Goal: Task Accomplishment & Management: Use online tool/utility

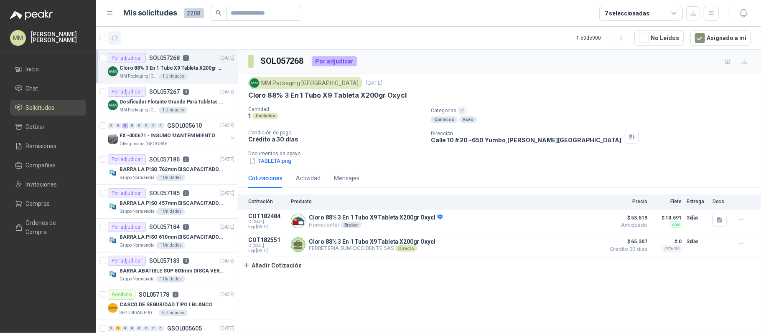
click at [111, 42] on button "button" at bounding box center [114, 37] width 13 height 13
click at [209, 70] on p "Cloro 88% 3 En 1 Tubo X9 Tableta X200gr Oxycl" at bounding box center [172, 68] width 104 height 8
click at [203, 97] on div "Dosificador Flotante Grande Para Tabletas De Cloro Humboldt" at bounding box center [177, 102] width 115 height 10
click at [201, 99] on p "Dosificador Flotante Grande Para Tabletas De Cloro Humboldt" at bounding box center [172, 102] width 104 height 8
click at [201, 72] on p "Cloro 88% 3 En 1 Tubo X9 Tableta X200gr Oxycl" at bounding box center [172, 68] width 104 height 8
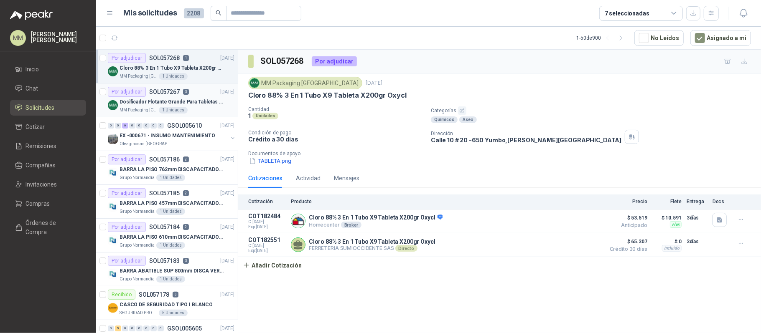
click at [204, 97] on div "Dosificador Flotante Grande Para Tabletas De Cloro Humboldt" at bounding box center [177, 102] width 115 height 10
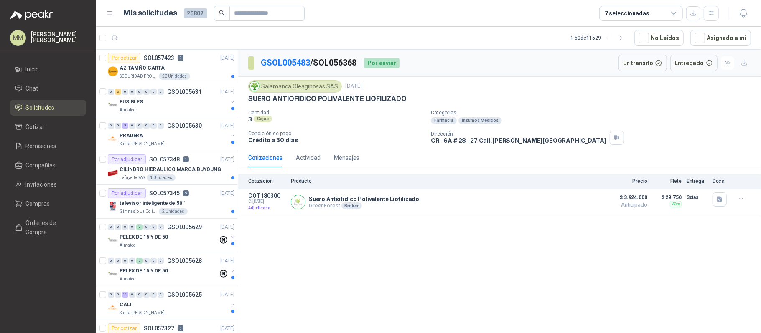
click at [513, 52] on div "GSOL005483 / SOL056368 Por enviar En tránsito Entregado" at bounding box center [499, 63] width 523 height 27
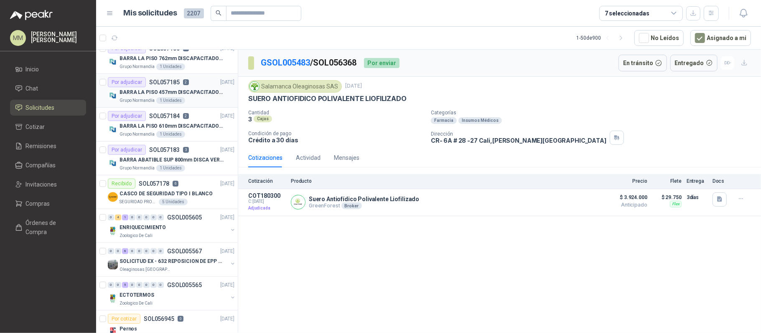
scroll to position [167, 0]
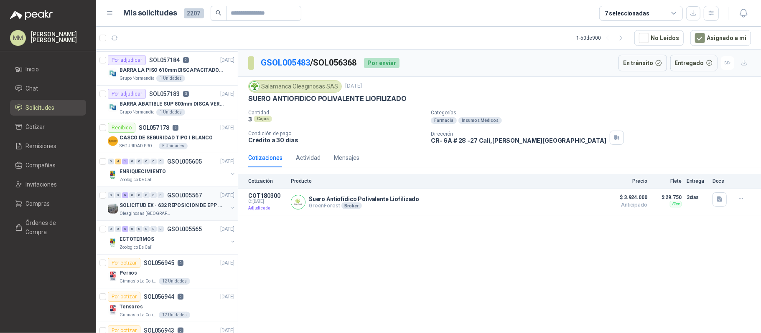
click at [229, 207] on button "button" at bounding box center [232, 208] width 7 height 7
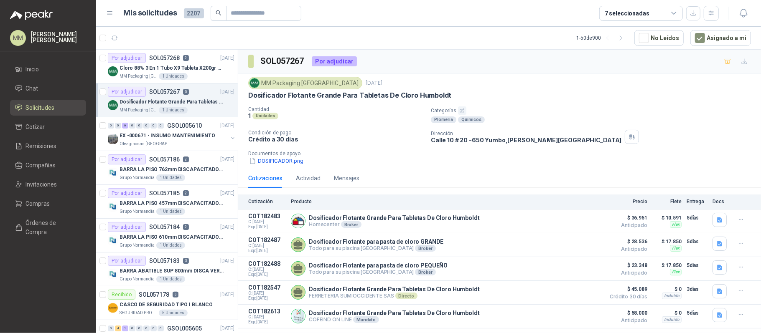
click at [523, 74] on div "MM Packaging [GEOGRAPHIC_DATA] [DATE] Dosificador Flotante Grande Para Tabletas…" at bounding box center [499, 121] width 523 height 95
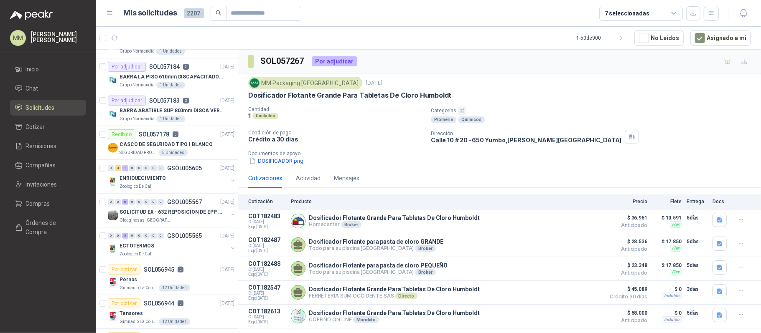
scroll to position [167, 0]
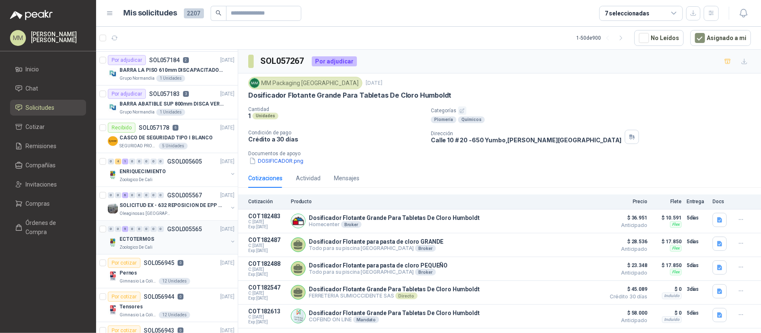
click at [229, 244] on button "button" at bounding box center [232, 242] width 7 height 7
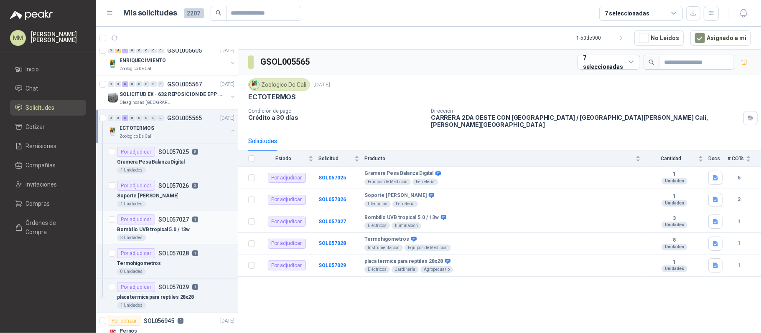
scroll to position [334, 0]
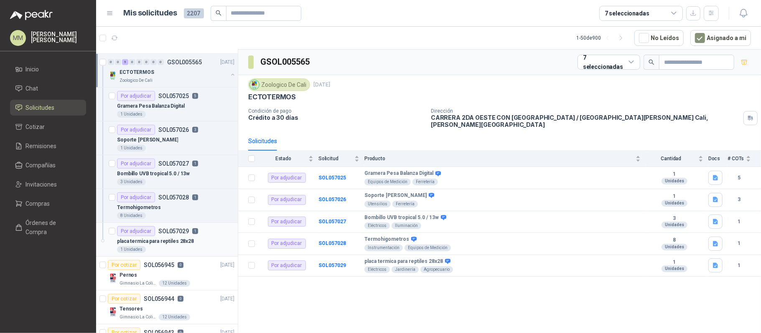
click at [208, 239] on div "placa termica para reptiles 28x28" at bounding box center [175, 242] width 117 height 10
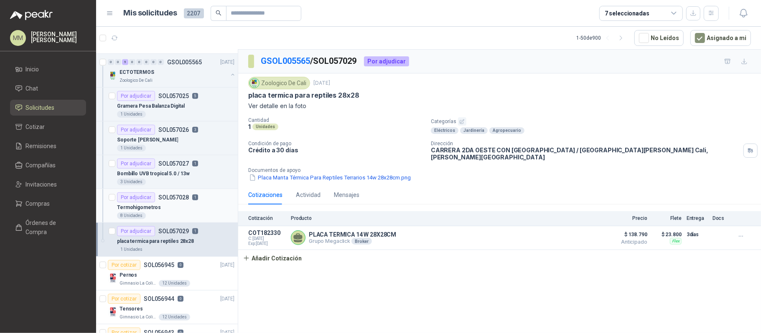
click at [206, 208] on div "Termohigometros" at bounding box center [175, 208] width 117 height 10
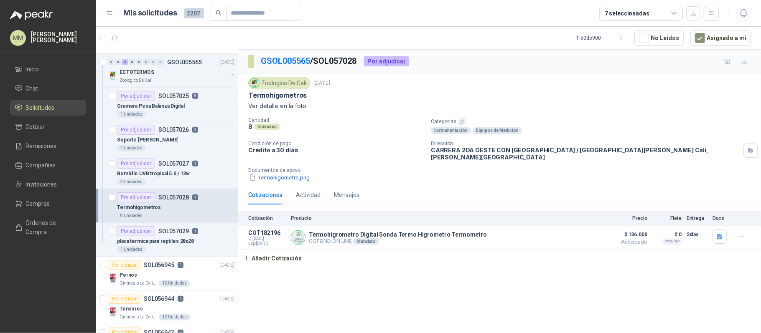
click at [297, 94] on p "Termohigometros" at bounding box center [277, 95] width 59 height 9
copy p "Termohigometros"
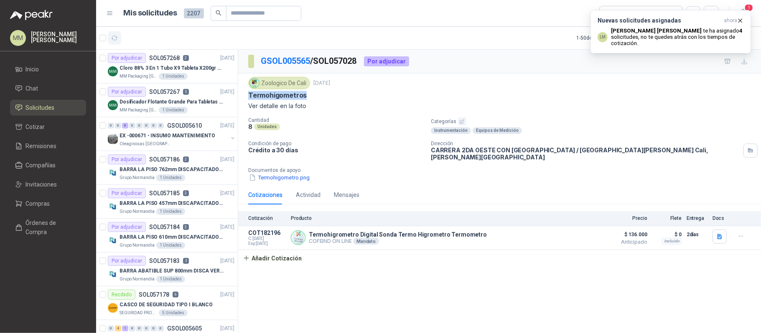
click at [112, 36] on icon "button" at bounding box center [114, 38] width 7 height 7
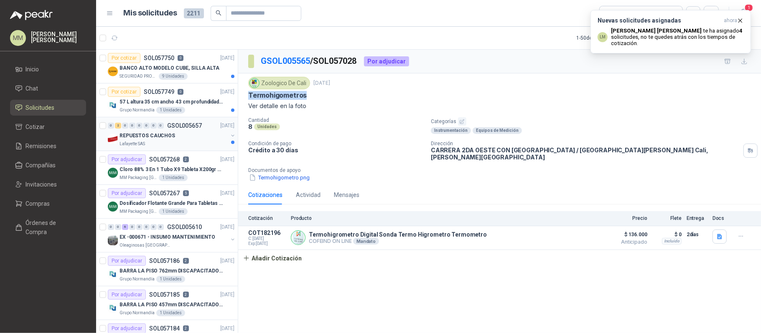
click at [229, 137] on button "button" at bounding box center [232, 135] width 7 height 7
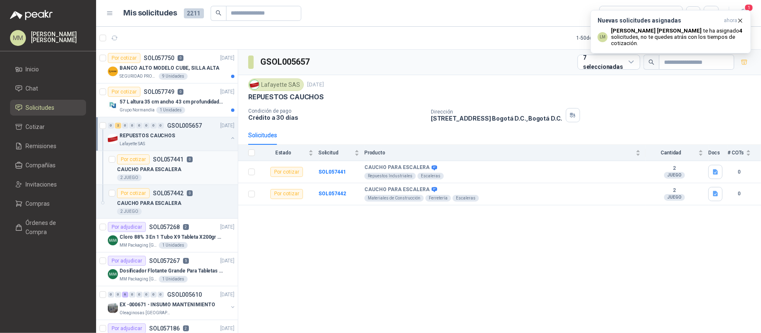
click at [207, 172] on div "CAUCHO PARA ESCALERA" at bounding box center [175, 170] width 117 height 10
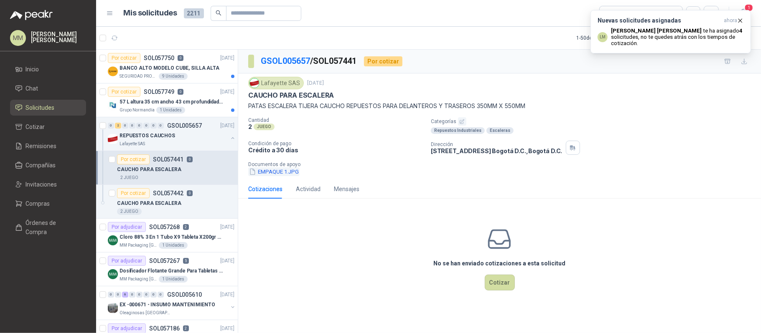
click at [273, 174] on button "EMPAQUE 1.JPG" at bounding box center [273, 172] width 51 height 9
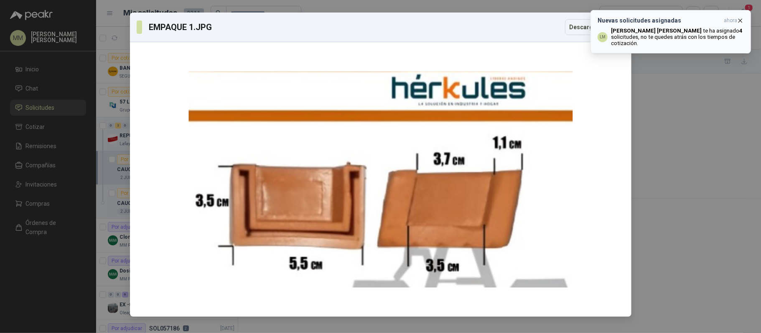
click at [570, 36] on p "Luis Miguel Martinez te ha asignado 4 solicitudes , no te quedes atrás con los …" at bounding box center [677, 37] width 133 height 19
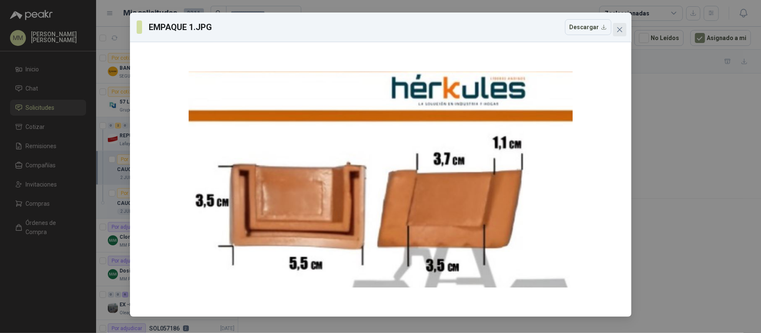
click at [570, 34] on button "Close" at bounding box center [619, 29] width 13 height 13
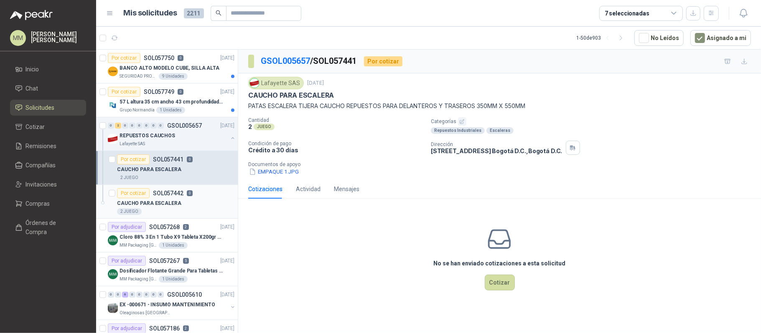
click at [179, 209] on div "2 JUEGO" at bounding box center [175, 212] width 117 height 7
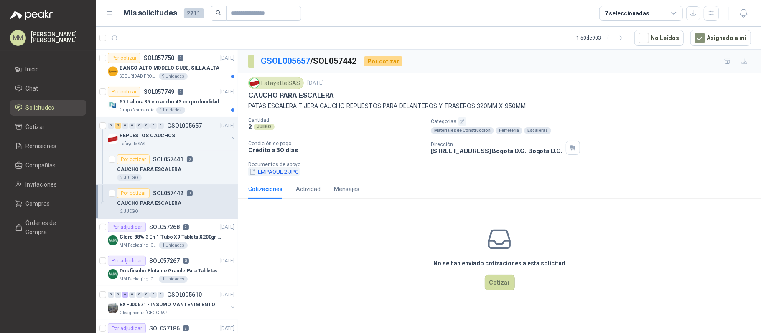
click at [286, 172] on button "EMPAQUE 2.JPG" at bounding box center [273, 172] width 51 height 9
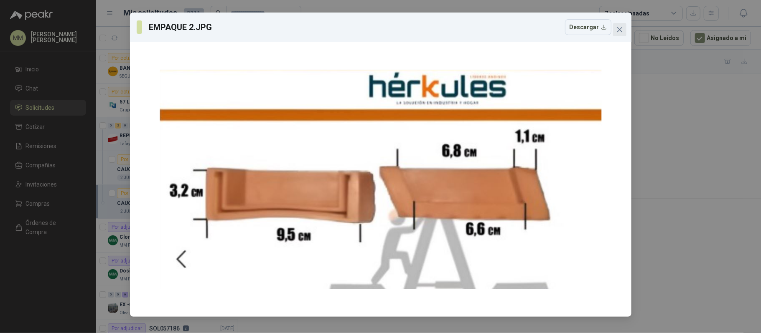
click at [570, 34] on button "Close" at bounding box center [619, 29] width 13 height 13
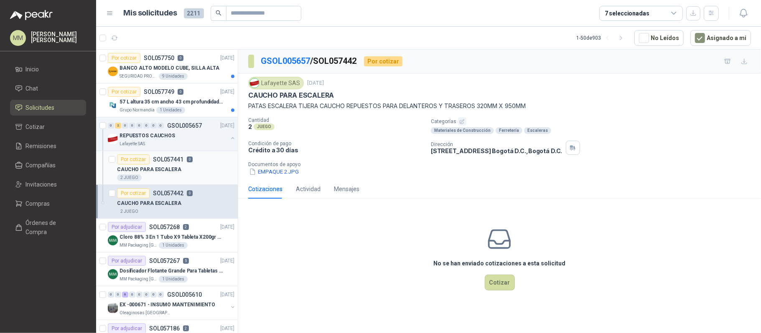
click at [188, 174] on div "CAUCHO PARA ESCALERA" at bounding box center [175, 170] width 117 height 10
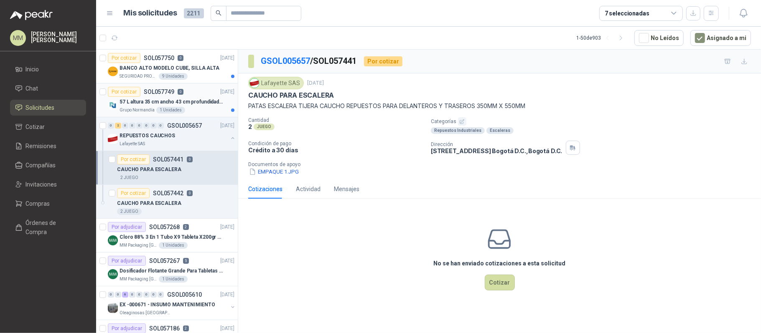
click at [203, 104] on p "57 L altura 35 cm ancho 43 cm profundidad 39 cm" at bounding box center [172, 102] width 104 height 8
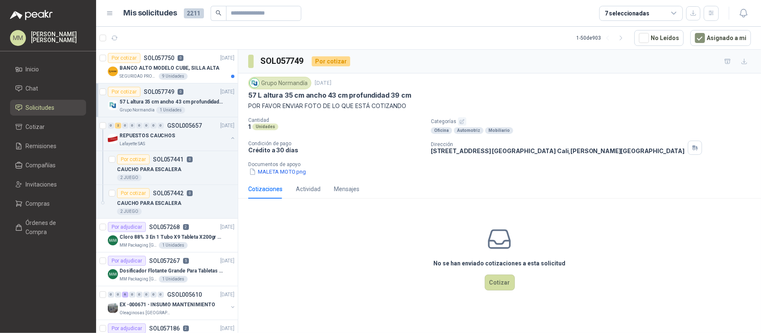
click at [277, 168] on p "Documentos de apoyo" at bounding box center [502, 165] width 509 height 6
click at [278, 170] on button "MALETA MOTO.png" at bounding box center [277, 172] width 59 height 9
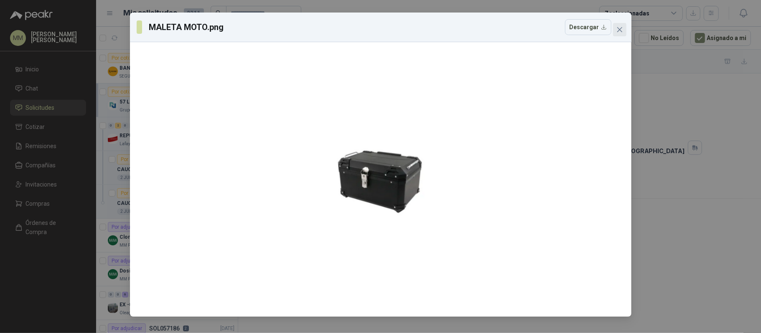
click at [570, 29] on icon "close" at bounding box center [619, 29] width 5 height 5
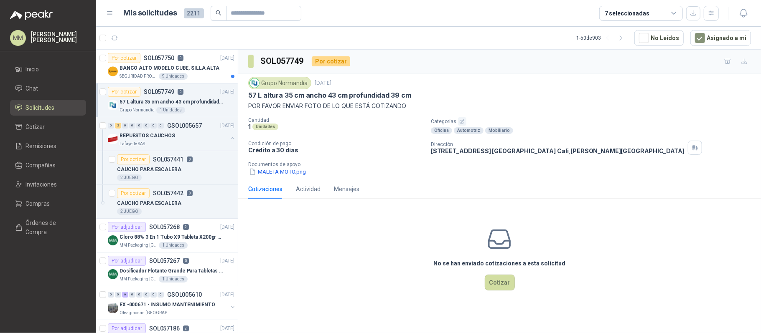
click at [261, 181] on div "Cotizaciones" at bounding box center [265, 189] width 34 height 19
click at [268, 176] on button "MALETA MOTO.png" at bounding box center [277, 172] width 59 height 9
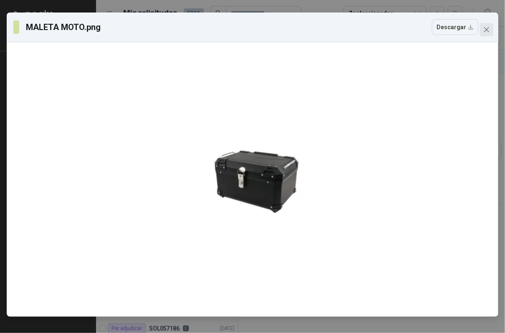
click at [483, 29] on icon "close" at bounding box center [486, 29] width 7 height 7
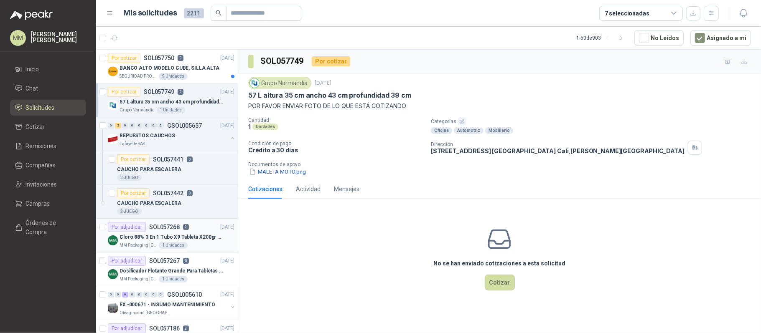
click at [211, 241] on p "Cloro 88% 3 En 1 Tubo X9 Tableta X200gr Oxycl" at bounding box center [172, 238] width 104 height 8
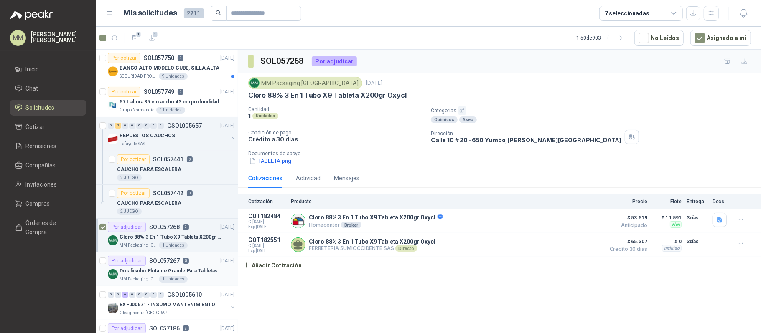
click at [102, 250] on div at bounding box center [102, 269] width 7 height 27
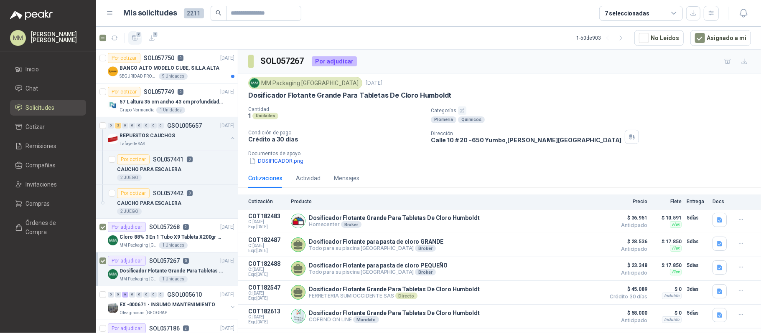
click at [134, 37] on icon "button" at bounding box center [135, 38] width 6 height 5
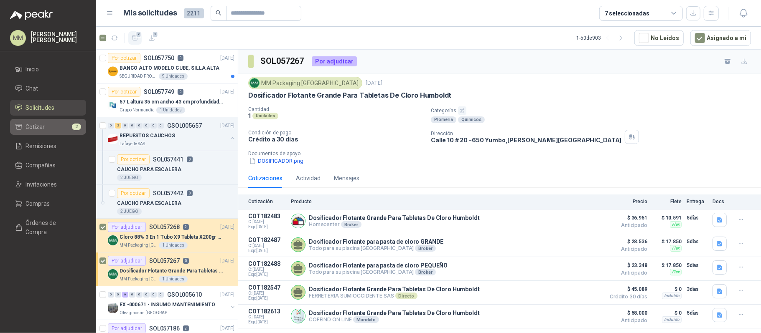
click at [55, 129] on li "Cotizar 2" at bounding box center [48, 126] width 66 height 9
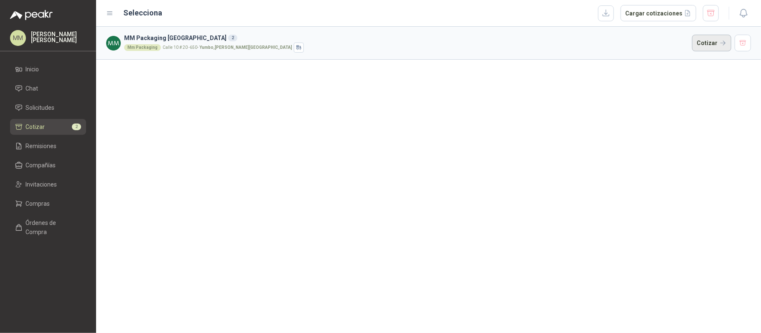
click at [570, 43] on button "Cotizar" at bounding box center [711, 43] width 39 height 17
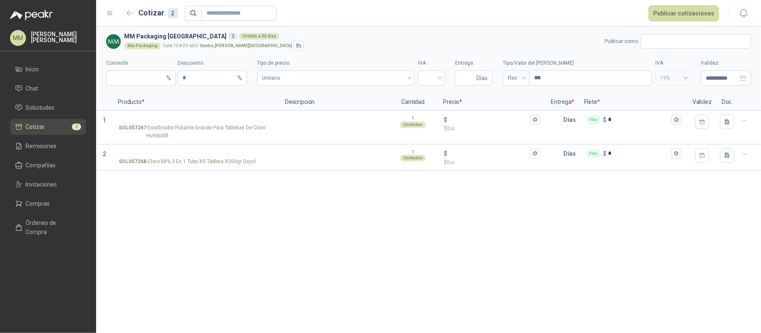
click at [558, 44] on div "Mm Packaging Calle 10 # 20 -650 - Yumbo , Valle del Cauca" at bounding box center [362, 46] width 477 height 10
click at [570, 36] on input "text" at bounding box center [695, 41] width 109 height 14
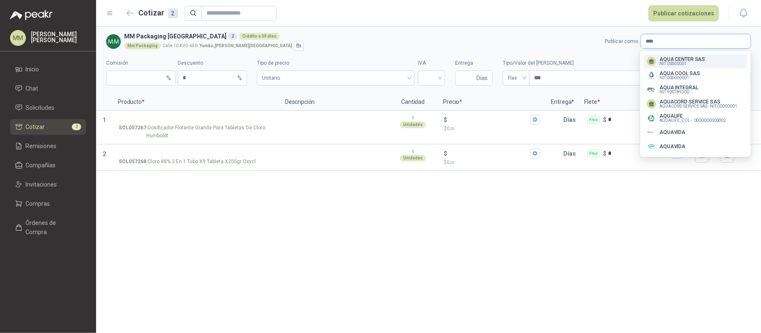
type input "****"
click at [570, 92] on span "NIT : 900789300" at bounding box center [674, 92] width 30 height 4
type input "*"
type input "**********"
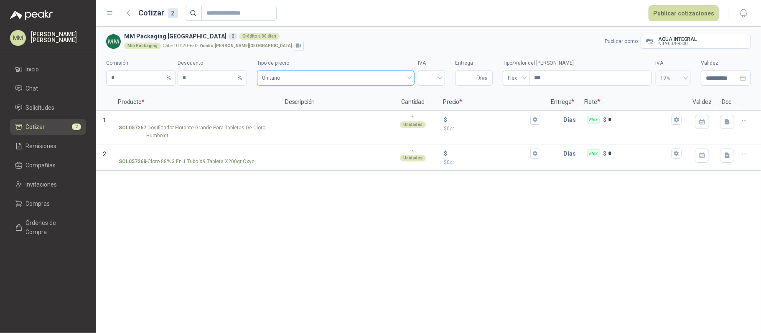
click at [407, 76] on span "Unitario" at bounding box center [336, 78] width 148 height 13
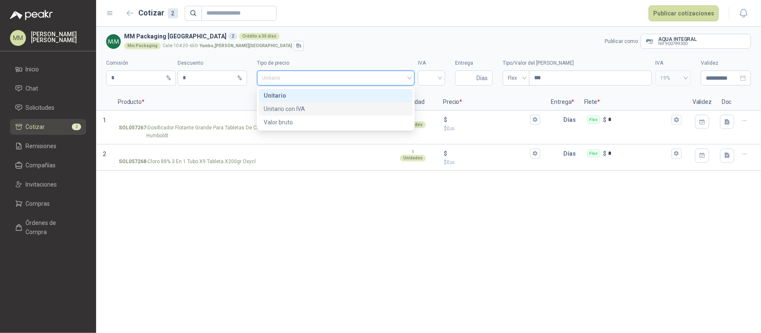
click at [333, 103] on div "Unitario con IVA" at bounding box center [336, 108] width 154 height 13
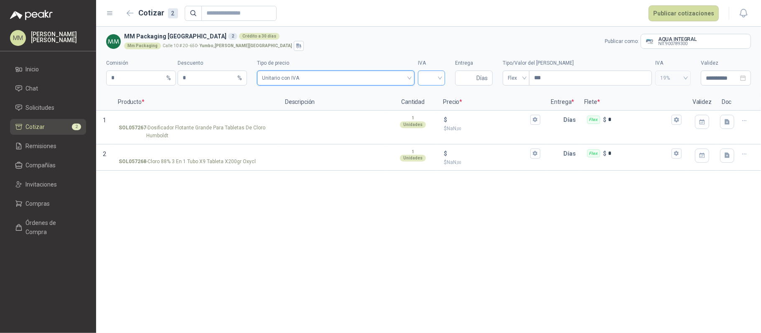
click at [433, 84] on input "search" at bounding box center [431, 77] width 17 height 13
click at [429, 97] on div "19%" at bounding box center [432, 95] width 14 height 9
click at [470, 82] on input "Entrega" at bounding box center [467, 78] width 15 height 14
type input "*"
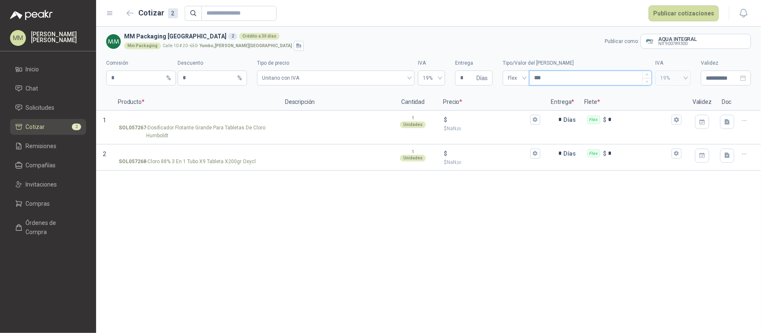
click at [570, 74] on input "***" at bounding box center [590, 78] width 122 height 14
type input "***"
type input "****"
type input "*****"
type input "*******"
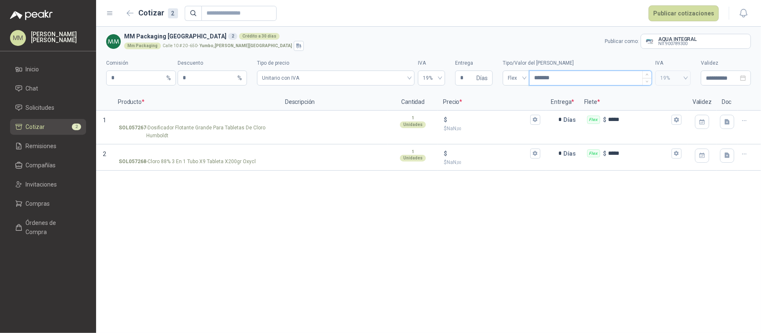
type input "********"
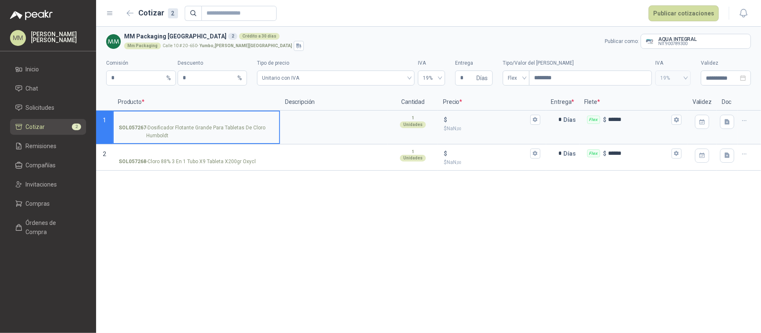
click at [186, 121] on input "SOL057267 - Dosificador Flotante Grande Para Tabletas De Cloro Humboldt" at bounding box center [196, 120] width 155 height 6
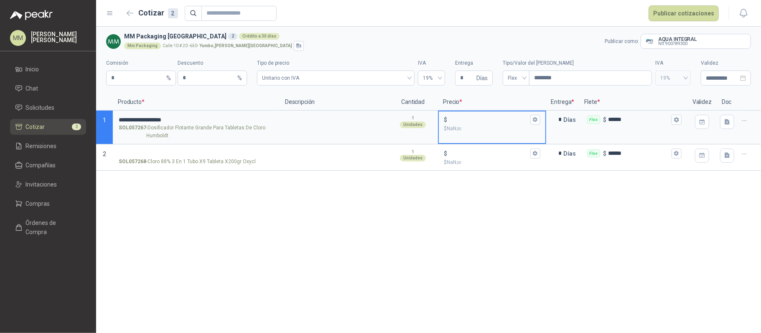
click at [473, 120] on input "$ $ NaN ,00" at bounding box center [488, 120] width 79 height 6
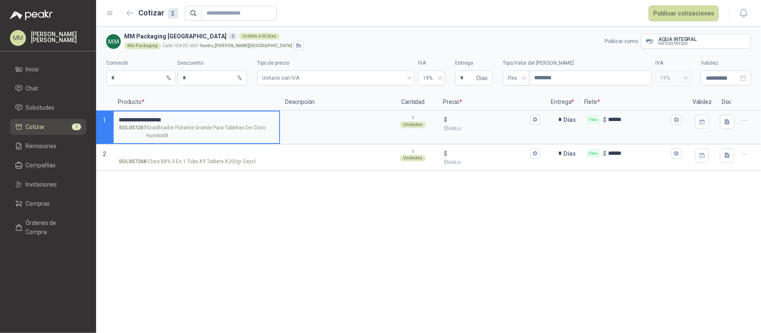
click at [243, 119] on input "**********" at bounding box center [196, 120] width 155 height 6
type input "**********"
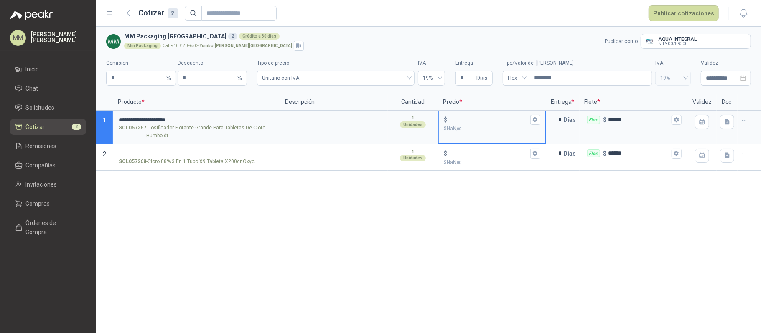
click at [453, 120] on input "$ $ NaN ,00" at bounding box center [488, 120] width 79 height 6
click at [496, 120] on input "$ $ NaN ,00" at bounding box center [488, 120] width 79 height 6
type input "******"
click at [173, 153] on input "SOL057268 - Cloro 88% 3 En 1 Tubo X9 Tableta X200gr Oxycl" at bounding box center [196, 154] width 155 height 6
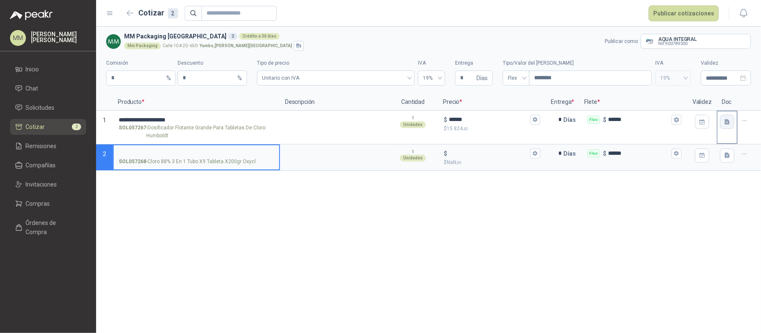
click at [570, 120] on icon "button" at bounding box center [727, 122] width 7 height 7
click at [160, 154] on input "SOL057268 - Cloro 88% 3 En 1 Tubo X9 Tableta X200gr Oxycl" at bounding box center [196, 154] width 155 height 6
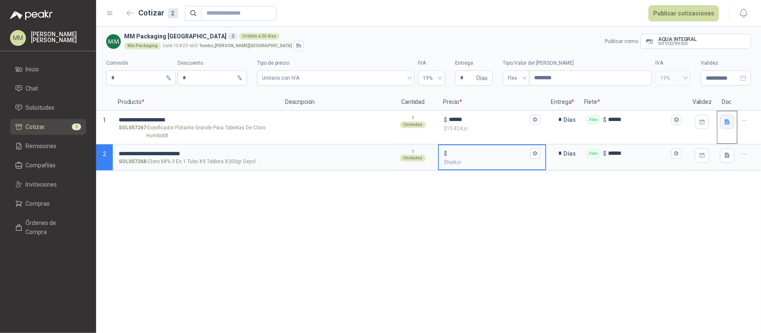
click at [455, 154] on input "$ $ NaN ,00" at bounding box center [488, 153] width 79 height 6
type input "******"
click at [570, 155] on icon "button" at bounding box center [727, 155] width 5 height 5
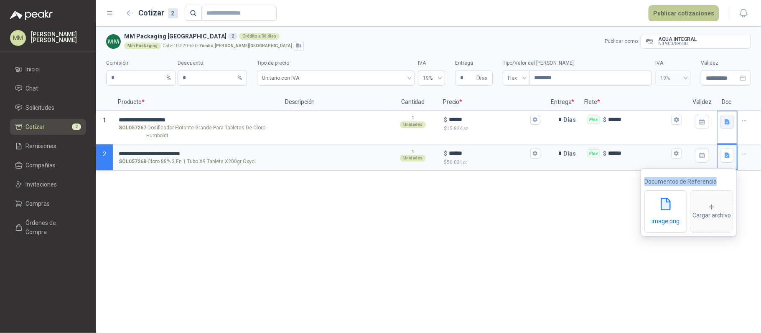
click at [570, 9] on button "Publicar cotizaciones" at bounding box center [684, 13] width 70 height 16
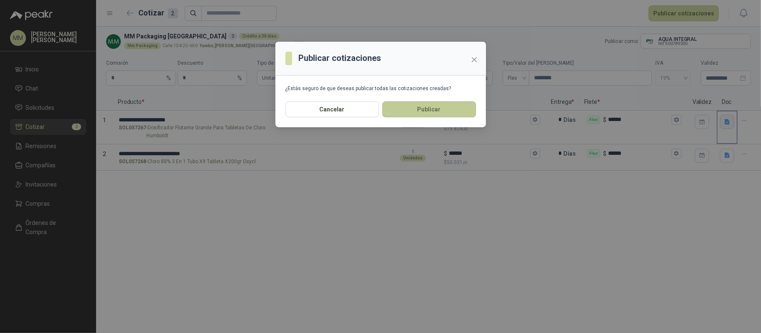
click at [420, 112] on button "Publicar" at bounding box center [429, 110] width 94 height 16
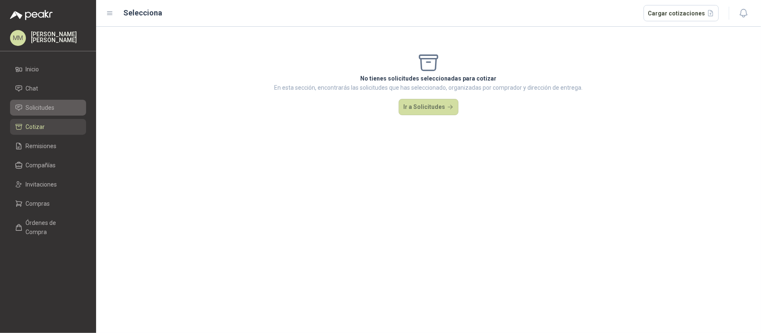
click at [71, 112] on li "Solicitudes" at bounding box center [48, 107] width 66 height 9
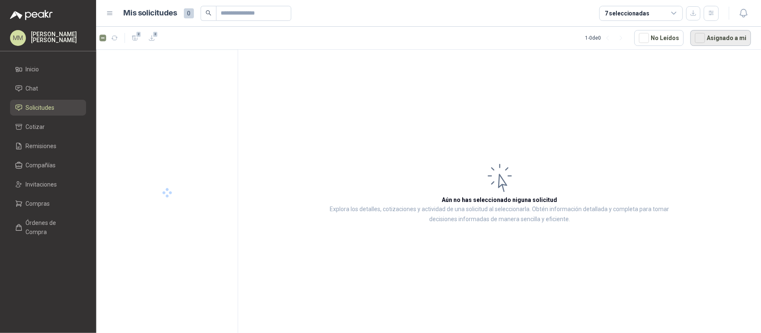
click at [570, 35] on button "Asignado a mi" at bounding box center [720, 38] width 61 height 16
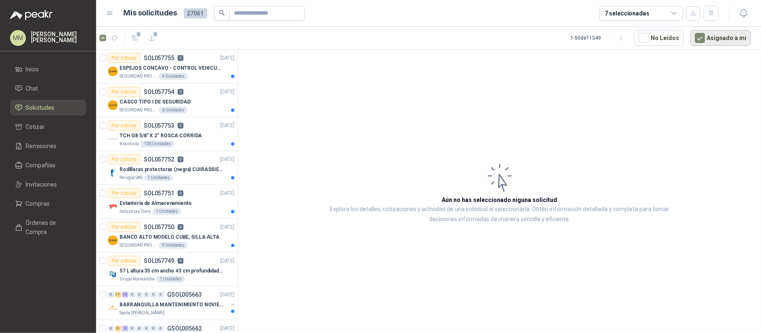
click at [570, 42] on button "Asignado a mi" at bounding box center [720, 38] width 61 height 16
click at [570, 41] on button "Asignado a mi" at bounding box center [720, 38] width 61 height 16
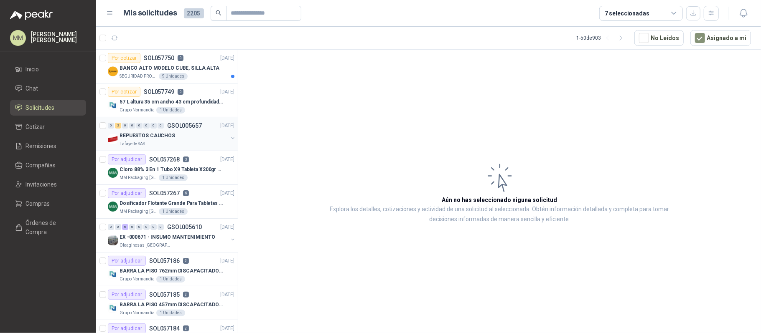
click at [229, 136] on button "button" at bounding box center [232, 138] width 7 height 7
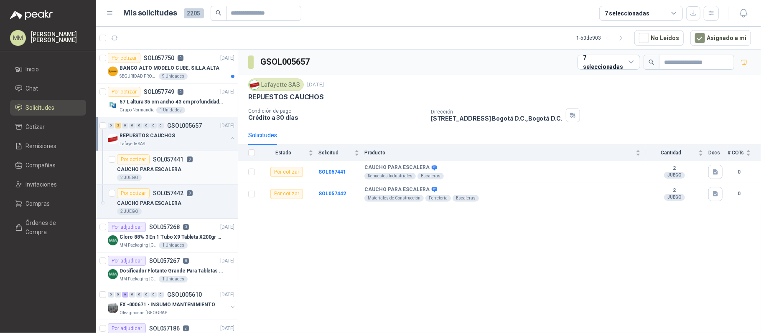
click at [198, 169] on div "CAUCHO PARA ESCALERA" at bounding box center [175, 170] width 117 height 10
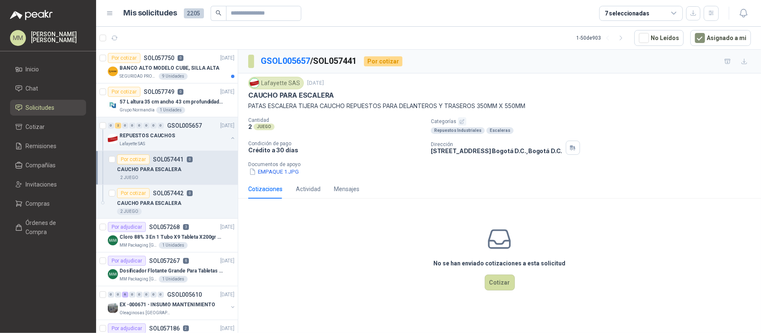
click at [275, 109] on p "PATAS ESCALERA TIJERA CAUCHO REPUESTOS PARA DELANTEROS Y TRASEROS 350MM X 550MM" at bounding box center [499, 106] width 503 height 9
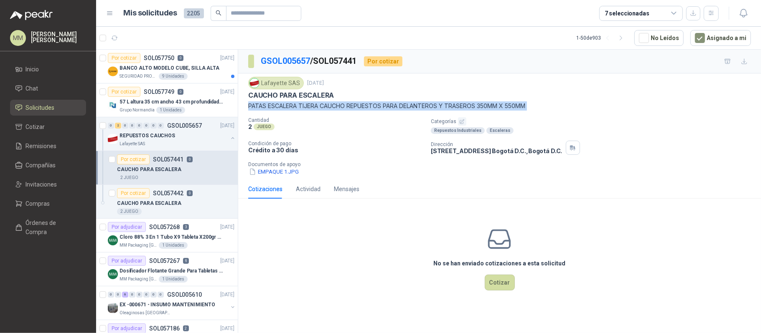
click at [275, 109] on p "PATAS ESCALERA TIJERA CAUCHO REPUESTOS PARA DELANTEROS Y TRASEROS 350MM X 550MM" at bounding box center [499, 106] width 503 height 9
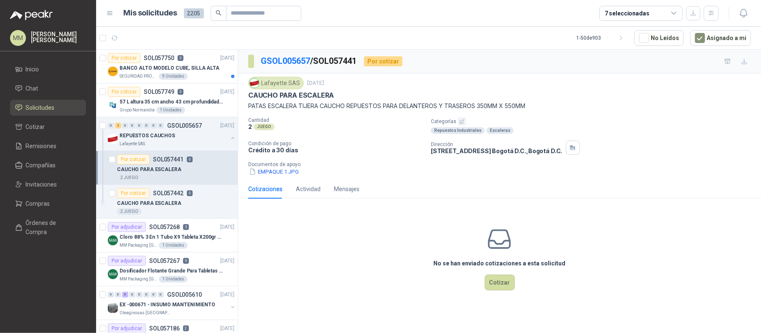
click at [279, 98] on p "CAUCHO PARA ESCALERA" at bounding box center [291, 95] width 86 height 9
copy p "CAUCHO PARA ESCALERA"
click at [274, 174] on button "EMPAQUE 1.JPG" at bounding box center [273, 172] width 51 height 9
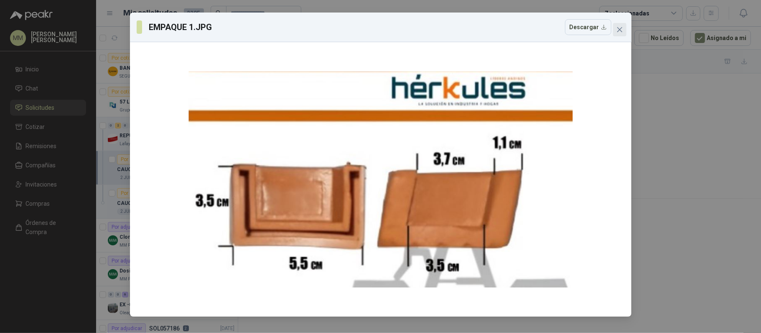
drag, startPoint x: 620, startPoint y: 33, endPoint x: 615, endPoint y: 35, distance: 5.3
click at [570, 33] on button "Close" at bounding box center [619, 29] width 13 height 13
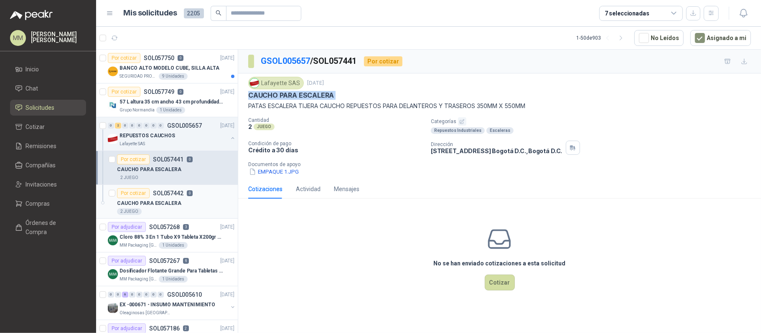
click at [208, 198] on div "Por cotizar SOL057442 0" at bounding box center [175, 193] width 117 height 10
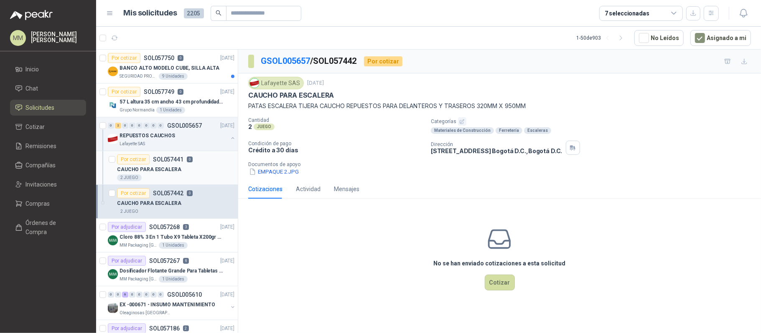
click at [199, 175] on div "CAUCHO PARA ESCALERA" at bounding box center [175, 170] width 117 height 10
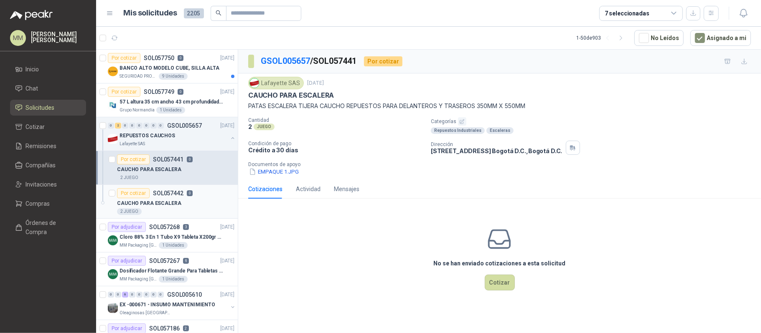
click at [198, 206] on div "CAUCHO PARA ESCALERA" at bounding box center [175, 203] width 117 height 10
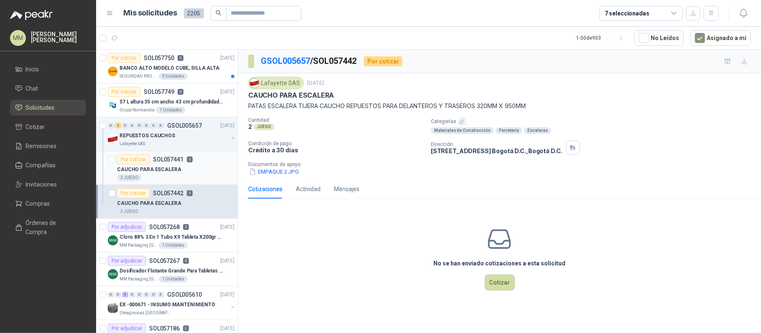
click at [194, 180] on div "2 JUEGO" at bounding box center [175, 178] width 117 height 7
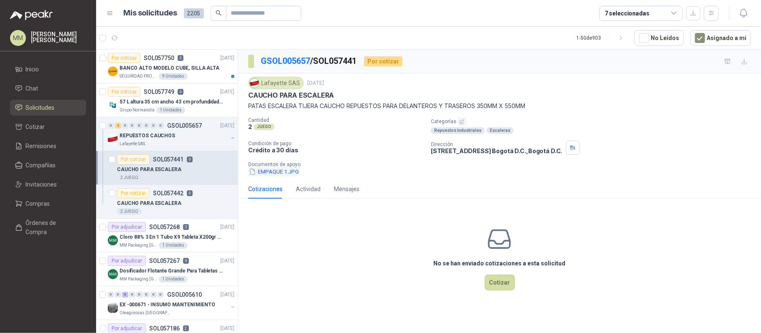
click at [277, 176] on button "EMPAQUE 1.JPG" at bounding box center [273, 172] width 51 height 9
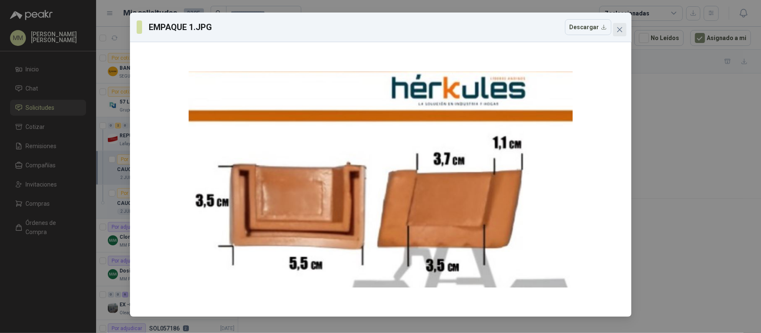
click at [570, 36] on button "Close" at bounding box center [619, 29] width 13 height 13
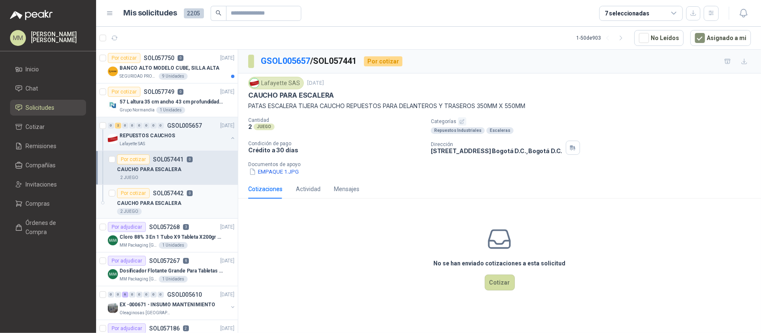
click at [201, 201] on div "CAUCHO PARA ESCALERA" at bounding box center [175, 203] width 117 height 10
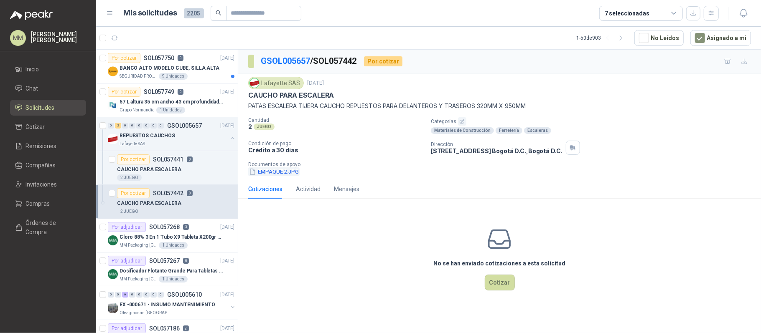
click at [281, 170] on button "EMPAQUE 2.JPG" at bounding box center [273, 172] width 51 height 9
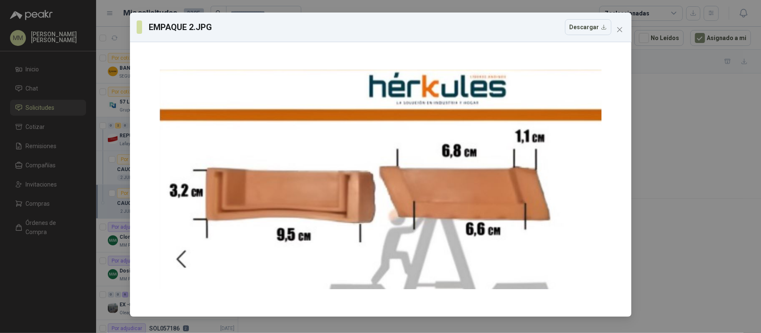
drag, startPoint x: 509, startPoint y: 34, endPoint x: 612, endPoint y: 23, distance: 103.3
click at [509, 34] on div "EMPAQUE 2.JPG Descargar" at bounding box center [374, 27] width 475 height 16
click at [570, 29] on span "Close" at bounding box center [619, 29] width 13 height 7
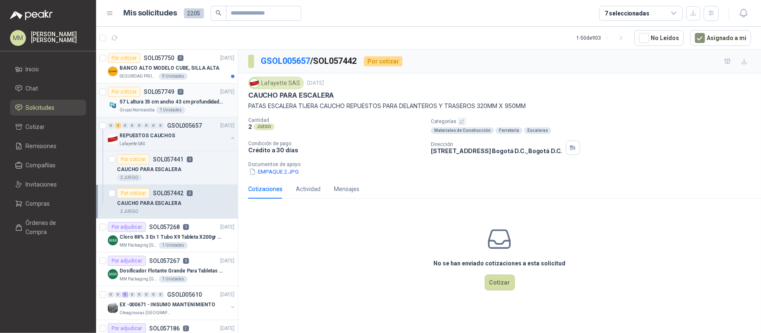
click at [201, 109] on div "Grupo Normandía 1 Unidades" at bounding box center [177, 110] width 115 height 7
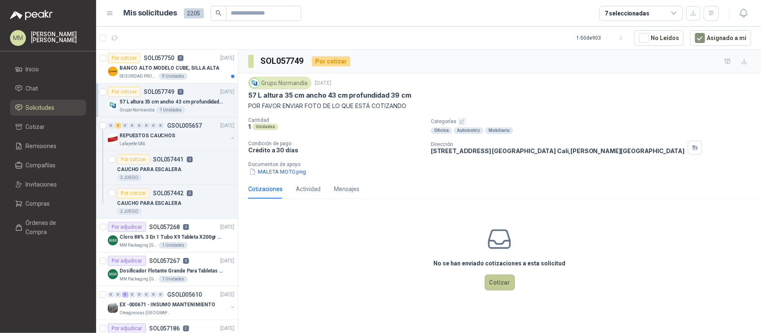
click at [495, 250] on button "Cotizar" at bounding box center [500, 283] width 30 height 16
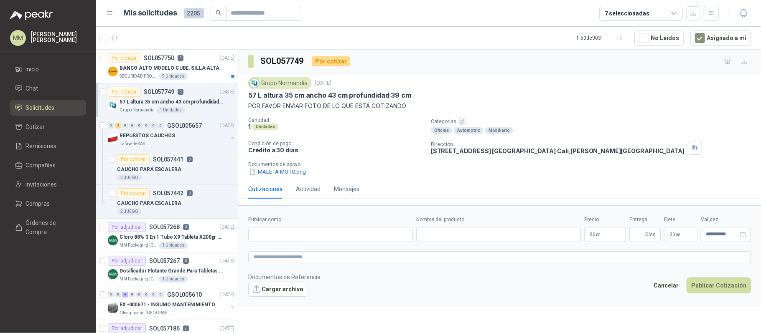
click at [293, 227] on div "Publicar como" at bounding box center [330, 229] width 165 height 26
click at [296, 237] on input "Publicar como" at bounding box center [331, 235] width 164 height 14
type input "*****"
click at [289, 250] on span "NIT : 000000001" at bounding box center [283, 259] width 30 height 4
type input "**********"
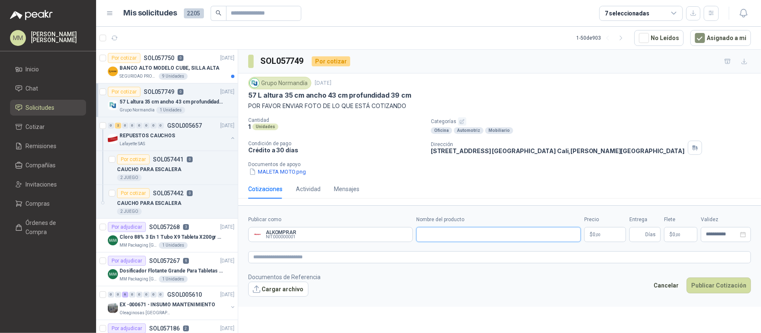
click at [452, 238] on input "Nombre del producto" at bounding box center [498, 234] width 165 height 15
paste input "**********"
type input "**********"
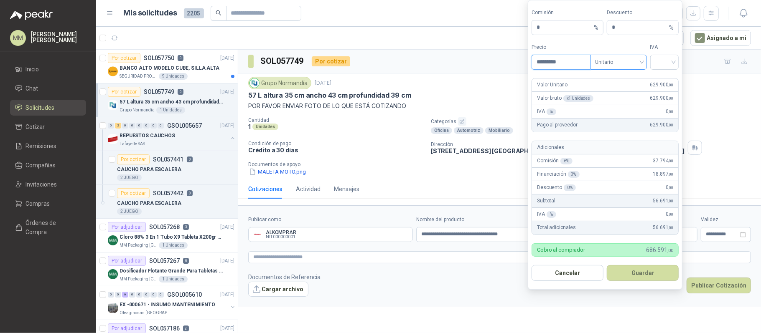
click at [570, 62] on span "Unitario" at bounding box center [618, 62] width 46 height 13
type input "*********"
click at [570, 93] on div "Unitario con IVA" at bounding box center [618, 91] width 43 height 9
click at [570, 59] on input "search" at bounding box center [664, 61] width 19 height 13
click at [570, 74] on div "19%" at bounding box center [663, 78] width 15 height 9
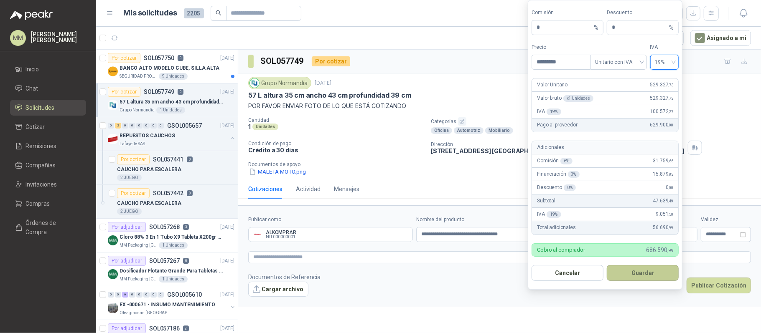
click at [570, 250] on button "Guardar" at bounding box center [643, 273] width 72 height 16
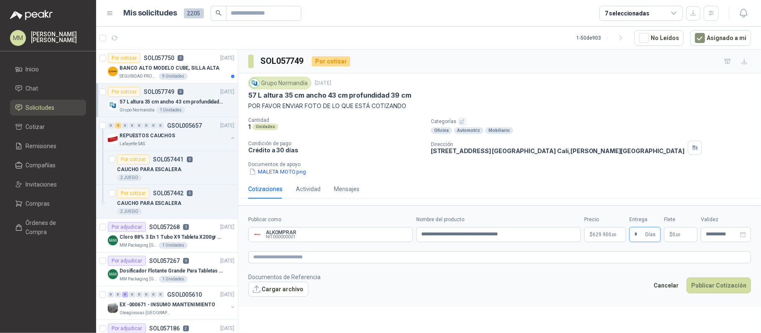
type input "*"
click at [570, 240] on p "$ 0 ,00" at bounding box center [680, 234] width 33 height 15
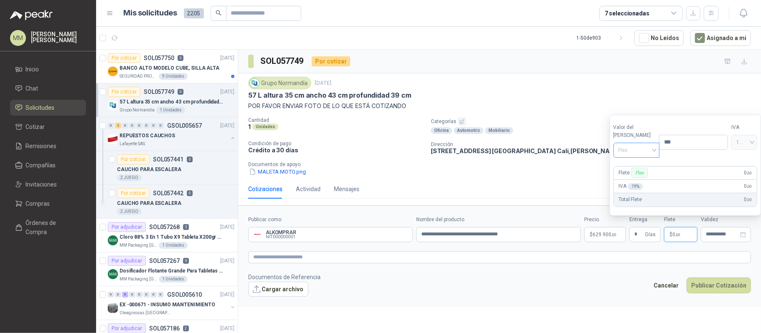
click at [570, 149] on span "Flex" at bounding box center [636, 150] width 36 height 13
click at [570, 184] on div "Incluido" at bounding box center [634, 180] width 29 height 9
click at [554, 250] on form "**********" at bounding box center [499, 257] width 523 height 102
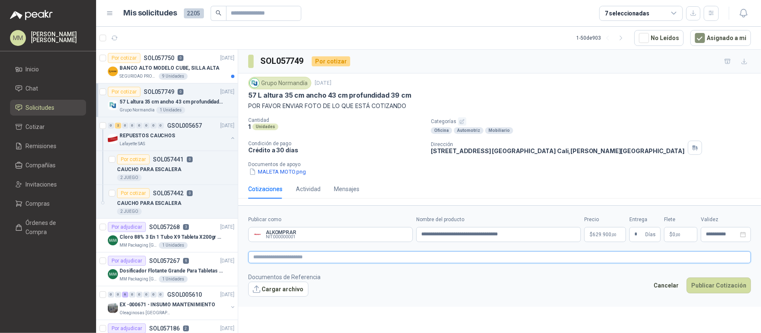
click at [546, 250] on textarea at bounding box center [499, 258] width 503 height 13
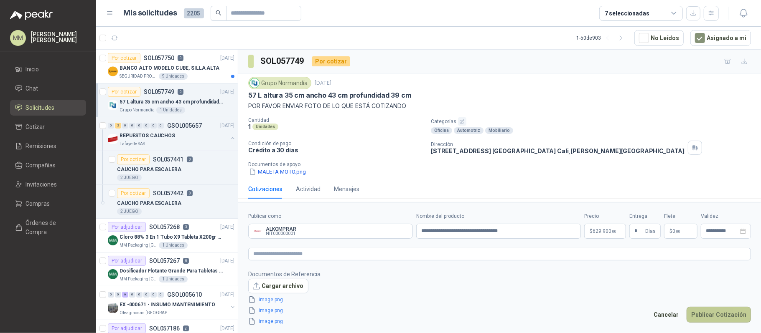
click at [570, 250] on button "Publicar Cotización" at bounding box center [719, 315] width 64 height 16
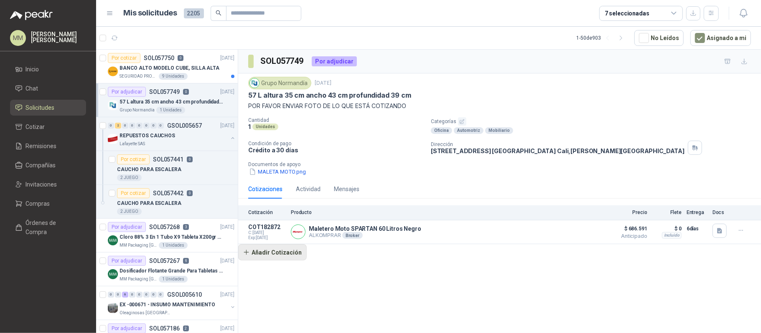
click at [277, 250] on button "Añadir Cotización" at bounding box center [272, 252] width 69 height 17
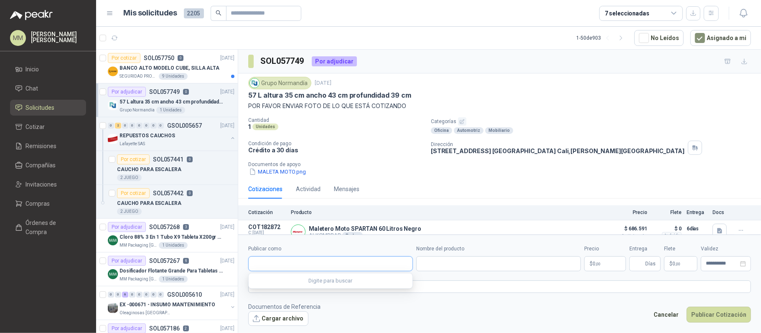
click at [301, 250] on input "Publicar como" at bounding box center [331, 264] width 164 height 14
type input "*******"
click at [470, 148] on p "Dirección" at bounding box center [558, 145] width 254 height 6
click at [470, 152] on p "Av. 9 Norte # 15N - 05 Brr. Granada Cali , Valle del Cauca" at bounding box center [558, 151] width 254 height 7
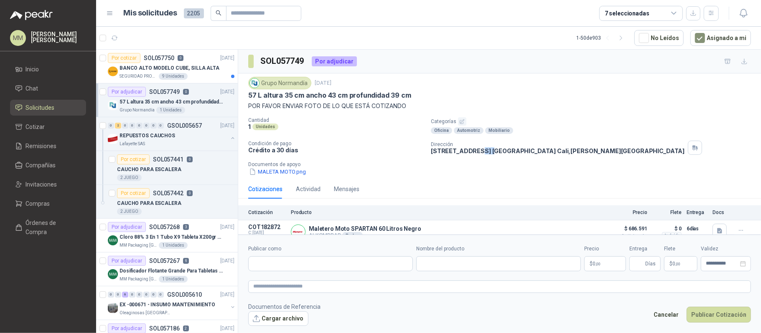
click at [470, 152] on p "Av. 9 Norte # 15N - 05 Brr. Granada Cali , Valle del Cauca" at bounding box center [558, 151] width 254 height 7
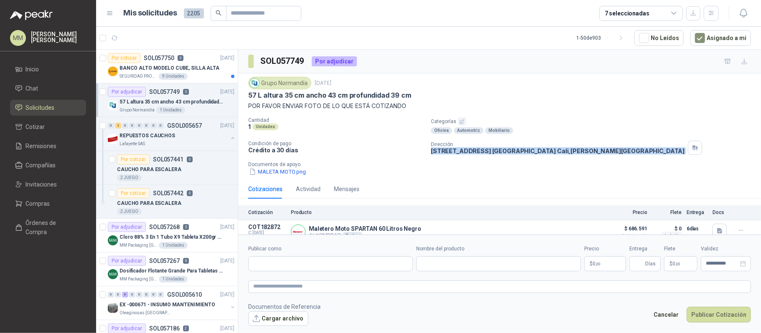
click at [470, 152] on p "Av. 9 Norte # 15N - 05 Brr. Granada Cali , Valle del Cauca" at bounding box center [558, 151] width 254 height 7
copy div "Av. 9 Norte # 15N - 05 Brr. Granada Cali , Valle del Cauca"
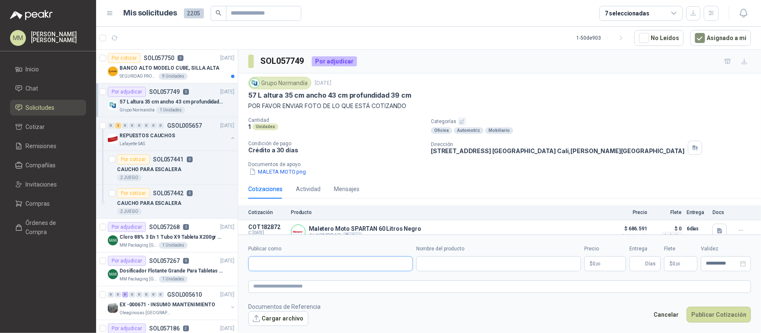
click at [317, 250] on input "Publicar como" at bounding box center [331, 264] width 164 height 14
click at [317, 250] on input "*******" at bounding box center [331, 264] width 164 height 14
type input "******"
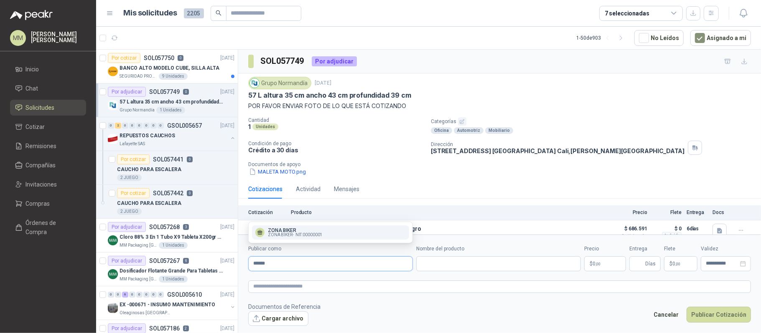
type input "******"
click at [323, 234] on div "ZONA BIKER ZONA BIKER - NIT : 00000001" at bounding box center [330, 232] width 150 height 9
type input "**********"
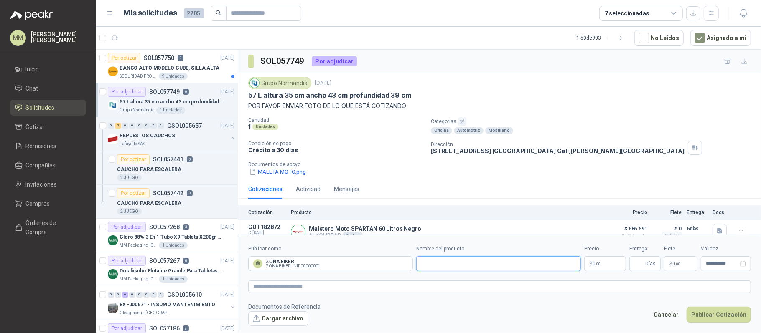
drag, startPoint x: 472, startPoint y: 267, endPoint x: 432, endPoint y: 248, distance: 44.9
click at [472, 250] on input "Nombre del producto" at bounding box center [498, 264] width 165 height 15
paste input "**********"
type input "**********"
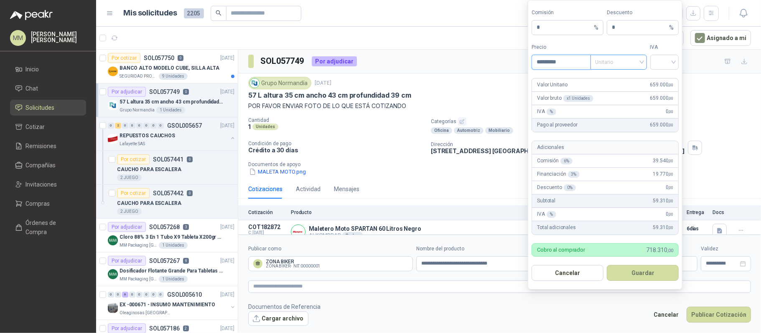
click at [570, 67] on span at bounding box center [618, 62] width 46 height 14
type input "*********"
click at [570, 89] on div "Unitario con IVA" at bounding box center [618, 91] width 43 height 9
click at [570, 59] on input "search" at bounding box center [664, 61] width 19 height 13
click at [570, 74] on div "19%" at bounding box center [663, 78] width 15 height 9
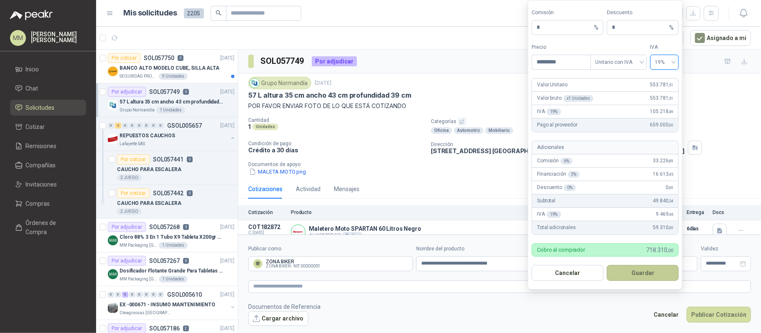
click at [570, 250] on button "Guardar" at bounding box center [643, 273] width 72 height 16
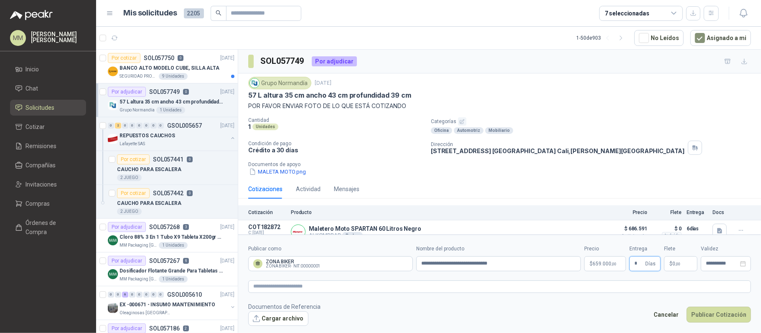
type input "*"
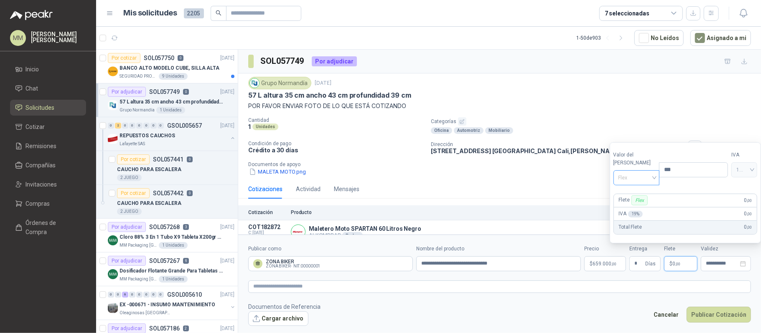
click at [570, 178] on span "Flex" at bounding box center [636, 178] width 36 height 13
click at [570, 212] on div "Incluido" at bounding box center [634, 208] width 29 height 9
click at [570, 250] on textarea at bounding box center [499, 287] width 503 height 13
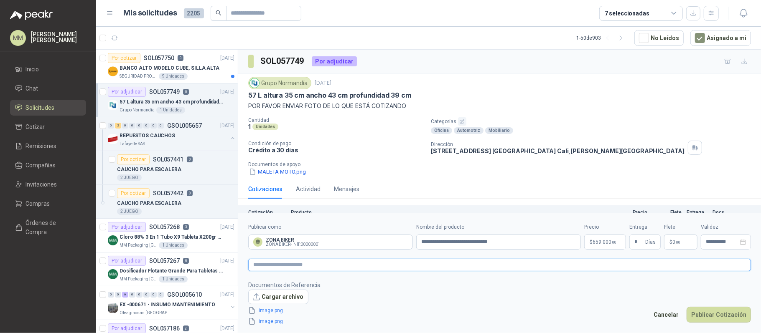
paste textarea "**********"
type textarea "**********"
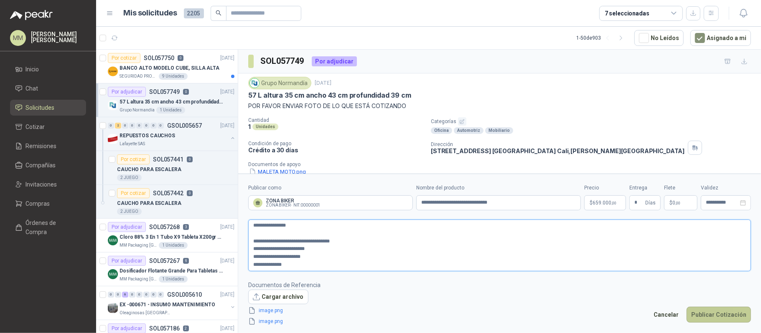
type textarea "**********"
click at [570, 250] on button "Publicar Cotización" at bounding box center [719, 315] width 64 height 16
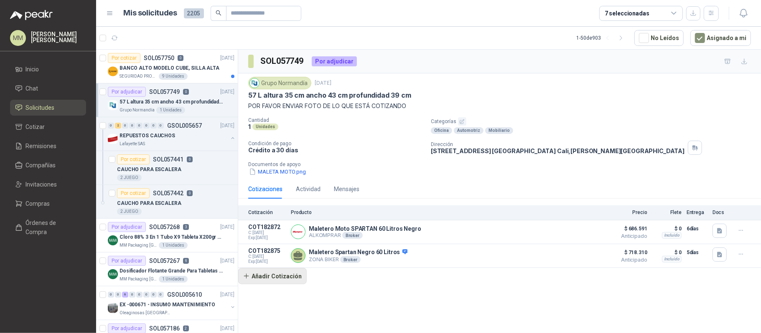
click at [279, 250] on button "Añadir Cotización" at bounding box center [272, 276] width 69 height 17
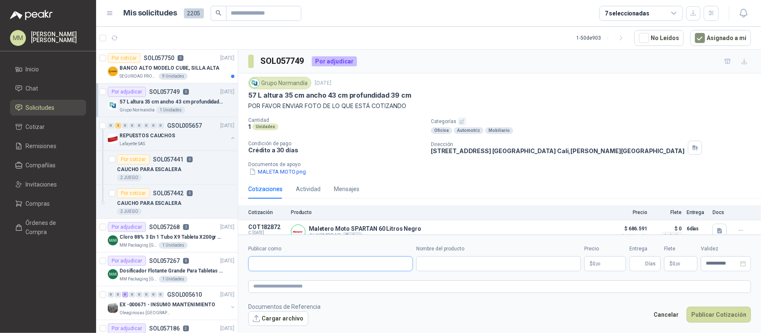
click at [376, 250] on input "Publicar como" at bounding box center [331, 264] width 164 height 14
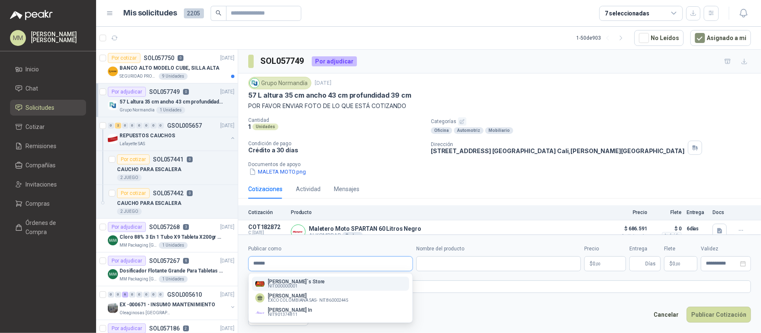
type input "******"
click at [345, 250] on div "Adrian´s Store NIT : 000000001" at bounding box center [330, 284] width 150 height 9
type input "**********"
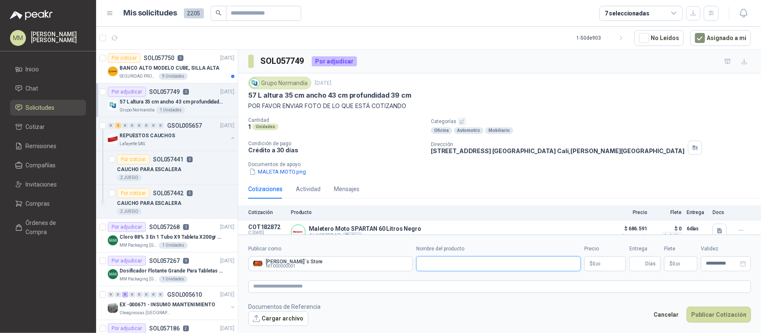
click at [443, 250] on input "Nombre del producto" at bounding box center [498, 264] width 165 height 15
paste input "**********"
type input "**********"
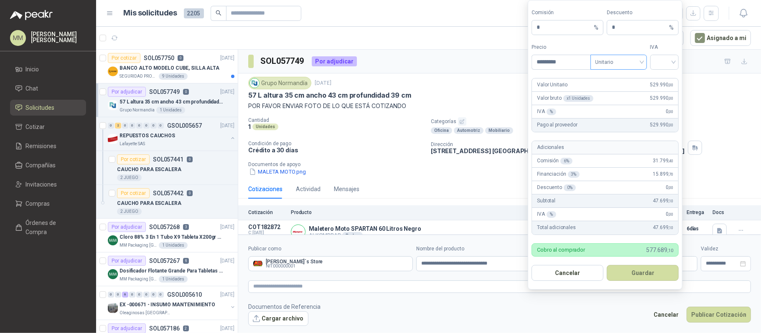
click at [570, 62] on span "Unitario" at bounding box center [618, 62] width 46 height 13
type input "*********"
click at [570, 90] on div "Unitario con IVA" at bounding box center [618, 91] width 43 height 9
click at [570, 55] on input "search" at bounding box center [664, 61] width 19 height 13
click at [570, 72] on div "19%" at bounding box center [663, 78] width 25 height 13
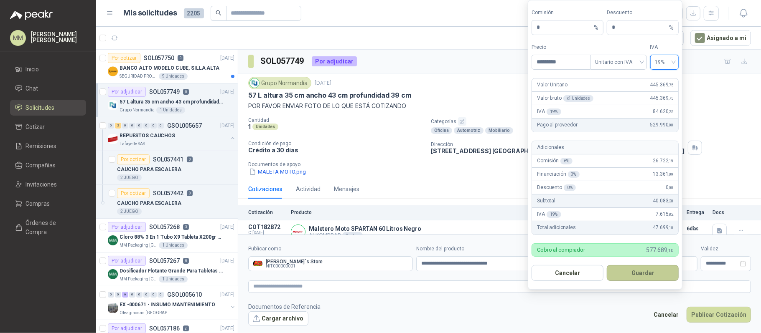
click at [570, 250] on button "Guardar" at bounding box center [643, 273] width 72 height 16
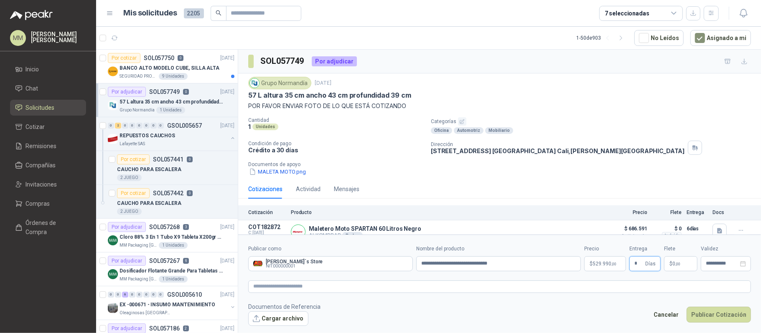
type input "*"
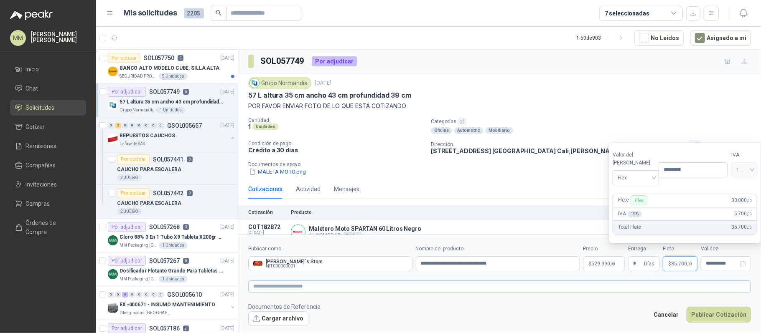
type input "********"
click at [570, 250] on textarea at bounding box center [499, 287] width 503 height 13
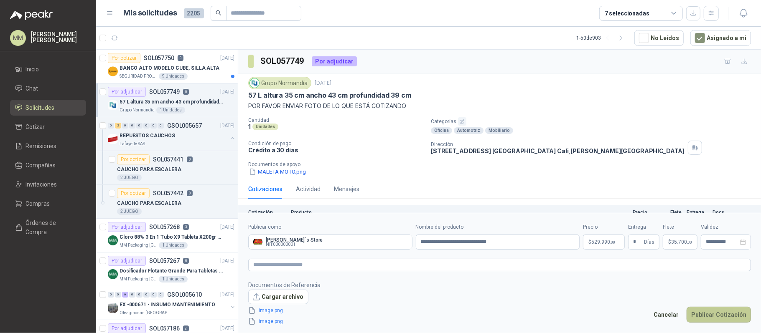
click at [570, 250] on button "Publicar Cotización" at bounding box center [719, 315] width 64 height 16
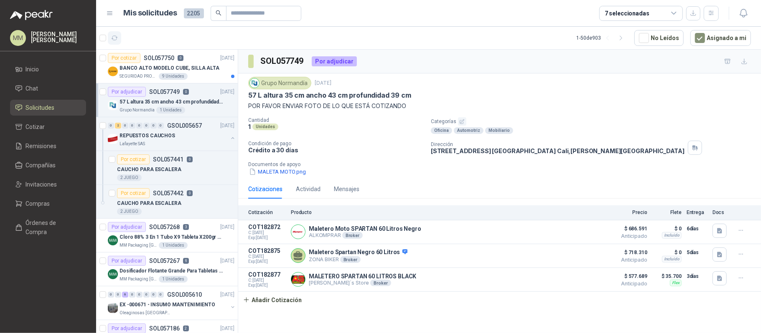
click at [116, 43] on button "button" at bounding box center [114, 37] width 13 height 13
click at [196, 172] on div "CAUCHO PARA ESCALERA" at bounding box center [175, 170] width 117 height 10
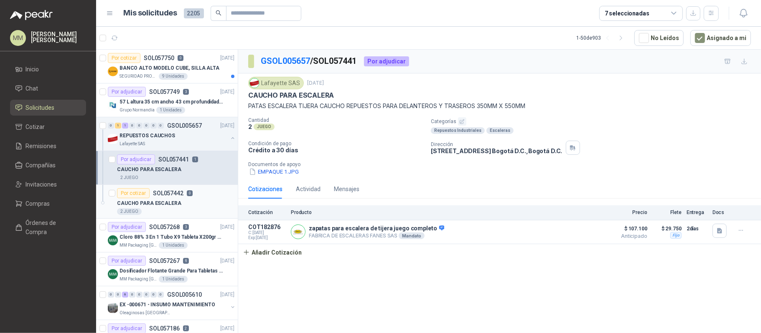
click at [199, 201] on div "CAUCHO PARA ESCALERA" at bounding box center [175, 203] width 117 height 10
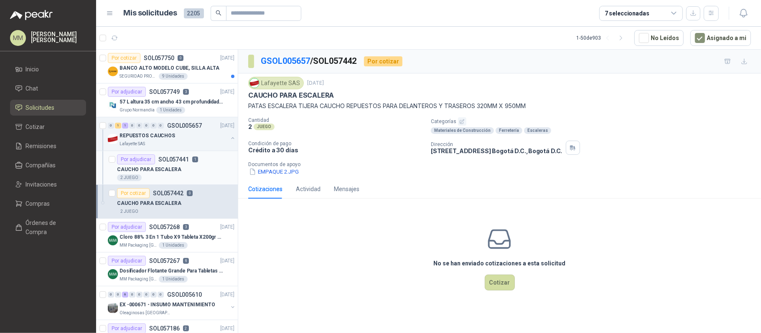
click at [195, 174] on div "CAUCHO PARA ESCALERA" at bounding box center [175, 170] width 117 height 10
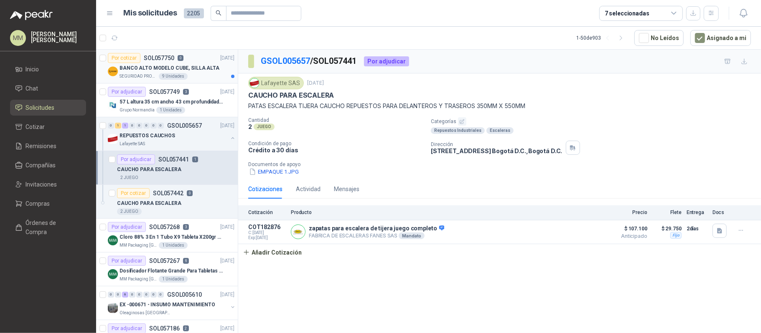
click at [178, 74] on div "9 Unidades" at bounding box center [173, 76] width 29 height 7
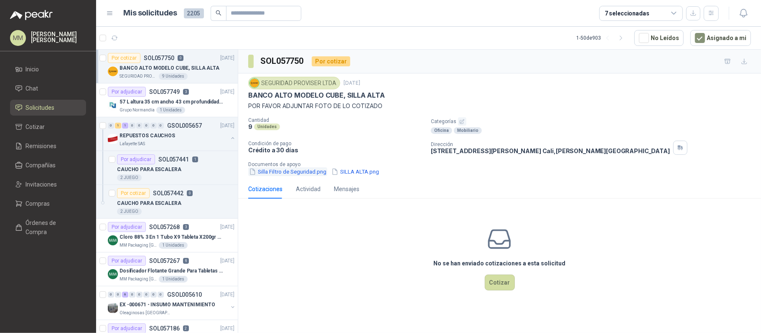
click at [297, 170] on button "Silla Filtro de Seguridad.png" at bounding box center [287, 172] width 79 height 9
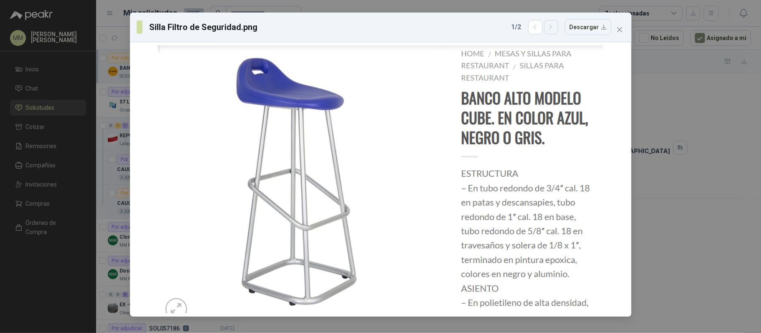
click at [555, 31] on icon "button" at bounding box center [550, 27] width 7 height 7
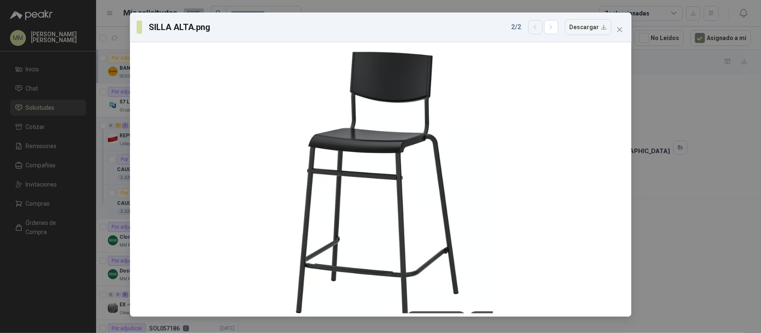
click at [539, 28] on icon "button" at bounding box center [535, 27] width 7 height 7
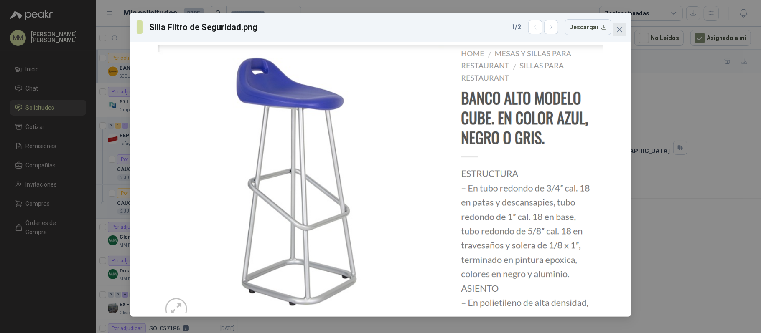
click at [570, 26] on icon "close" at bounding box center [619, 29] width 7 height 7
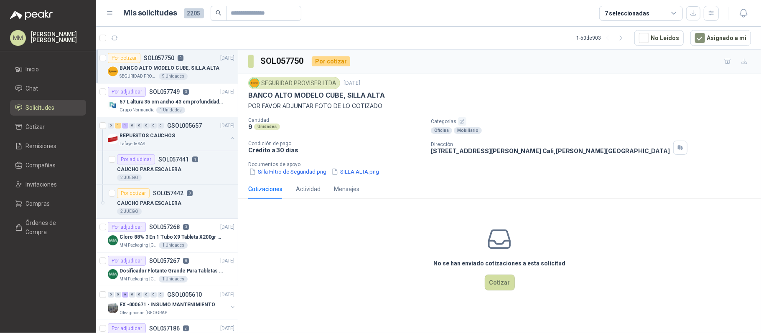
click at [368, 92] on p "BANCO ALTO MODELO CUBE, SILLA ALTA" at bounding box center [316, 95] width 137 height 9
click at [258, 96] on p "BANCO ALTO MODELO CUBE, SILLA ALTA" at bounding box center [316, 95] width 137 height 9
drag, startPoint x: 258, startPoint y: 96, endPoint x: 328, endPoint y: 96, distance: 70.2
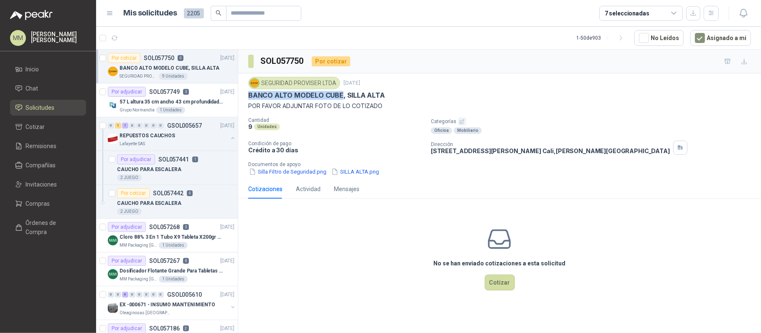
click at [328, 96] on p "BANCO ALTO MODELO CUBE, SILLA ALTA" at bounding box center [316, 95] width 137 height 9
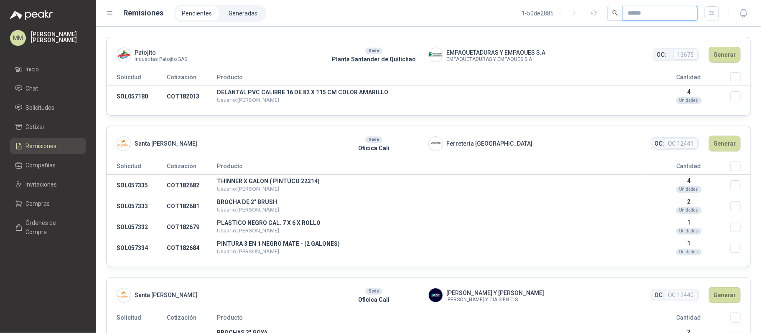
click at [659, 10] on input "text" at bounding box center [657, 13] width 59 height 14
paste input "*********"
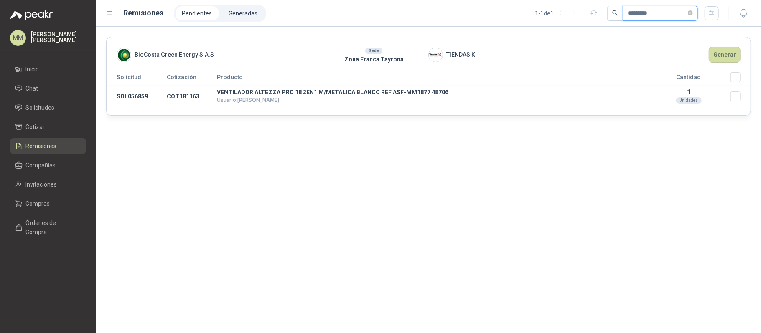
type input "*********"
click at [717, 53] on button "Generar" at bounding box center [725, 55] width 32 height 16
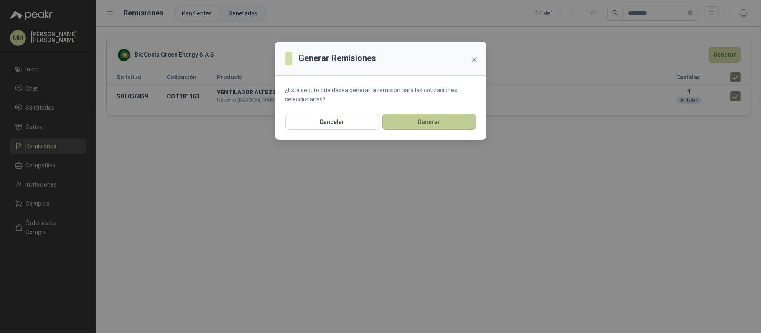
click at [443, 126] on button "Generar" at bounding box center [429, 122] width 94 height 16
click at [242, 13] on div "Generar Remisiones ¿Está seguro que desea generar la remisión para las cotizaci…" at bounding box center [380, 166] width 761 height 333
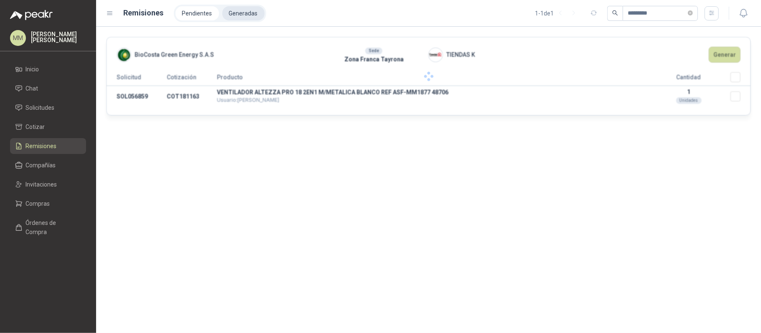
click at [242, 13] on li "Generadas" at bounding box center [243, 13] width 42 height 14
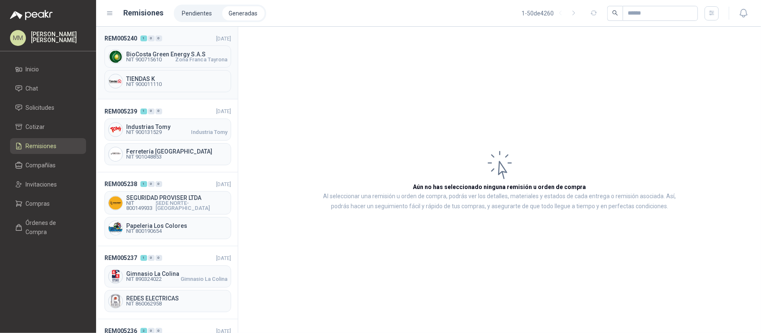
click at [155, 65] on div "BioCosta Green Energy S.A.S NIT 900715610 Zona Franca Tayrona" at bounding box center [167, 57] width 127 height 22
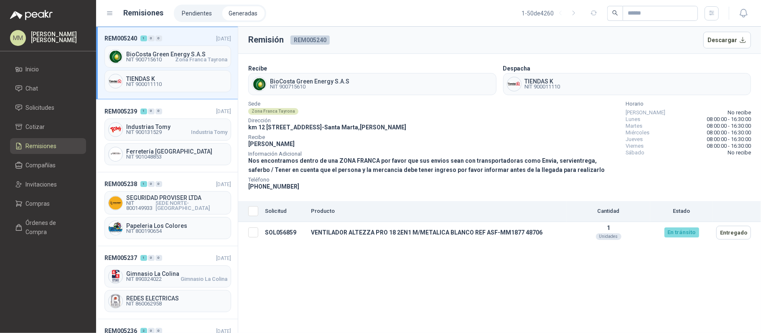
click at [731, 46] on button "Descargar" at bounding box center [727, 40] width 48 height 17
drag, startPoint x: 584, startPoint y: 196, endPoint x: 524, endPoint y: 148, distance: 76.9
click at [584, 196] on section "Recibe BioCosta Green Energy S.A.S NIT 900715610 Despacha TIENDAS K NIT 9000111…" at bounding box center [499, 128] width 523 height 148
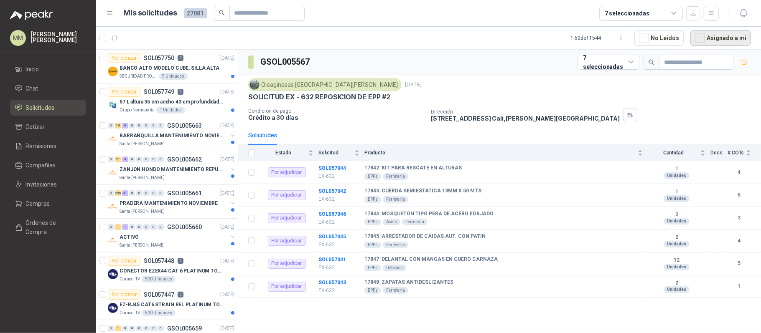
click at [740, 41] on button "Asignado a mi" at bounding box center [720, 38] width 61 height 16
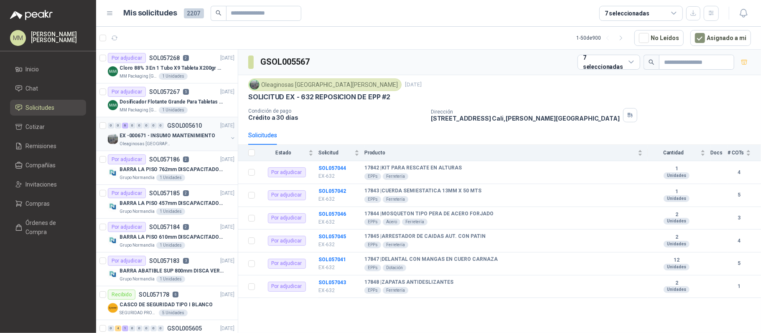
click at [229, 136] on button "button" at bounding box center [232, 138] width 7 height 7
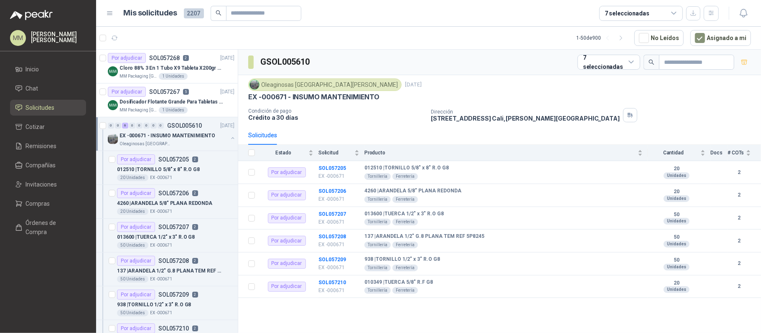
click at [229, 140] on button "button" at bounding box center [232, 138] width 7 height 7
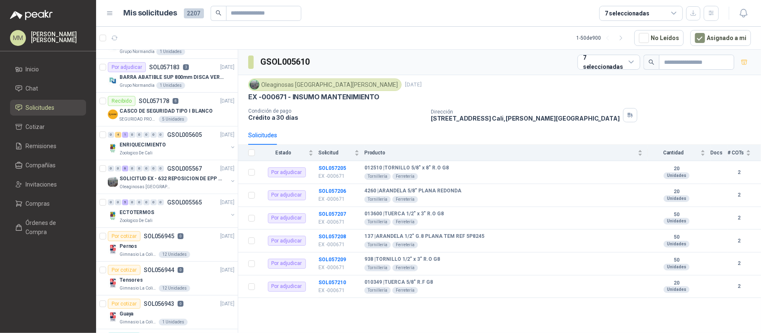
scroll to position [223, 0]
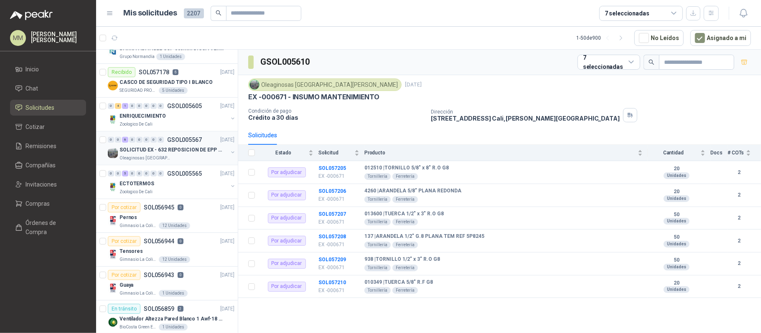
click at [229, 155] on button "button" at bounding box center [232, 152] width 7 height 7
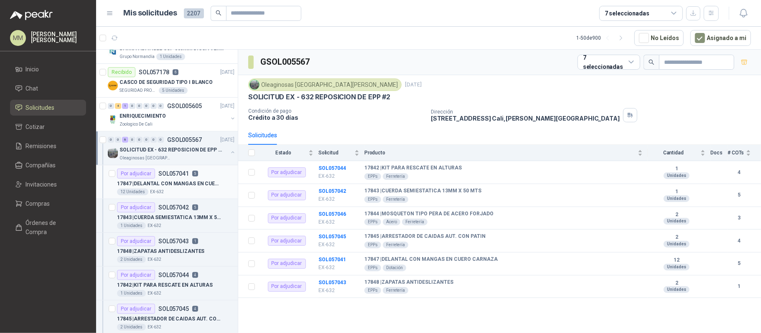
click at [213, 176] on div "Por adjudicar SOL057041 5" at bounding box center [175, 174] width 117 height 10
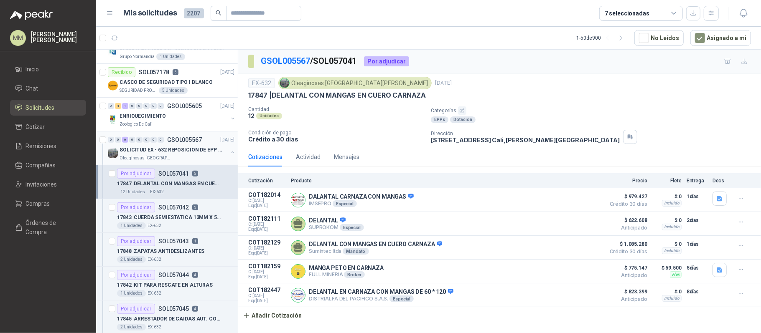
click at [229, 153] on button "button" at bounding box center [232, 152] width 7 height 7
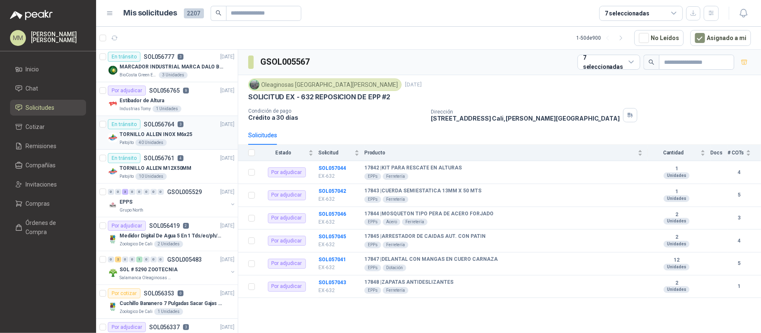
scroll to position [557, 0]
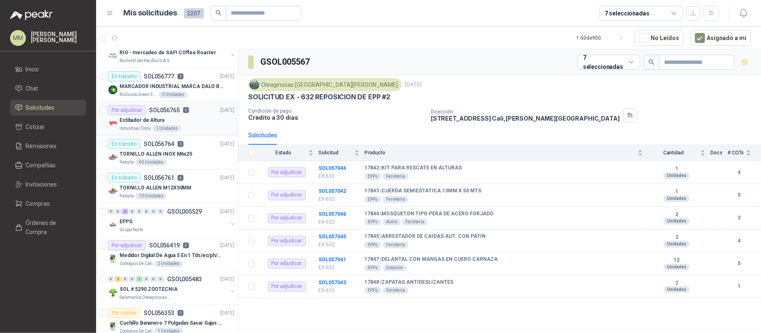
click at [210, 125] on div "Estibador de Altura" at bounding box center [177, 120] width 115 height 10
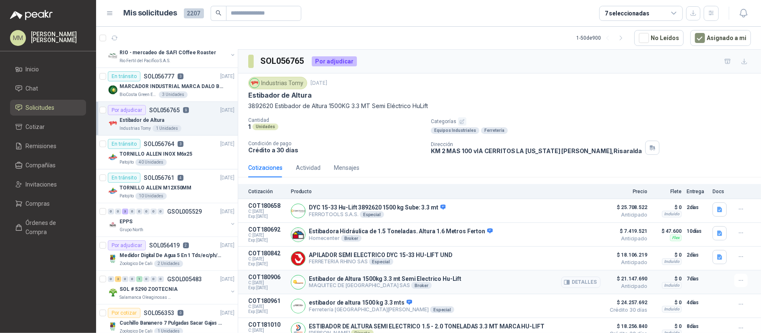
click at [572, 284] on button "Detalles" at bounding box center [580, 282] width 39 height 11
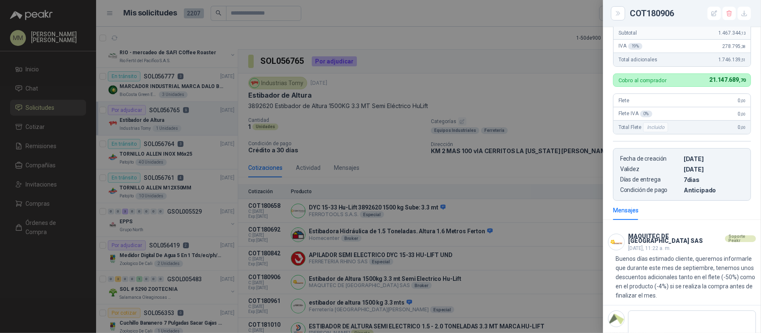
scroll to position [218, 0]
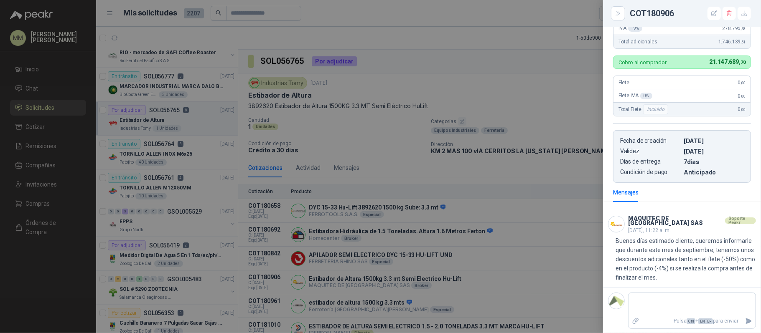
click at [40, 116] on div at bounding box center [380, 166] width 761 height 333
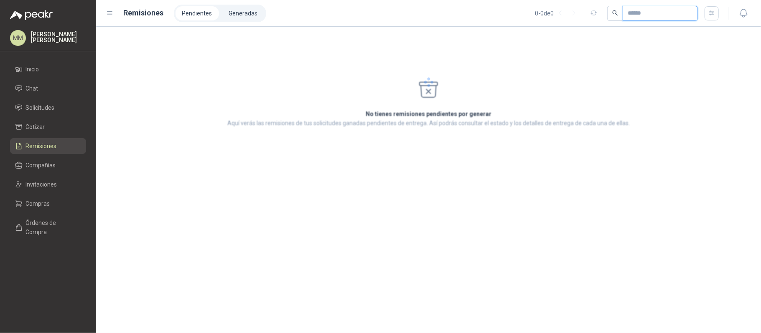
click at [657, 11] on input "text" at bounding box center [657, 13] width 59 height 14
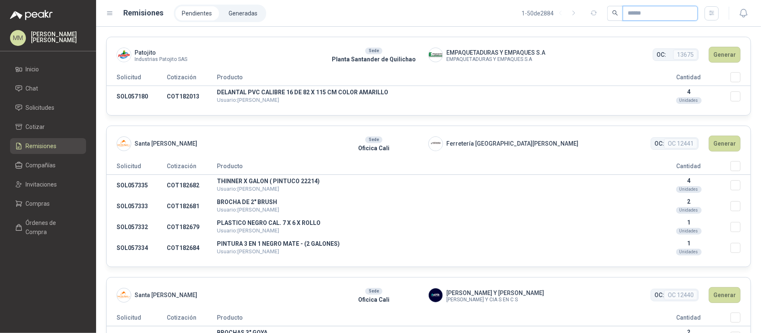
paste input "*********"
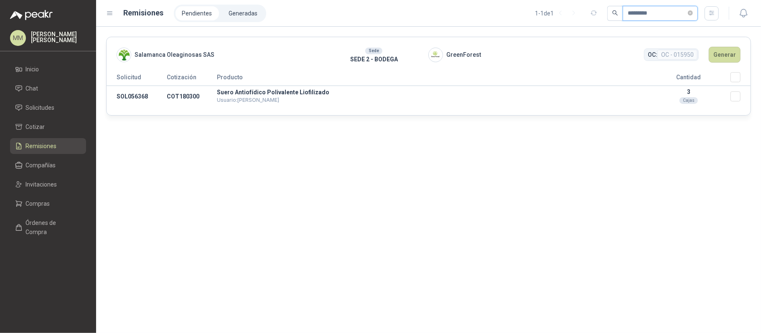
type input "*********"
click at [728, 59] on button "Generar" at bounding box center [725, 55] width 32 height 16
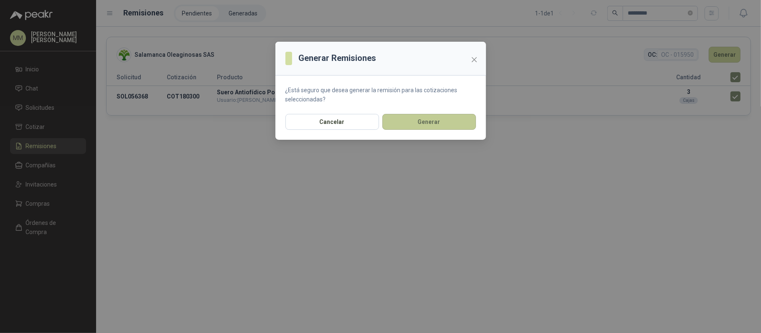
click at [423, 126] on button "Generar" at bounding box center [429, 122] width 94 height 16
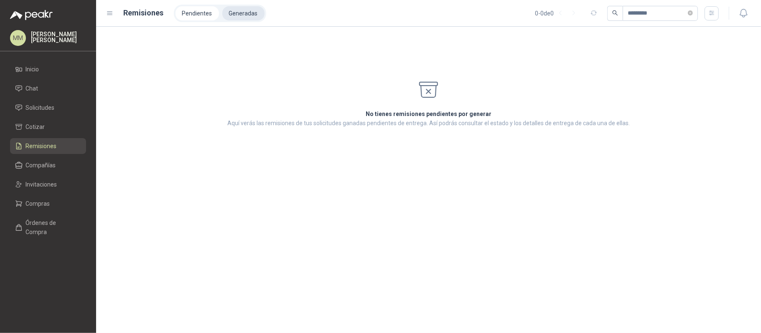
click at [249, 13] on li "Generadas" at bounding box center [243, 13] width 42 height 14
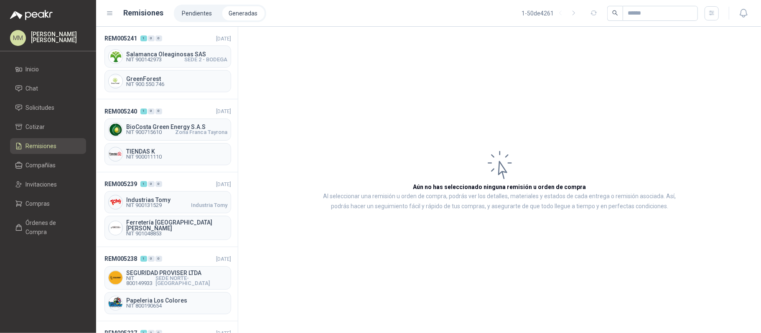
click at [205, 57] on span "SEDE 2 - BODEGA" at bounding box center [205, 59] width 43 height 5
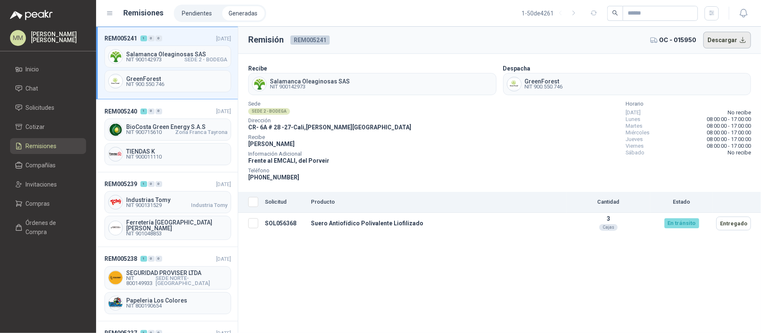
click at [725, 45] on button "Descargar" at bounding box center [727, 40] width 48 height 17
drag, startPoint x: 567, startPoint y: 140, endPoint x: 542, endPoint y: 132, distance: 26.4
click at [567, 140] on div "Sede SEDE 2 - BODEGA Dirección CR- 6A # 28 -27 - Cali , Valle del Cauca Recibe …" at bounding box center [499, 142] width 503 height 80
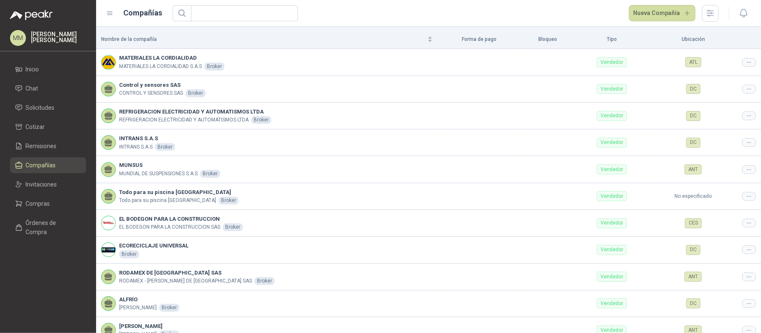
drag, startPoint x: 670, startPoint y: 18, endPoint x: 664, endPoint y: 25, distance: 8.9
click at [670, 18] on button "Nueva Compañía" at bounding box center [662, 13] width 67 height 17
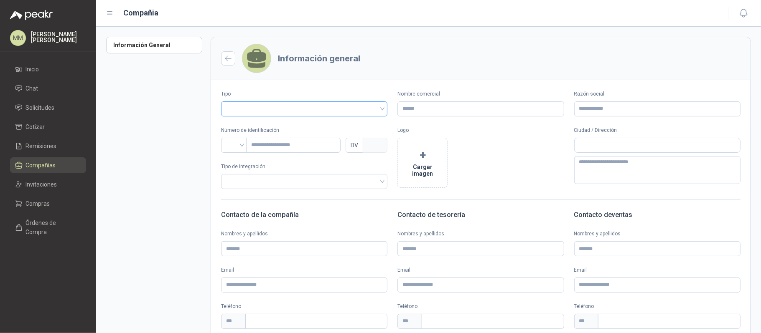
click at [339, 105] on input "search" at bounding box center [304, 108] width 156 height 13
click at [265, 143] on div "Vendedor" at bounding box center [303, 140] width 151 height 9
click at [445, 102] on input "Nombre comercial" at bounding box center [480, 109] width 166 height 15
click at [462, 110] on input "**********" at bounding box center [480, 109] width 166 height 15
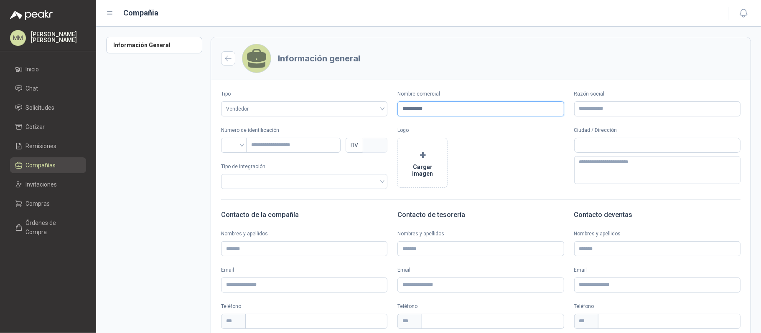
click at [462, 110] on input "**********" at bounding box center [480, 109] width 166 height 15
type input "**********"
click at [585, 107] on input "Razón social" at bounding box center [657, 109] width 166 height 15
paste input "**********"
type input "**********"
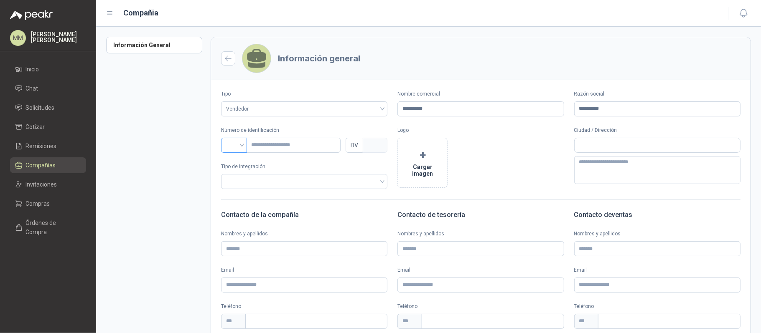
click at [234, 142] on input "search" at bounding box center [234, 144] width 16 height 13
click at [234, 186] on div "NIT" at bounding box center [234, 189] width 13 height 9
click at [274, 149] on input "text" at bounding box center [293, 145] width 94 height 15
type input "********"
type input "*"
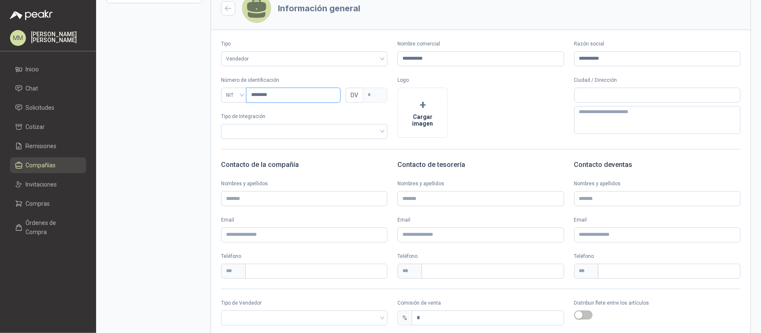
scroll to position [101, 0]
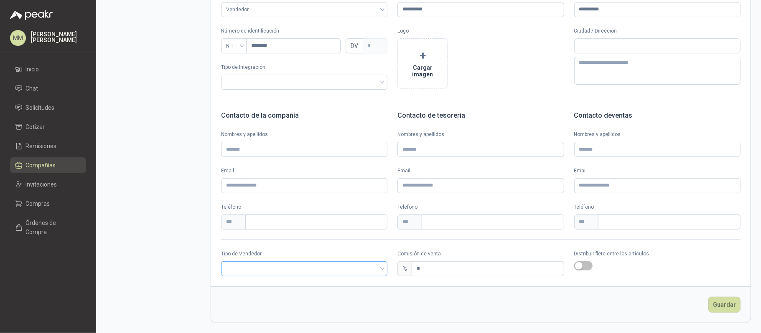
click at [300, 263] on input "search" at bounding box center [304, 268] width 156 height 13
click at [276, 297] on div "Broker" at bounding box center [303, 299] width 151 height 9
click at [432, 269] on input "*" at bounding box center [487, 269] width 151 height 14
type input "*"
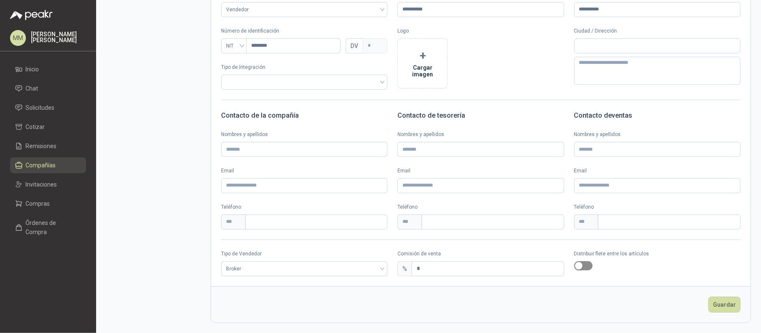
click at [575, 267] on div "button" at bounding box center [579, 266] width 8 height 8
click at [723, 304] on button "Guardar" at bounding box center [724, 305] width 32 height 16
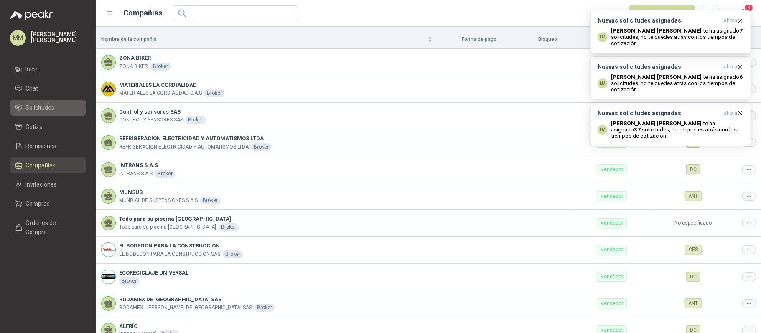
click at [41, 109] on span "Solicitudes" at bounding box center [40, 107] width 29 height 9
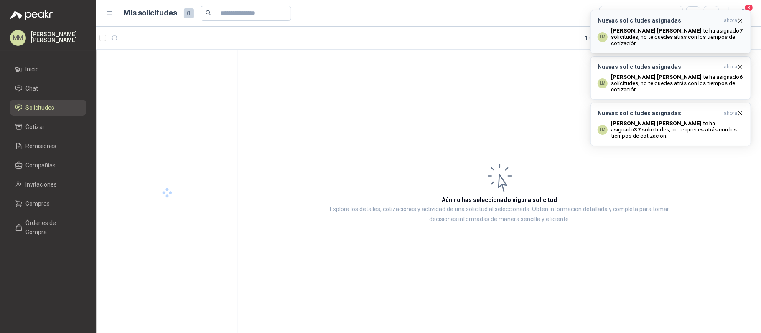
click at [679, 31] on p "Luis Miguel Martinez te ha asignado 7 solicitudes , no te quedes atrás con los …" at bounding box center [677, 37] width 133 height 19
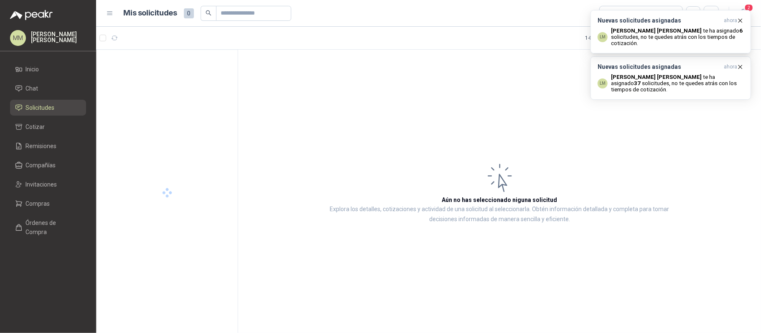
click at [679, 31] on p "Luis Miguel Martinez te ha asignado 6 solicitudes , no te quedes atrás con los …" at bounding box center [677, 37] width 133 height 19
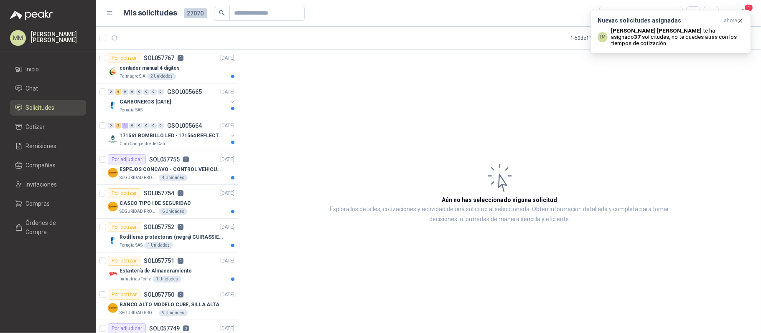
click at [679, 31] on p "Luis Miguel Martinez te ha asignado 37 solicitudes , no te quedes atrás con los…" at bounding box center [677, 37] width 133 height 19
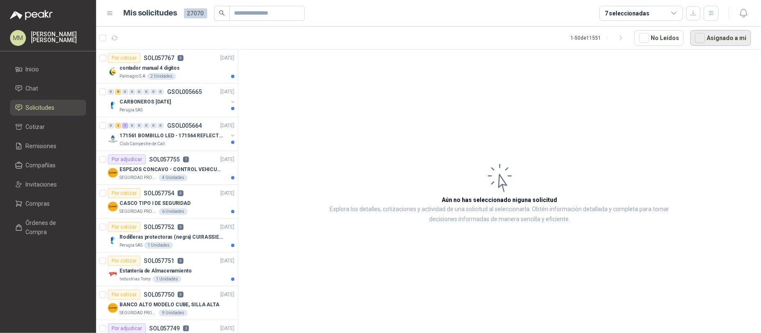
click at [707, 40] on button "Asignado a mi" at bounding box center [720, 38] width 61 height 16
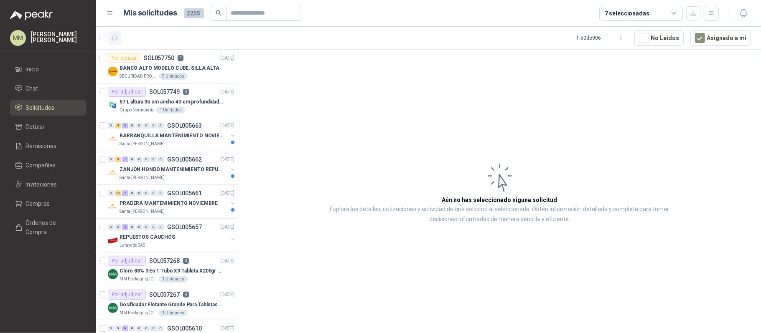
click at [113, 39] on icon "button" at bounding box center [114, 38] width 7 height 7
click at [229, 203] on button "button" at bounding box center [232, 203] width 7 height 7
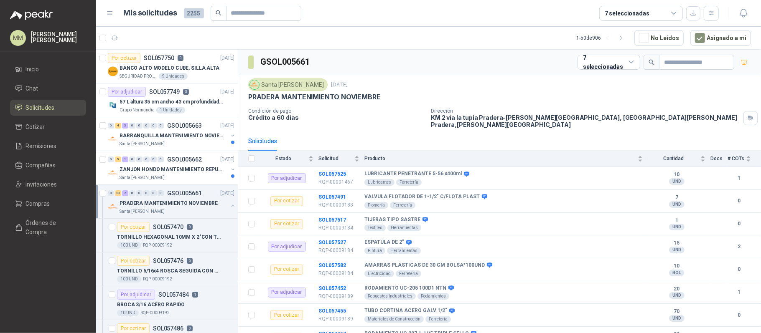
click at [229, 208] on button "button" at bounding box center [232, 206] width 7 height 7
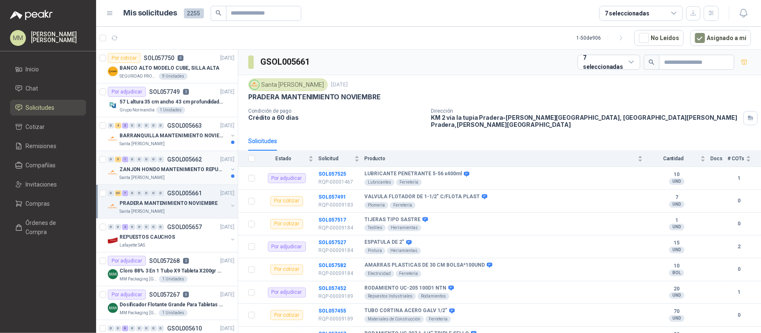
scroll to position [3, 0]
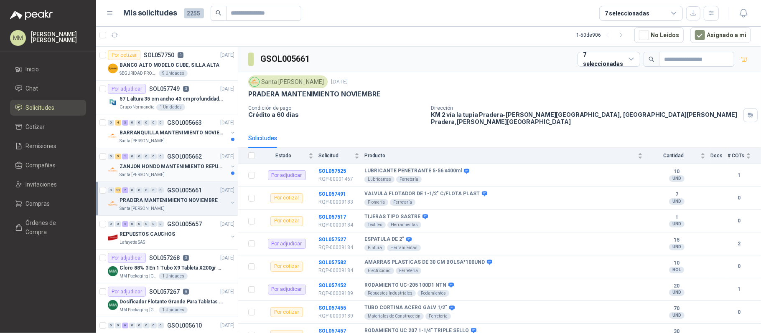
click at [229, 169] on button "button" at bounding box center [232, 166] width 7 height 7
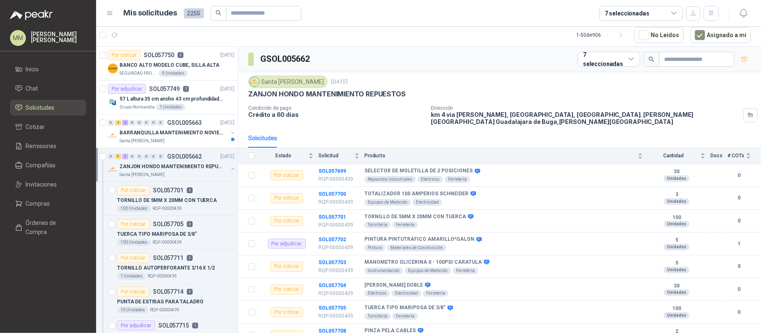
click at [229, 169] on button "button" at bounding box center [232, 169] width 7 height 7
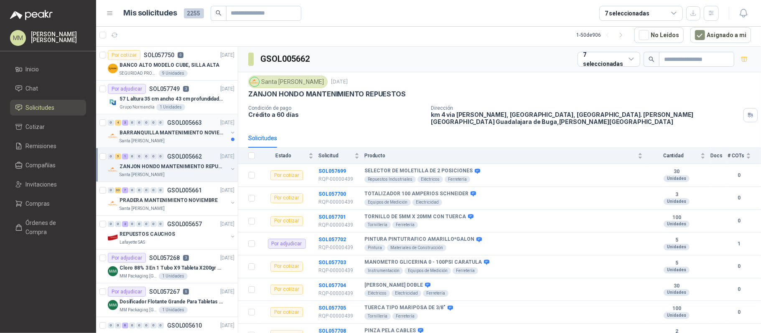
click at [229, 132] on button "button" at bounding box center [232, 133] width 7 height 7
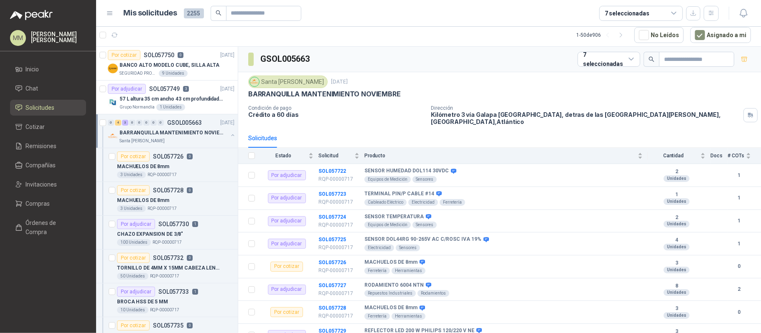
click at [229, 132] on button "button" at bounding box center [232, 135] width 7 height 7
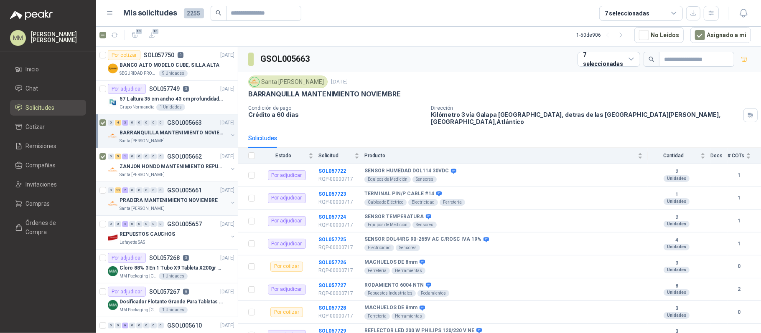
click at [101, 194] on div at bounding box center [103, 199] width 8 height 27
click at [131, 36] on button "50" at bounding box center [134, 34] width 13 height 13
click at [45, 128] on li "Cotizar 50" at bounding box center [48, 126] width 66 height 9
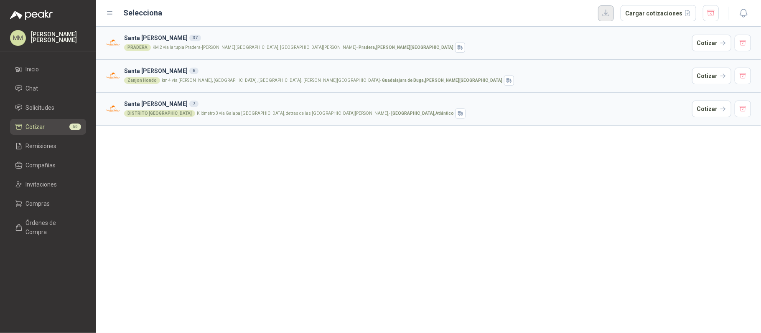
click at [612, 14] on button "button" at bounding box center [606, 13] width 16 height 16
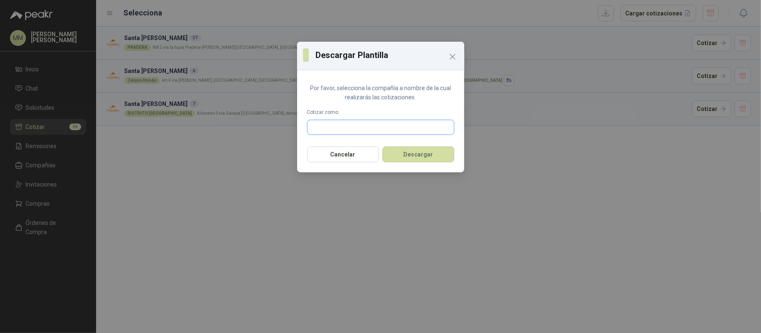
click at [361, 125] on input "text" at bounding box center [381, 127] width 146 height 14
type input "*********"
click at [363, 145] on p "TORNI-TOOLS FERRETERIA" at bounding box center [358, 145] width 62 height 5
click at [410, 153] on button "Descargar" at bounding box center [418, 155] width 72 height 16
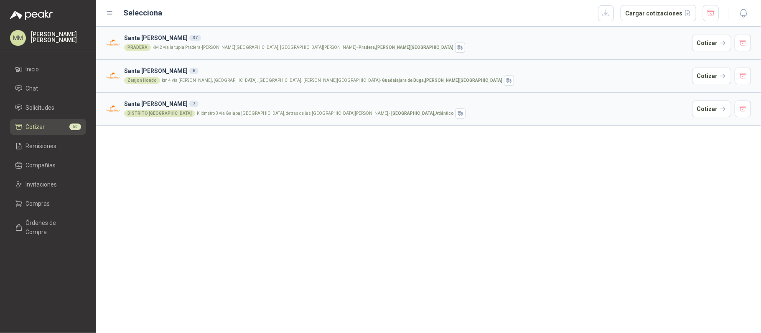
click at [601, 190] on div "Santa Anita Napoles 37 PRADERA KM 2 vía la tupia Pradera-Valle del Cauca, la Tu…" at bounding box center [428, 180] width 665 height 307
click at [47, 111] on span "Solicitudes" at bounding box center [40, 107] width 29 height 9
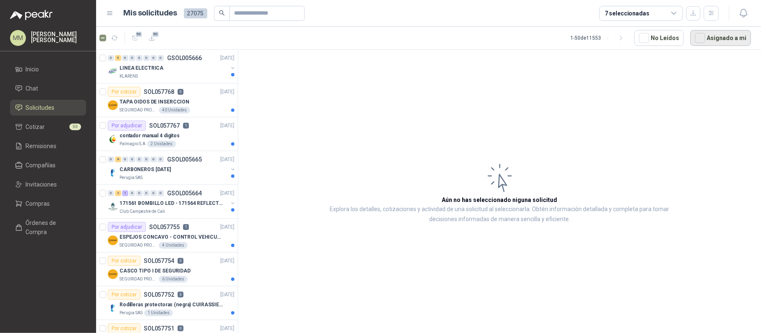
click at [709, 44] on button "Asignado a mi" at bounding box center [720, 38] width 61 height 16
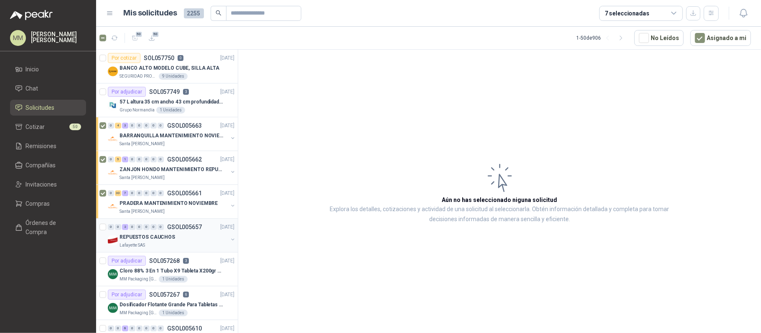
click at [229, 240] on button "button" at bounding box center [232, 240] width 7 height 7
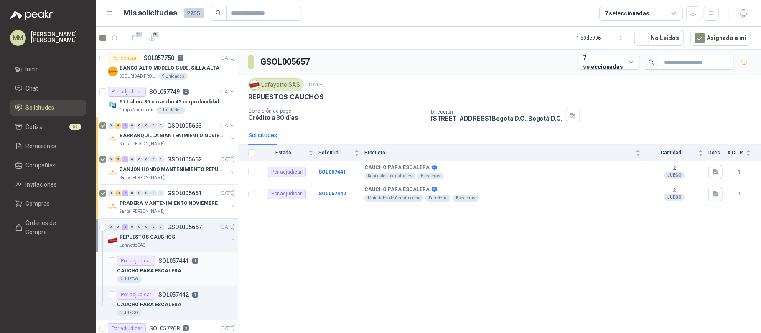
click at [211, 265] on div "Por adjudicar SOL057441 1" at bounding box center [175, 261] width 117 height 10
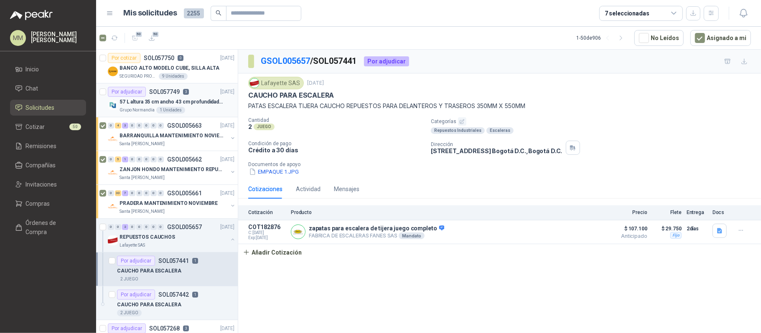
click at [191, 95] on div "Por adjudicar SOL057749 3 26/09/25" at bounding box center [171, 92] width 127 height 10
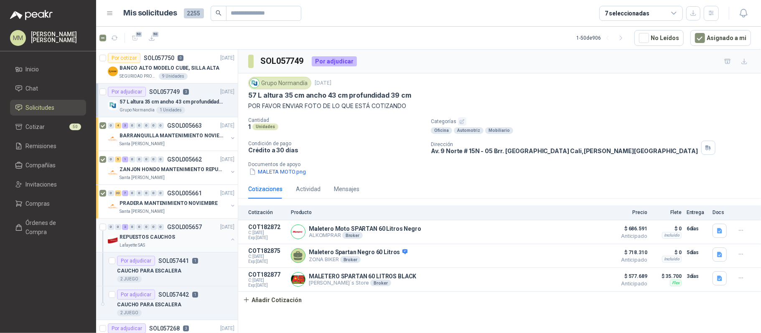
click at [229, 239] on button "button" at bounding box center [232, 240] width 7 height 7
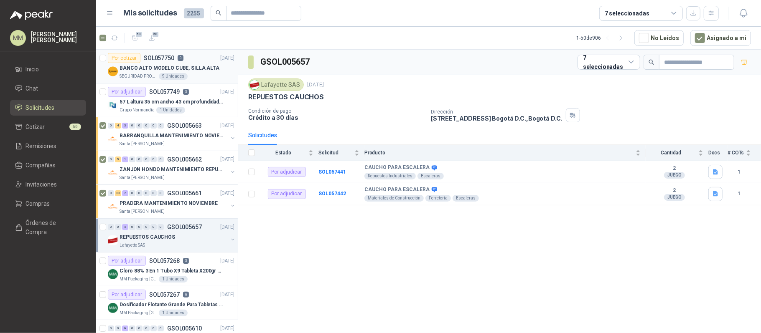
click at [157, 72] on p "BANCO ALTO MODELO CUBE, SILLA ALTA" at bounding box center [170, 68] width 100 height 8
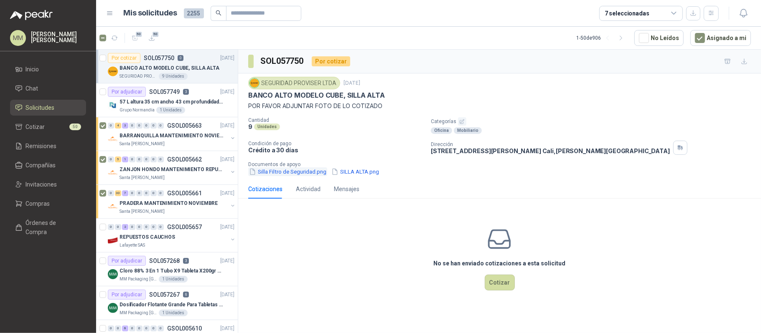
click at [294, 176] on button "Silla Filtro de Seguridad.png" at bounding box center [287, 172] width 79 height 9
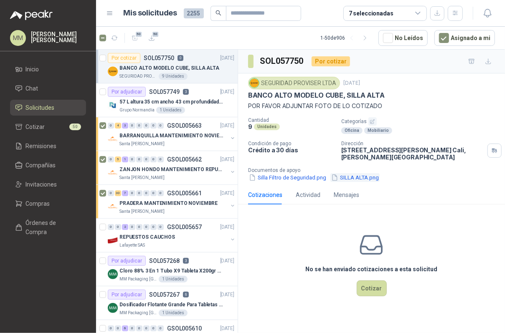
click at [353, 181] on button "SILLA ALTA.png" at bounding box center [355, 177] width 49 height 9
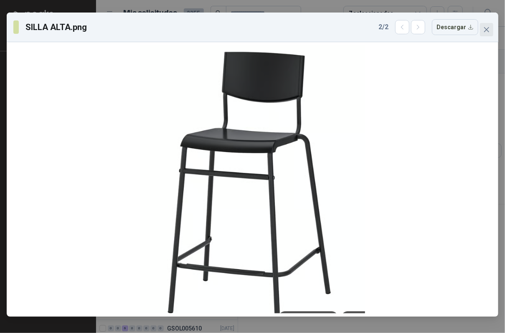
click at [486, 31] on icon "close" at bounding box center [486, 29] width 5 height 5
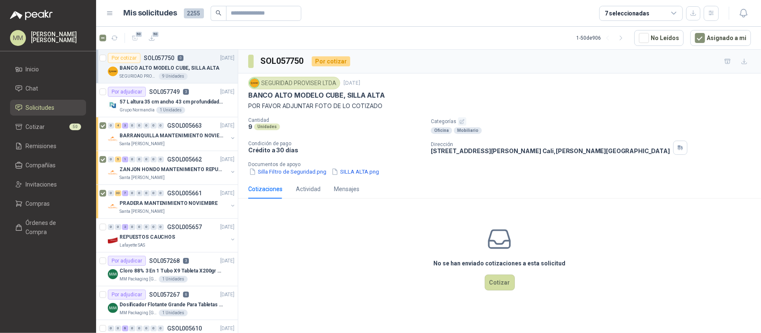
click at [545, 117] on div "SEGURIDAD PROVISER LTDA 26 sept, 2025 BANCO ALTO MODELO CUBE, SILLA ALTA POR FA…" at bounding box center [499, 126] width 503 height 99
click at [354, 94] on p "BANCO ALTO MODELO CUBE, SILLA ALTA" at bounding box center [316, 95] width 137 height 9
drag, startPoint x: 354, startPoint y: 94, endPoint x: 376, endPoint y: 96, distance: 22.6
click at [376, 96] on p "BANCO ALTO MODELO CUBE, SILLA ALTA" at bounding box center [316, 95] width 137 height 9
copy p "SILLA ALTA"
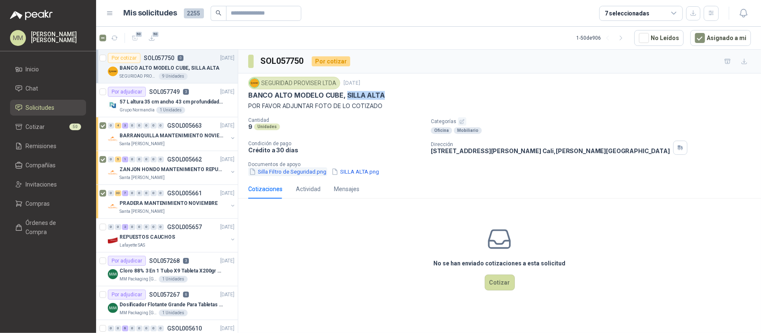
click at [292, 173] on button "Silla Filtro de Seguridad.png" at bounding box center [287, 172] width 79 height 9
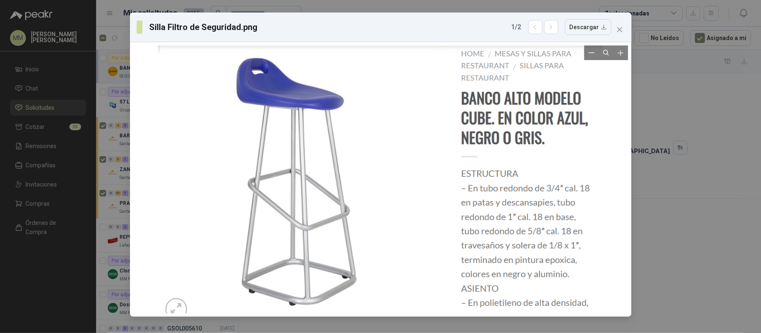
click at [291, 165] on div at bounding box center [381, 180] width 446 height 268
click at [555, 32] on button "button" at bounding box center [551, 27] width 14 height 14
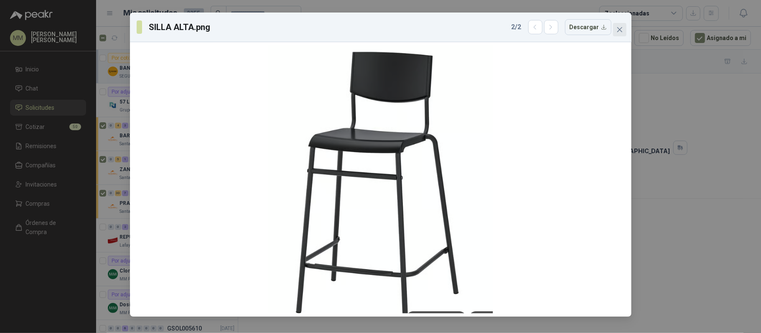
click at [614, 33] on button "Close" at bounding box center [619, 29] width 13 height 13
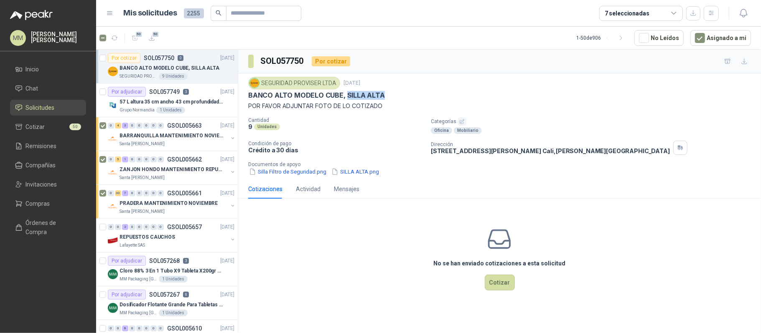
copy p "SILLA ALTA"
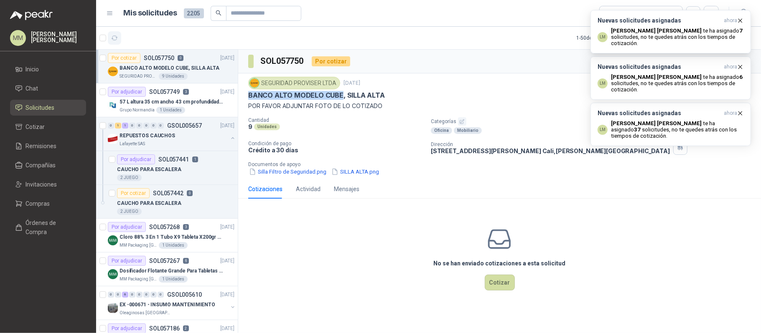
click at [112, 37] on icon "button" at bounding box center [115, 38] width 6 height 4
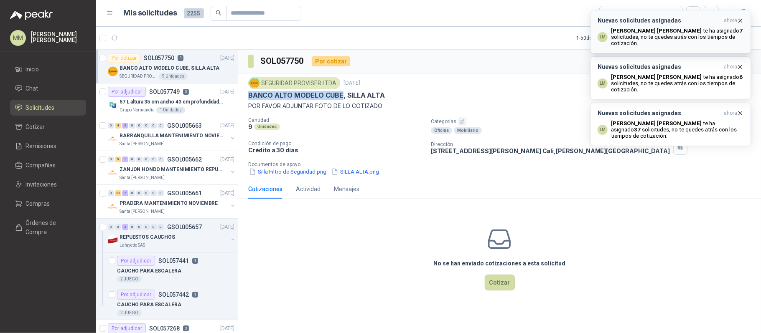
click at [740, 20] on icon "button" at bounding box center [740, 20] width 3 height 3
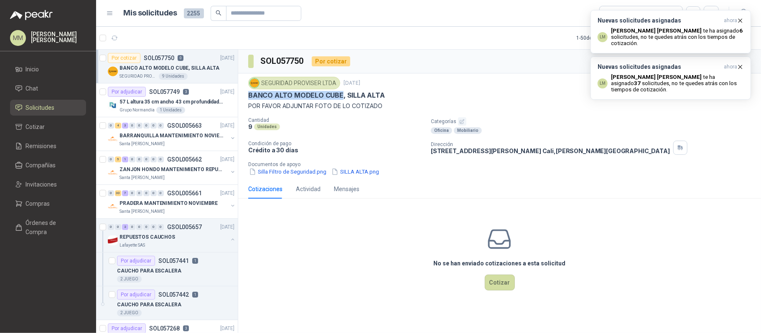
click at [740, 20] on icon "button" at bounding box center [740, 20] width 3 height 3
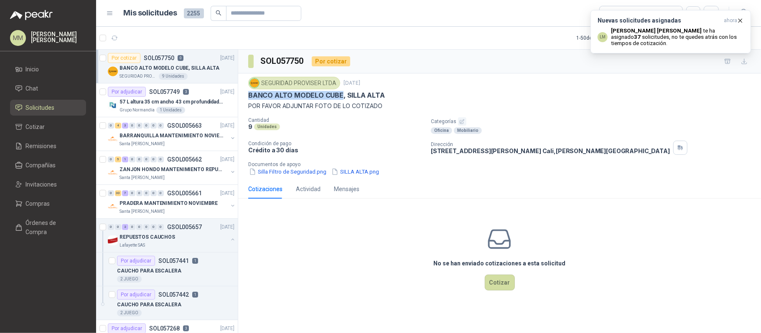
click at [740, 20] on icon "button" at bounding box center [740, 20] width 3 height 3
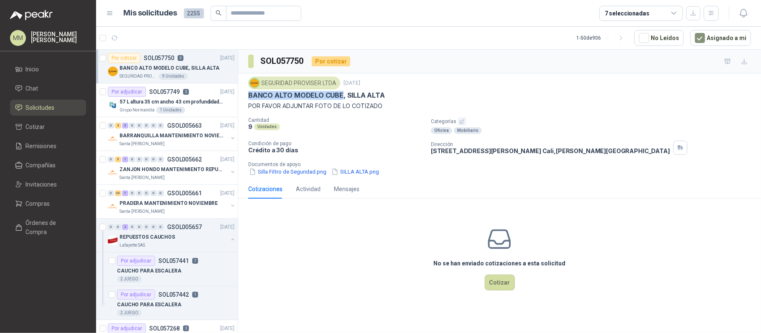
click at [338, 96] on p "BANCO ALTO MODELO CUBE, SILLA ALTA" at bounding box center [316, 95] width 137 height 9
click at [535, 94] on div "BANCO ALTO MODELO CUBE, SILLA ALTA" at bounding box center [499, 95] width 503 height 9
drag, startPoint x: 562, startPoint y: 161, endPoint x: 557, endPoint y: 160, distance: 4.6
click at [562, 161] on div "Cantidad 9 Unidades Categorías Oficina Mobiliario Condición de pago Crédito a 3…" at bounding box center [499, 146] width 503 height 59
click at [524, 99] on div "BANCO ALTO MODELO CUBE, SILLA ALTA" at bounding box center [499, 95] width 503 height 9
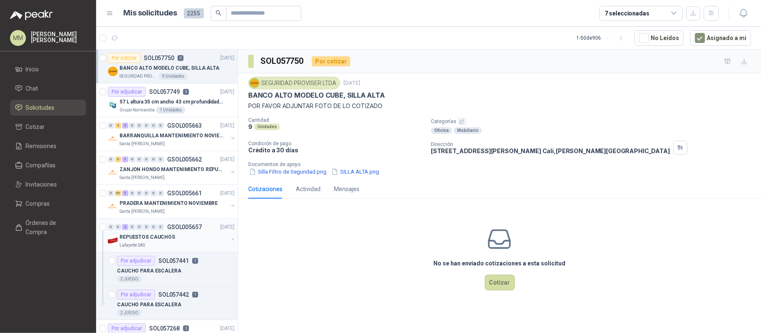
click at [229, 240] on button "button" at bounding box center [232, 240] width 7 height 7
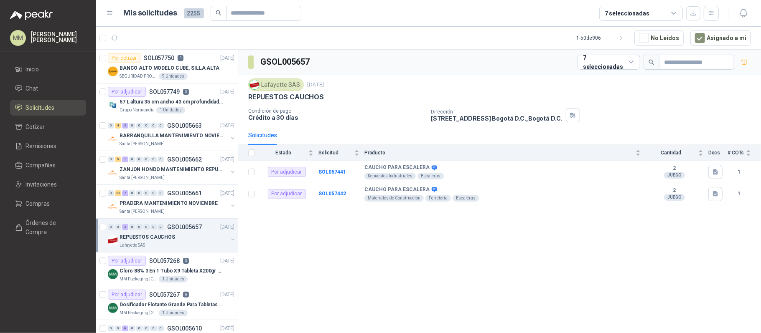
click at [490, 72] on div "GSOL005657 7 seleccionadas" at bounding box center [499, 62] width 523 height 25
click at [515, 102] on div "REPUESTOS CAUCHOS" at bounding box center [499, 97] width 503 height 9
click at [562, 223] on div "GSOL005657 7 seleccionadas Lafayette SAS [DATE] REPUESTOS CAUCHOS Condición de …" at bounding box center [499, 193] width 523 height 287
click at [491, 69] on div "GSOL005657 7 seleccionadas" at bounding box center [499, 62] width 523 height 25
click at [170, 71] on p "BANCO ALTO MODELO CUBE, SILLA ALTA" at bounding box center [170, 68] width 100 height 8
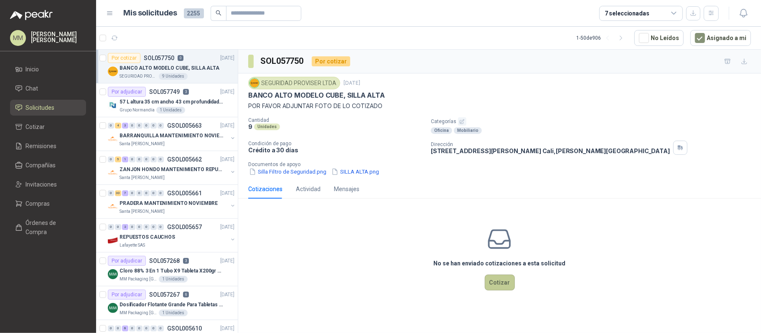
click at [487, 288] on button "Cotizar" at bounding box center [500, 283] width 30 height 16
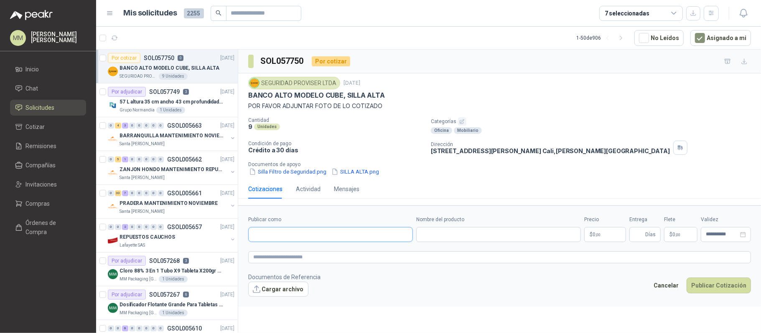
click at [333, 236] on input "Publicar como" at bounding box center [331, 235] width 164 height 14
type input "****"
click at [315, 256] on div "IKEA IKEA - NIT : 00000001" at bounding box center [330, 256] width 150 height 9
type input "**********"
click at [453, 239] on input "Nombre del producto" at bounding box center [498, 234] width 165 height 15
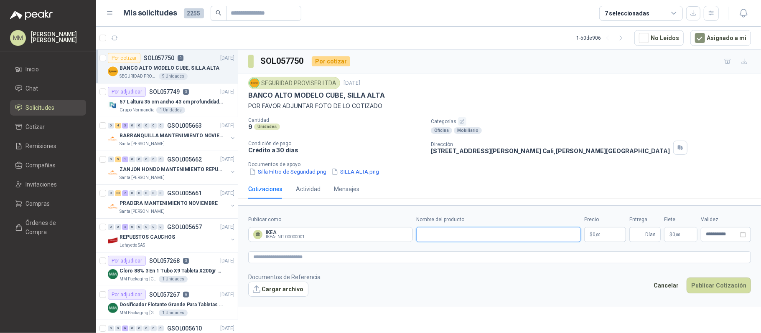
paste input "**********"
type input "**********"
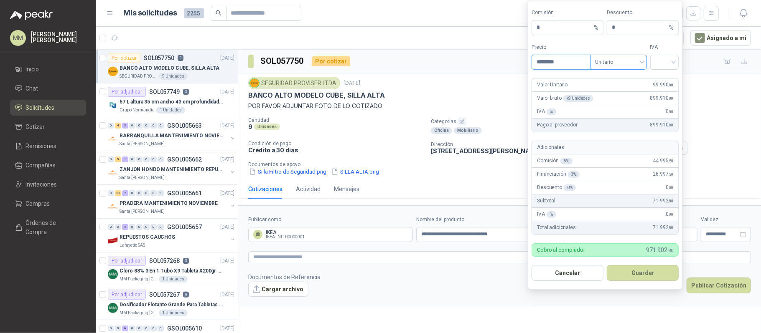
click at [617, 62] on span "Unitario" at bounding box center [618, 62] width 46 height 13
type input "********"
click at [615, 89] on div "Unitario con IVA" at bounding box center [618, 91] width 43 height 9
click at [652, 62] on div at bounding box center [664, 62] width 29 height 15
click at [659, 80] on div "19%" at bounding box center [663, 78] width 15 height 9
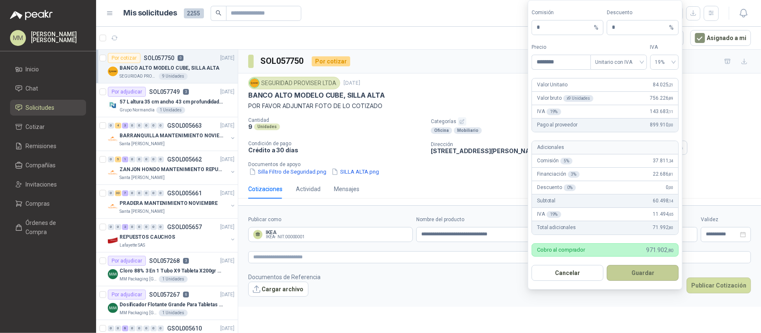
click at [631, 278] on button "Guardar" at bounding box center [643, 273] width 72 height 16
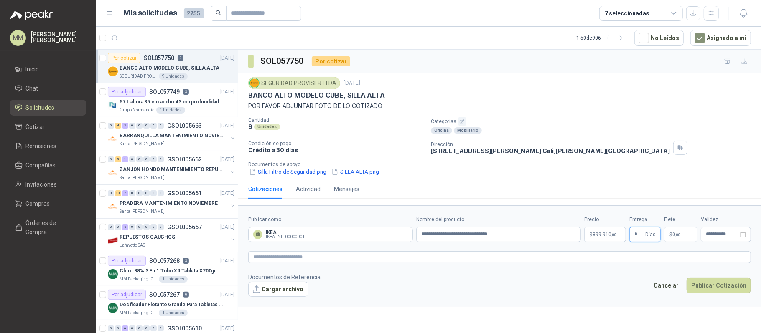
type input "*"
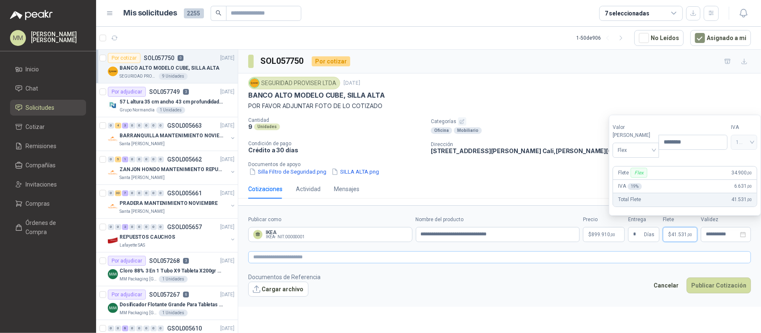
type input "********"
click at [344, 258] on textarea at bounding box center [499, 258] width 503 height 13
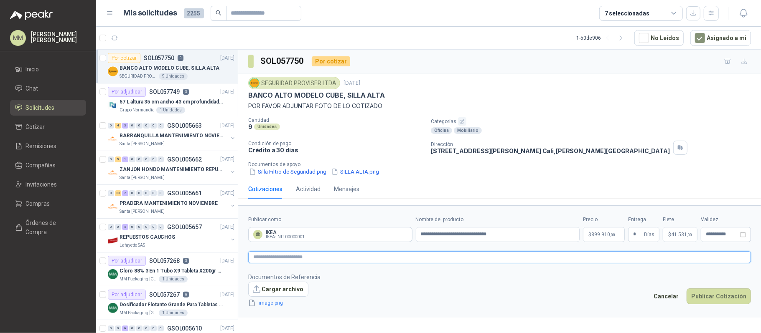
click at [330, 258] on textarea at bounding box center [499, 258] width 503 height 13
click at [534, 236] on input "**********" at bounding box center [498, 234] width 164 height 15
type input "**********"
click at [718, 299] on button "Publicar Cotización" at bounding box center [719, 297] width 64 height 16
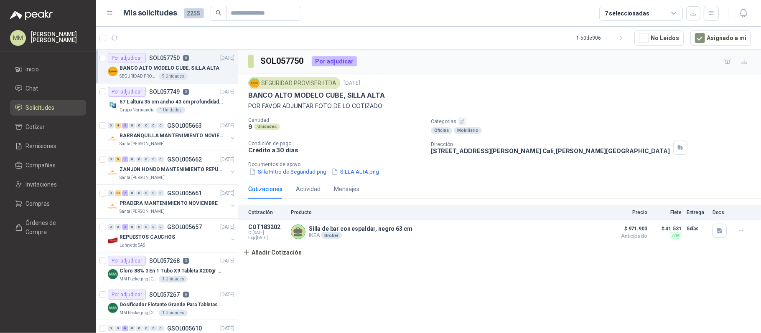
click at [283, 265] on div "SOL057750 Por adjudicar SEGURIDAD PROVISER LTDA [DATE] BANCO ALTO MODELO CUBE, …" at bounding box center [499, 193] width 523 height 287
click at [274, 260] on button "Añadir Cotización" at bounding box center [272, 252] width 69 height 17
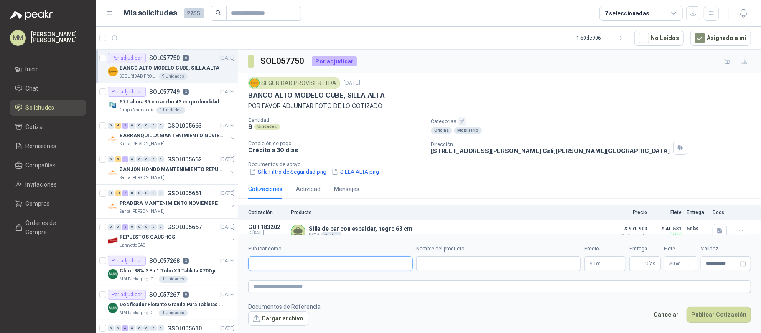
click at [283, 261] on input "Publicar como" at bounding box center [331, 264] width 164 height 14
click at [346, 228] on p "Silla de bar con espaldar, negro 63 cm" at bounding box center [361, 229] width 104 height 7
copy p "Silla de bar con espaldar, negro 63 cm"
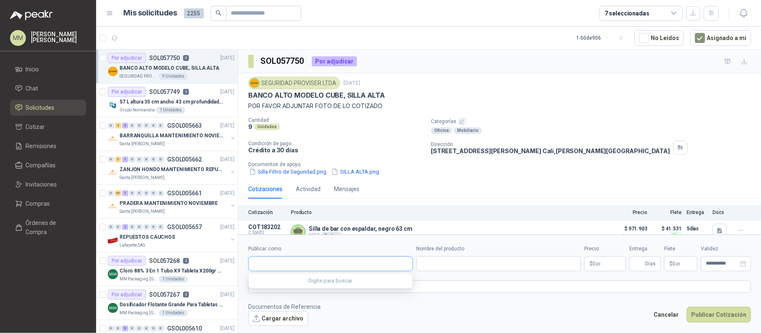
click at [328, 263] on input "Publicar como" at bounding box center [331, 264] width 164 height 14
type input "****"
click at [315, 282] on div "IKEA IKEA - NIT : 00000001" at bounding box center [330, 284] width 150 height 9
type input "**********"
click at [445, 268] on input "Nombre del producto" at bounding box center [498, 264] width 165 height 15
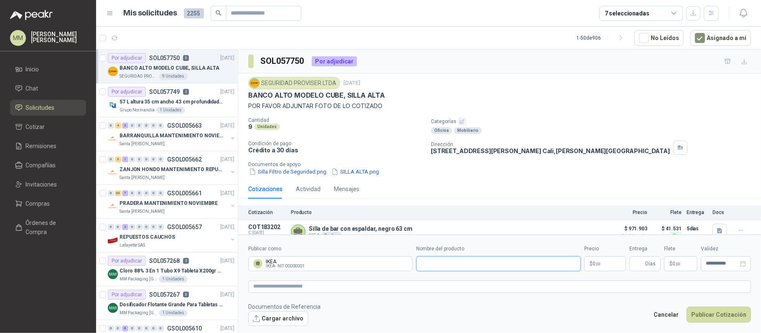
paste input "**********"
type input "**********"
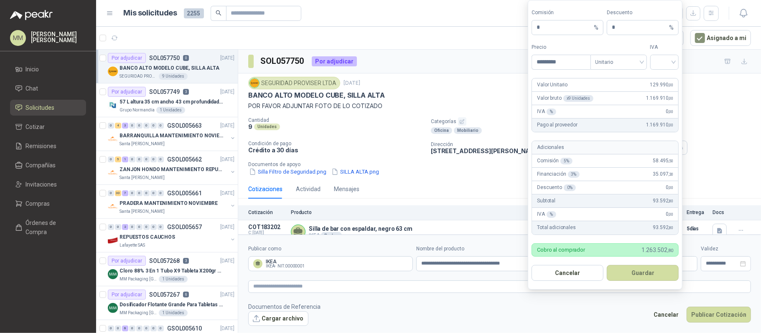
type input "*********"
click at [667, 64] on input "search" at bounding box center [664, 61] width 19 height 13
click at [664, 76] on div "19%" at bounding box center [663, 78] width 15 height 9
click at [627, 56] on span "Unitario" at bounding box center [618, 62] width 46 height 13
click at [615, 97] on div "Unitario con IVA" at bounding box center [618, 91] width 53 height 13
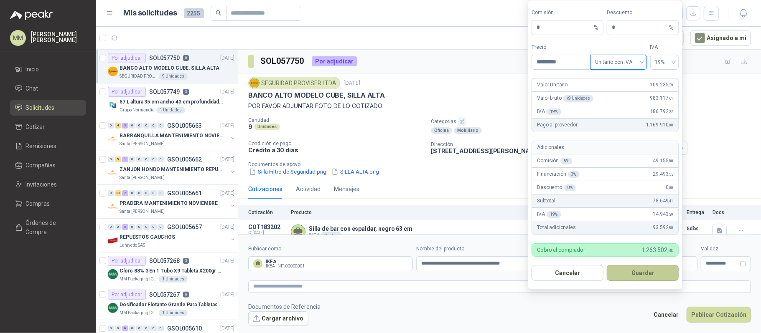
click at [640, 277] on button "Guardar" at bounding box center [643, 273] width 72 height 16
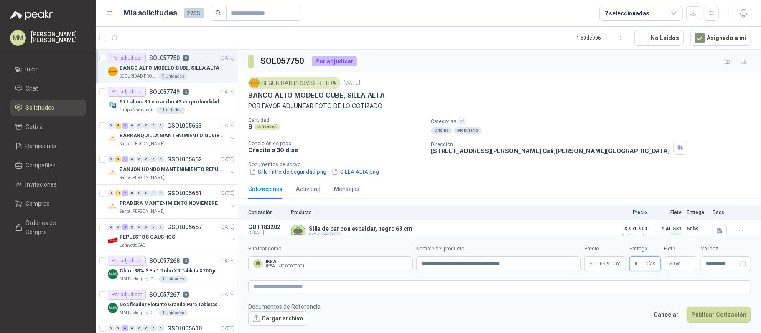
type input "*"
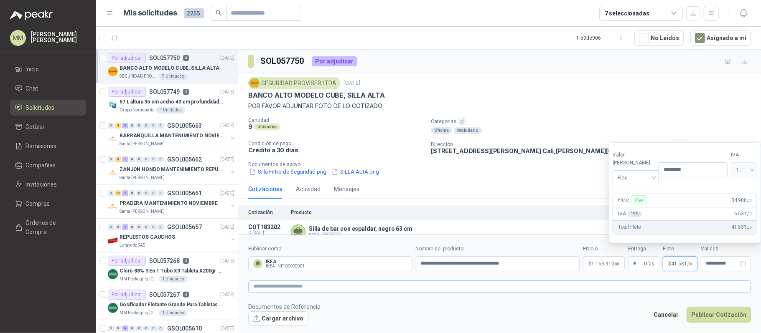
type input "********"
click at [606, 283] on textarea at bounding box center [499, 287] width 503 height 13
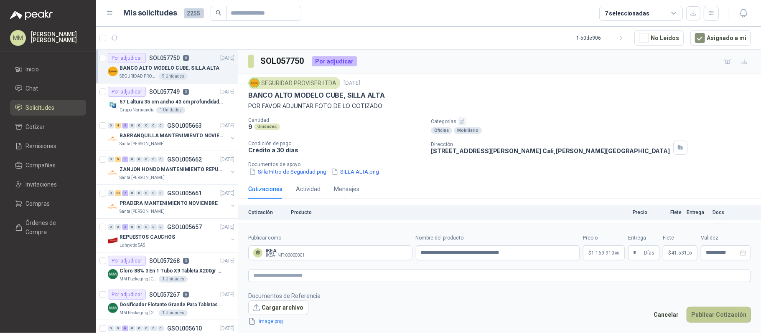
click at [726, 317] on button "Publicar Cotización" at bounding box center [719, 315] width 64 height 16
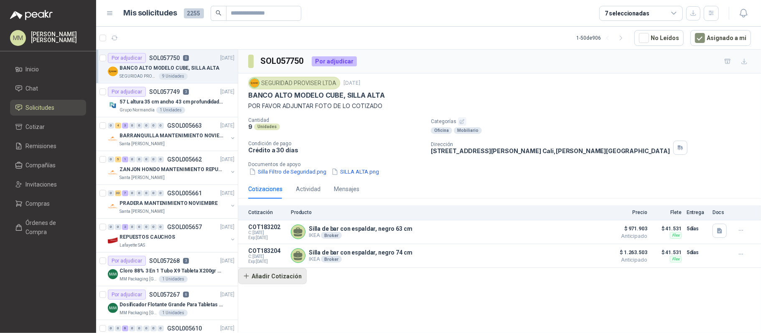
click at [286, 276] on button "Añadir Cotización" at bounding box center [272, 276] width 69 height 17
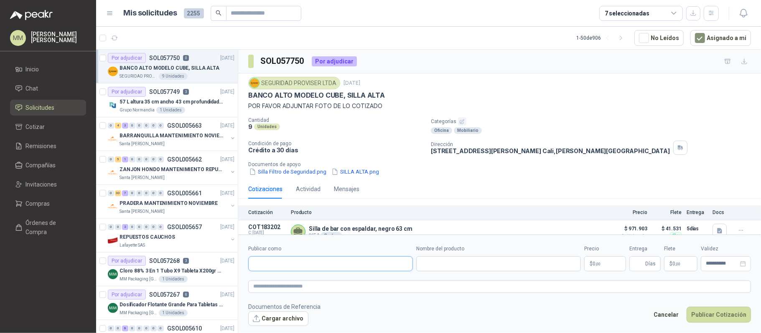
click at [314, 260] on input "Publicar como" at bounding box center [331, 264] width 164 height 14
type input "******"
click at [318, 281] on div "Mublex NIT : 000000001" at bounding box center [330, 284] width 150 height 9
type input "**********"
click at [439, 265] on input "Nombre del producto" at bounding box center [498, 264] width 165 height 15
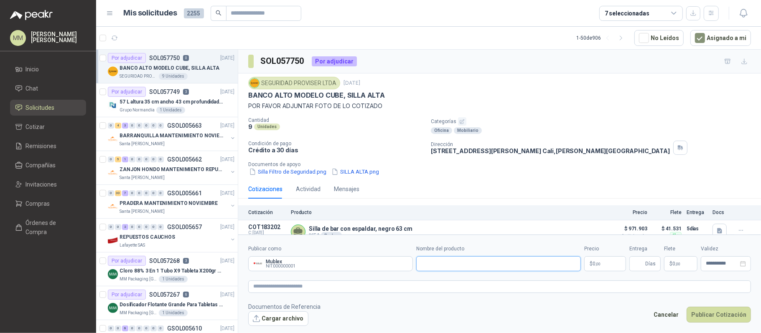
type input "*"
click at [439, 265] on input "Nombre del producto" at bounding box center [498, 264] width 165 height 15
click at [434, 286] on textarea at bounding box center [499, 287] width 503 height 13
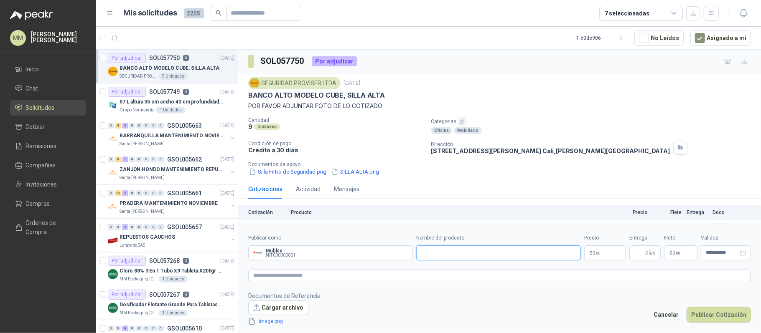
click at [474, 252] on input "Nombre del producto" at bounding box center [498, 253] width 165 height 15
paste input "**********"
type input "**********"
click at [276, 323] on link "image.png" at bounding box center [283, 322] width 55 height 8
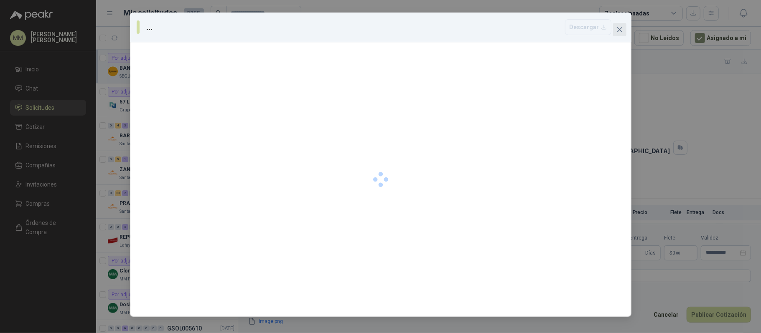
click at [623, 28] on span "Close" at bounding box center [619, 29] width 13 height 7
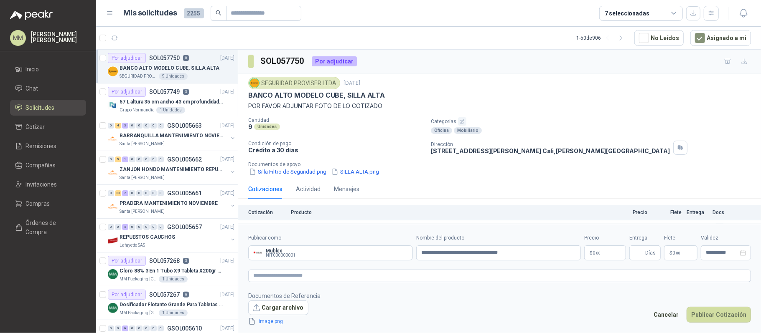
click at [601, 256] on p "$ 0 ,00" at bounding box center [605, 253] width 42 height 15
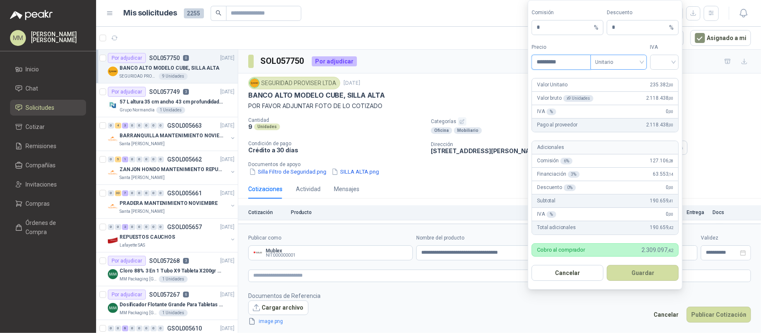
click at [632, 60] on span "Unitario" at bounding box center [618, 62] width 46 height 13
type input "*********"
click at [618, 85] on div "Unitario con IVA" at bounding box center [618, 91] width 53 height 13
click at [666, 64] on input "search" at bounding box center [664, 61] width 19 height 13
click at [664, 74] on div "19%" at bounding box center [663, 78] width 15 height 9
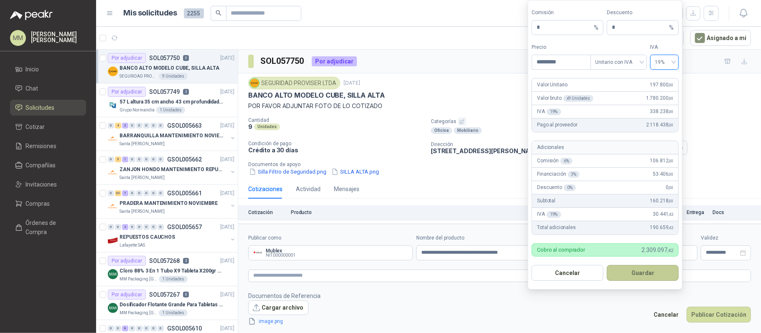
click at [644, 270] on button "Guardar" at bounding box center [643, 273] width 72 height 16
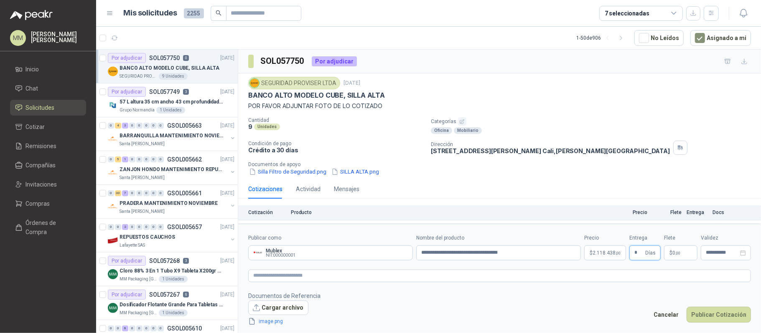
type input "*"
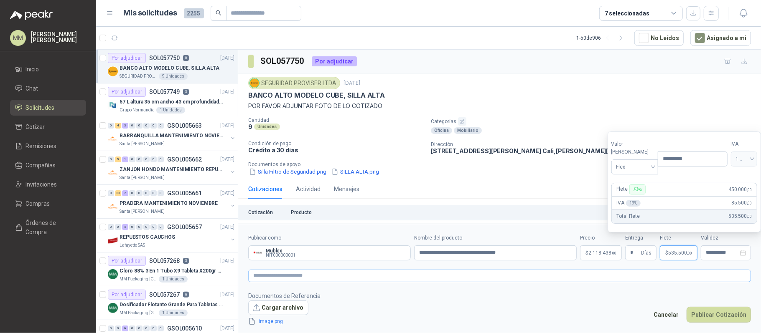
type input "*********"
click at [616, 280] on textarea at bounding box center [499, 276] width 503 height 13
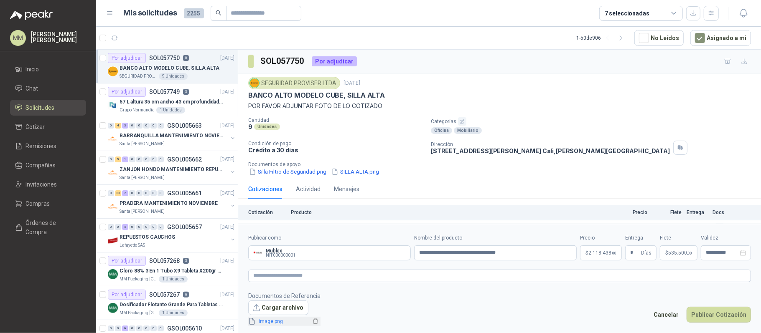
click at [271, 325] on link "image.png" at bounding box center [283, 322] width 55 height 8
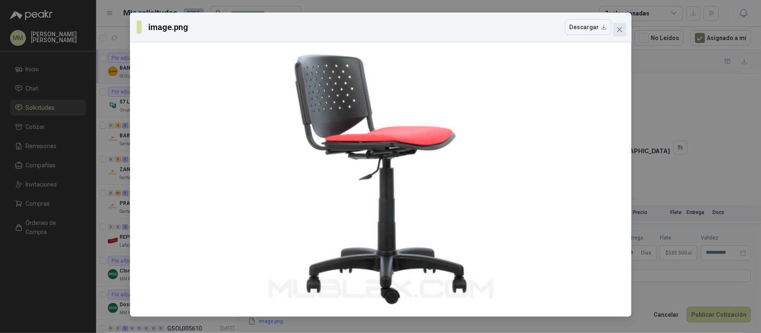
click at [623, 28] on span "Close" at bounding box center [619, 29] width 13 height 7
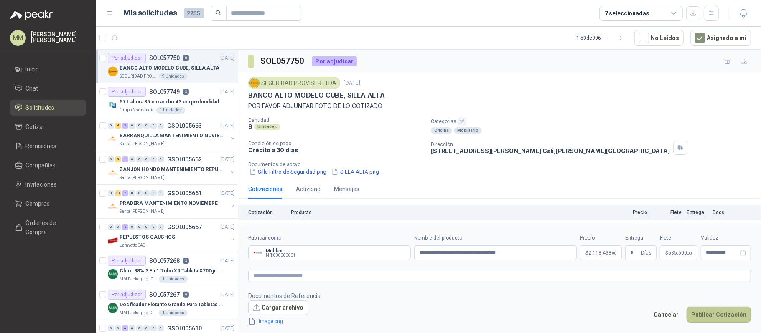
click at [712, 313] on button "Publicar Cotización" at bounding box center [719, 315] width 64 height 16
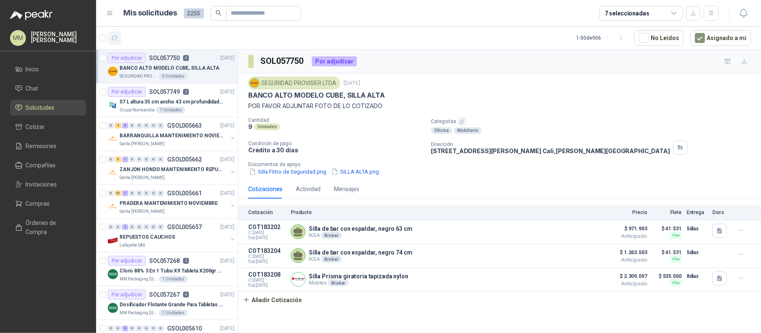
click at [114, 42] on button "button" at bounding box center [114, 37] width 13 height 13
click at [284, 303] on button "Añadir Cotización" at bounding box center [272, 300] width 69 height 17
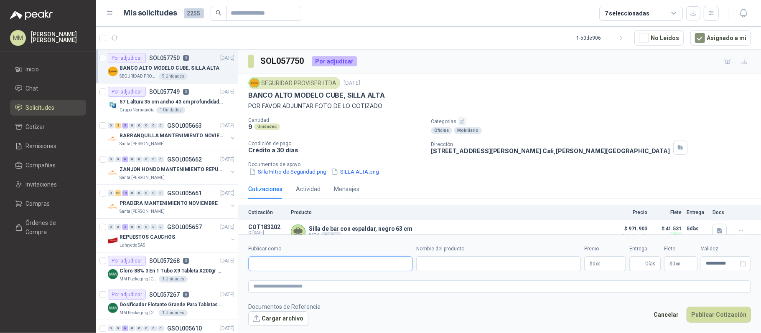
click at [300, 262] on input "Publicar como" at bounding box center [331, 264] width 164 height 14
type input "*******"
click at [299, 283] on div "Homecenter NIT : 800242106" at bounding box center [330, 284] width 150 height 9
type input "**********"
click at [427, 260] on input "Nombre del producto" at bounding box center [498, 264] width 165 height 15
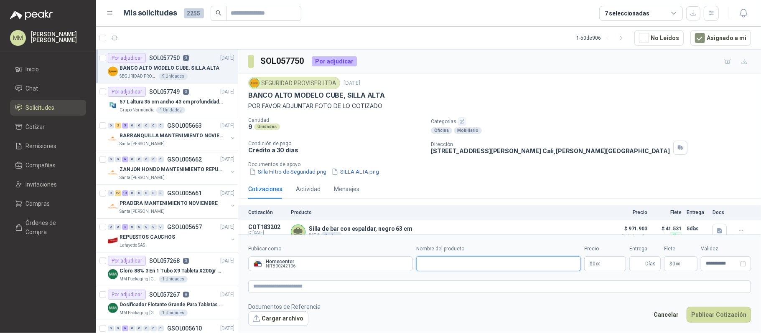
paste input "**********"
type input "**********"
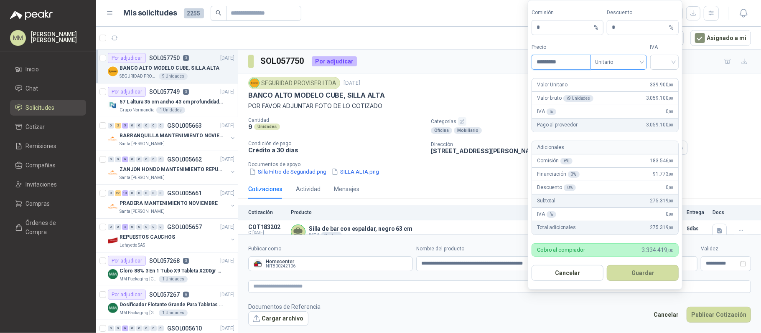
click at [636, 56] on span "Unitario" at bounding box center [618, 62] width 46 height 13
type input "*********"
click at [621, 91] on div "Unitario con IVA" at bounding box center [618, 91] width 43 height 9
click at [661, 64] on input "search" at bounding box center [664, 61] width 19 height 13
click at [662, 74] on div "19%" at bounding box center [663, 78] width 15 height 9
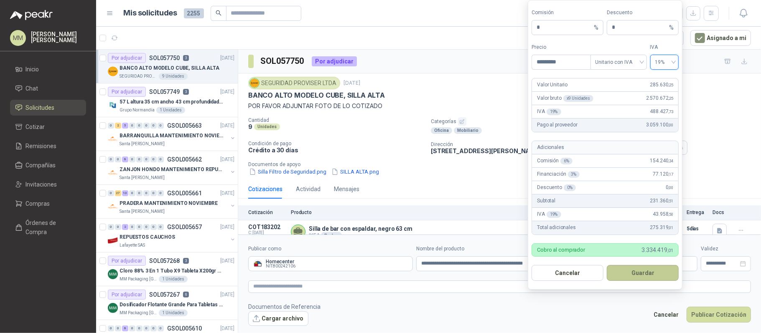
click at [642, 273] on button "Guardar" at bounding box center [643, 273] width 72 height 16
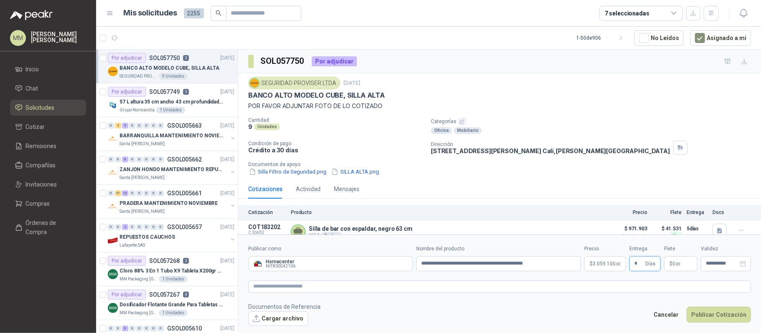
type input "*"
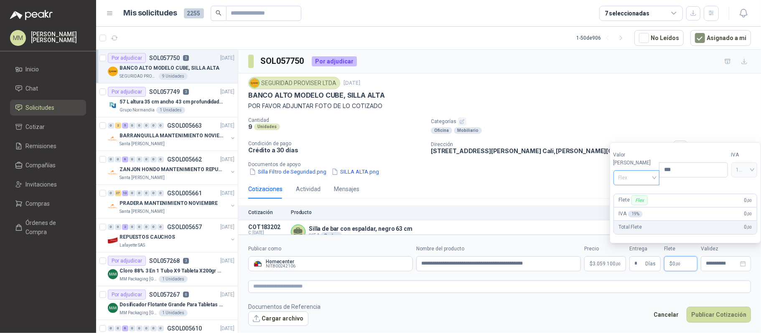
click at [654, 175] on div "Flex" at bounding box center [636, 177] width 46 height 15
click at [626, 212] on div "Incluido" at bounding box center [634, 208] width 29 height 9
click at [517, 284] on textarea at bounding box center [499, 287] width 503 height 13
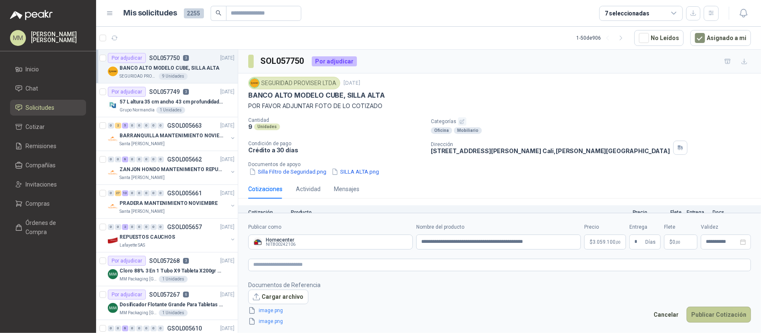
click at [717, 320] on button "Publicar Cotización" at bounding box center [719, 315] width 64 height 16
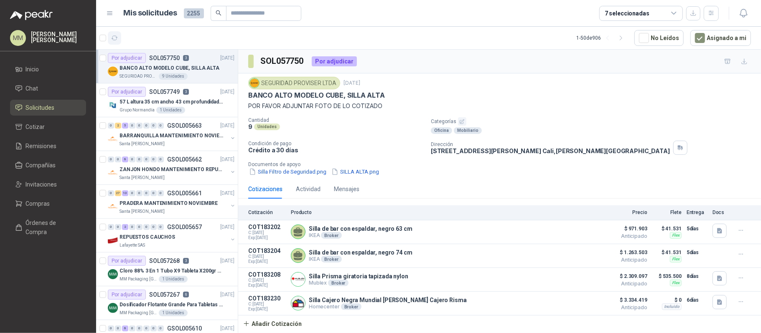
click at [114, 36] on icon "button" at bounding box center [114, 38] width 7 height 7
click at [498, 97] on div "BANCO ALTO MODELO CUBE, SILLA ALTA" at bounding box center [499, 95] width 503 height 9
click at [267, 12] on input "text" at bounding box center [260, 13] width 59 height 14
type input "*********"
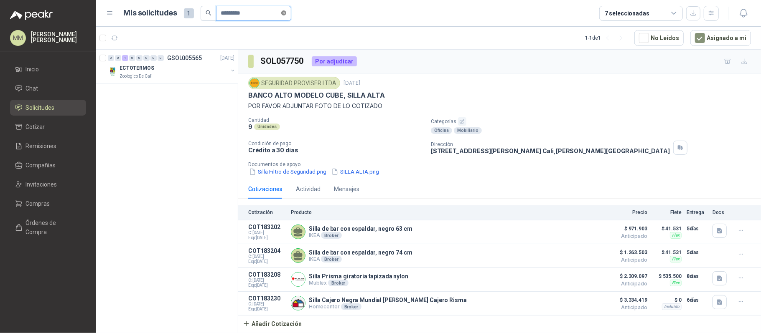
click at [286, 10] on icon "close-circle" at bounding box center [283, 12] width 5 height 5
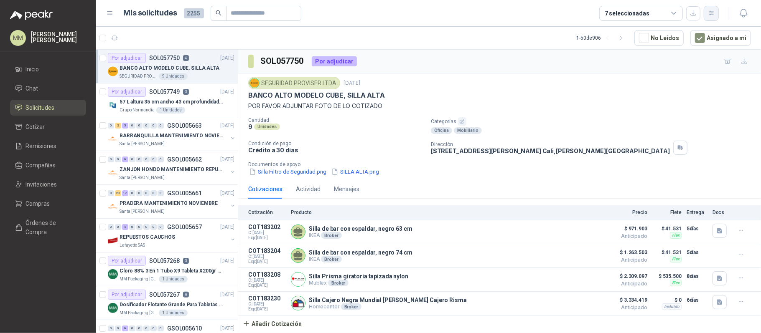
click at [715, 13] on button "button" at bounding box center [711, 13] width 15 height 15
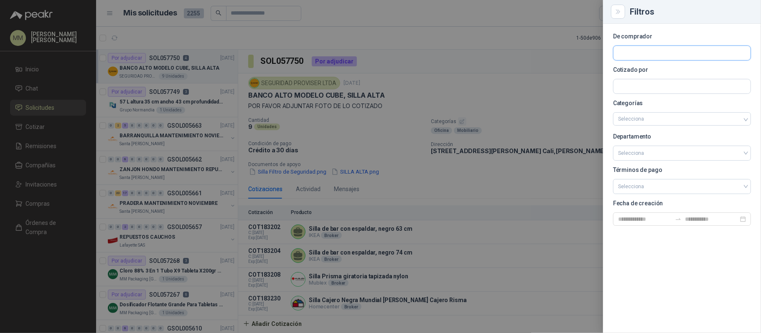
click at [665, 51] on input "text" at bounding box center [681, 53] width 137 height 14
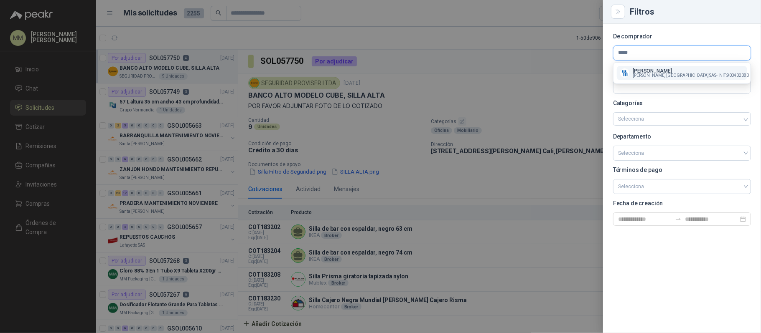
type input "*****"
click at [661, 72] on p "[PERSON_NAME]" at bounding box center [691, 71] width 116 height 5
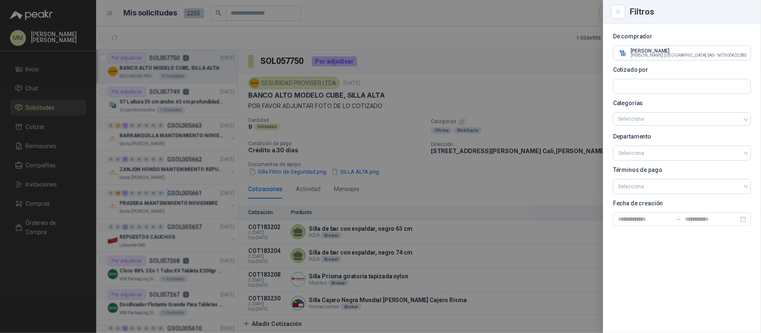
click at [446, 47] on div at bounding box center [380, 166] width 761 height 333
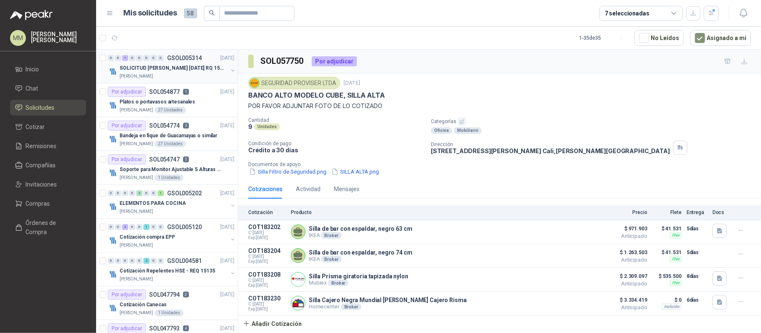
click at [229, 71] on button "button" at bounding box center [232, 70] width 7 height 7
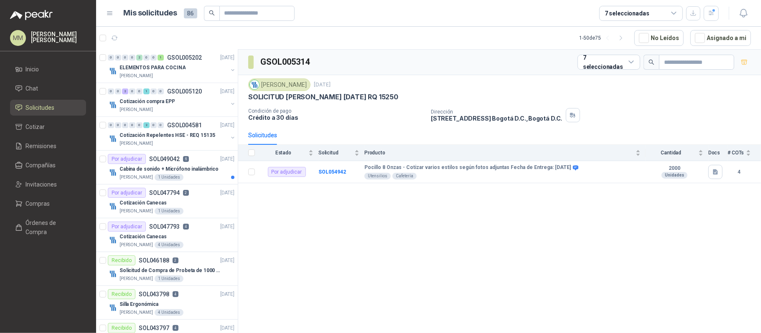
scroll to position [170, 0]
click at [229, 68] on button "button" at bounding box center [232, 69] width 7 height 7
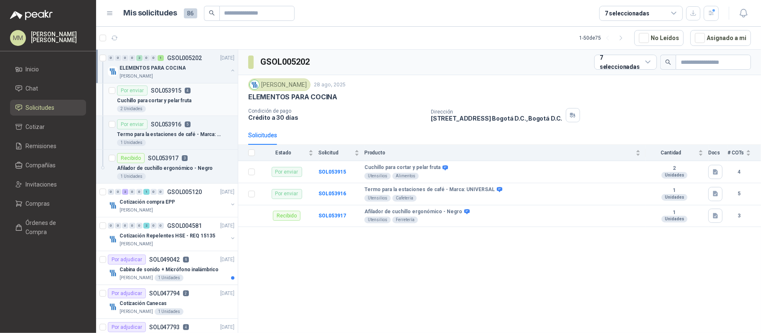
click at [208, 94] on div "Por enviar SOL053915 4" at bounding box center [175, 91] width 117 height 10
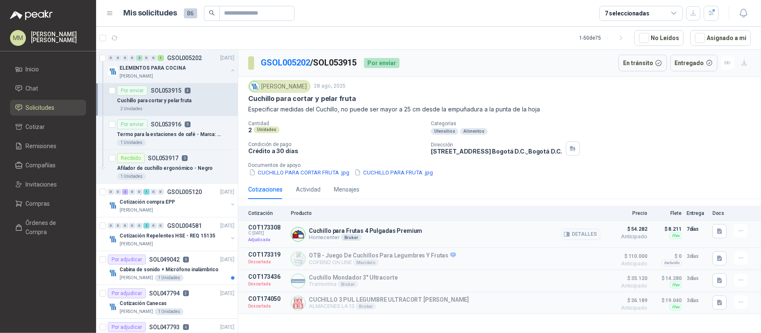
click at [327, 233] on p "Cuchillo para Frutas 4 Pulgadas Premium" at bounding box center [366, 231] width 114 height 7
copy p "Cuchillo para Frutas 4 Pulgadas Premium"
click at [353, 69] on p "GSOL005202 / SOL053915" at bounding box center [309, 62] width 97 height 13
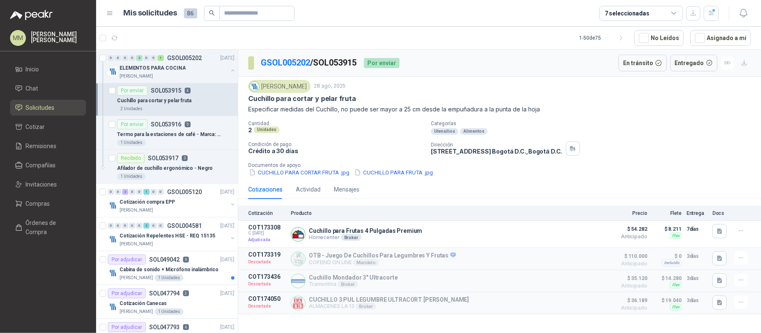
click at [353, 69] on p "GSOL005202 / SOL053915" at bounding box center [309, 62] width 97 height 13
click at [339, 62] on p "GSOL005202 / SOL053915" at bounding box center [309, 62] width 97 height 13
copy p "SOL053915"
click at [348, 150] on p "Crédito a 30 días" at bounding box center [336, 151] width 176 height 7
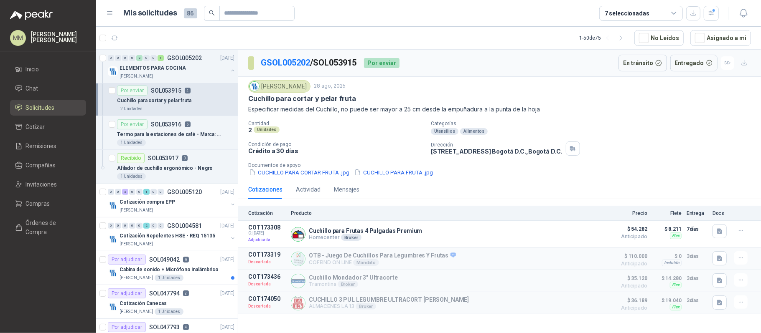
click at [529, 138] on div "Cantidad 2 Unidades Categorías Utensilios Alimentos Condición de pago Crédito a…" at bounding box center [499, 149] width 503 height 56
click at [706, 16] on button "button" at bounding box center [711, 13] width 15 height 15
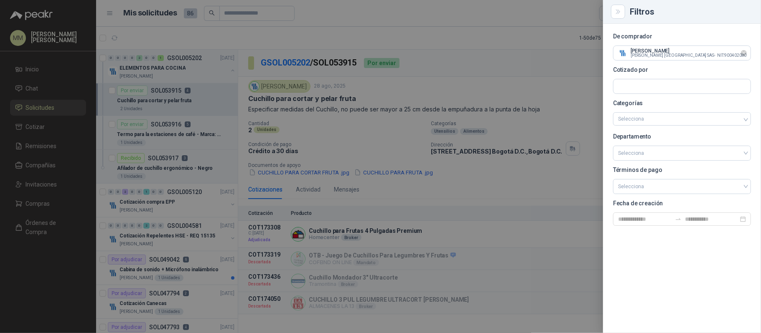
click at [741, 54] on icon "Limpiar" at bounding box center [743, 53] width 7 height 7
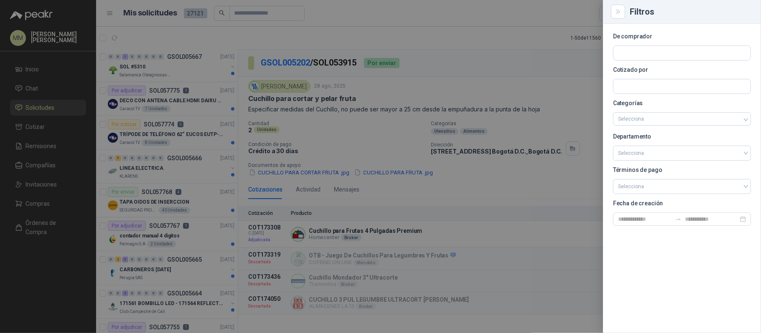
click at [547, 54] on div at bounding box center [380, 166] width 761 height 333
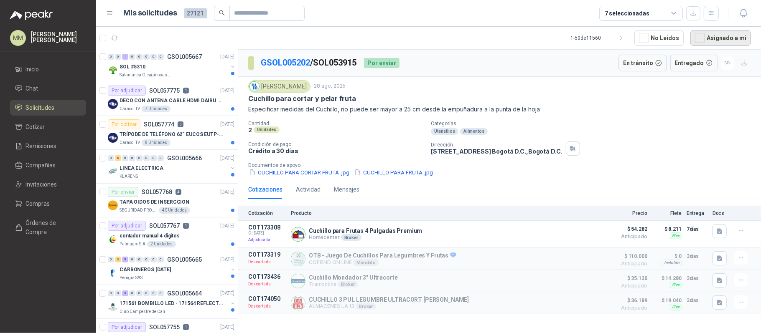
click at [710, 44] on button "Asignado a mi" at bounding box center [720, 38] width 61 height 16
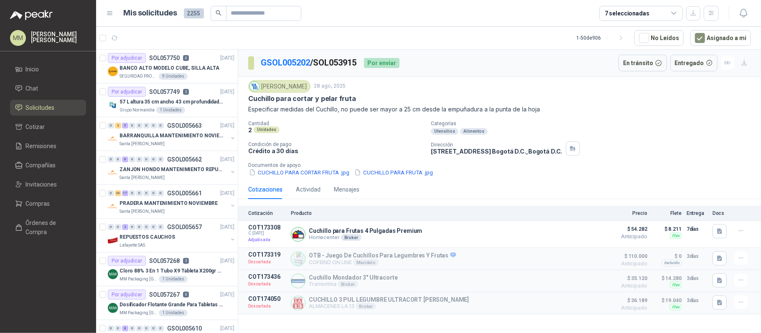
click at [593, 87] on div "[PERSON_NAME] [DATE]" at bounding box center [499, 86] width 503 height 13
click at [116, 38] on icon "button" at bounding box center [114, 38] width 7 height 7
click at [545, 114] on p "Especificar medidas del Cuchillo, no puede ser mayor a 25 cm desde la empuñadur…" at bounding box center [499, 109] width 503 height 9
click at [507, 79] on div "Fresenius Kabi [DATE] Cuchillo para cortar y pelar fruta Especificar medidas de…" at bounding box center [499, 129] width 523 height 104
